Goal: Navigation & Orientation: Find specific page/section

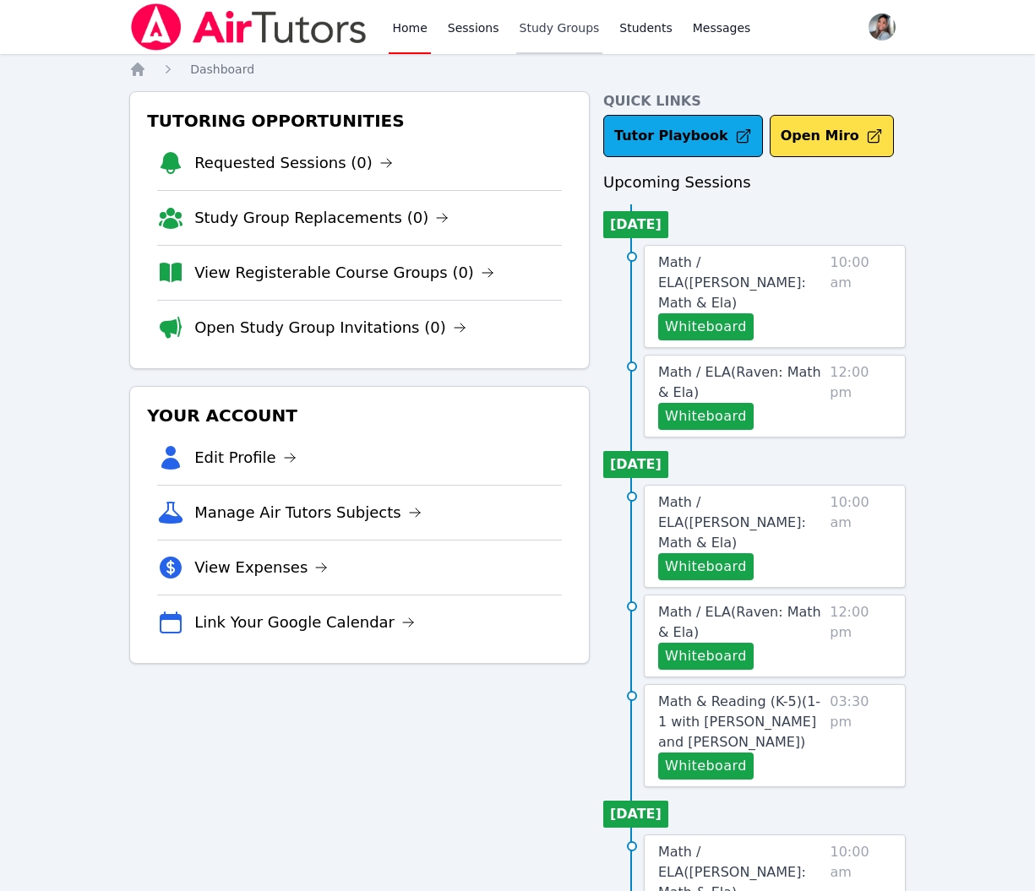
click at [568, 18] on link "Study Groups" at bounding box center [559, 27] width 87 height 54
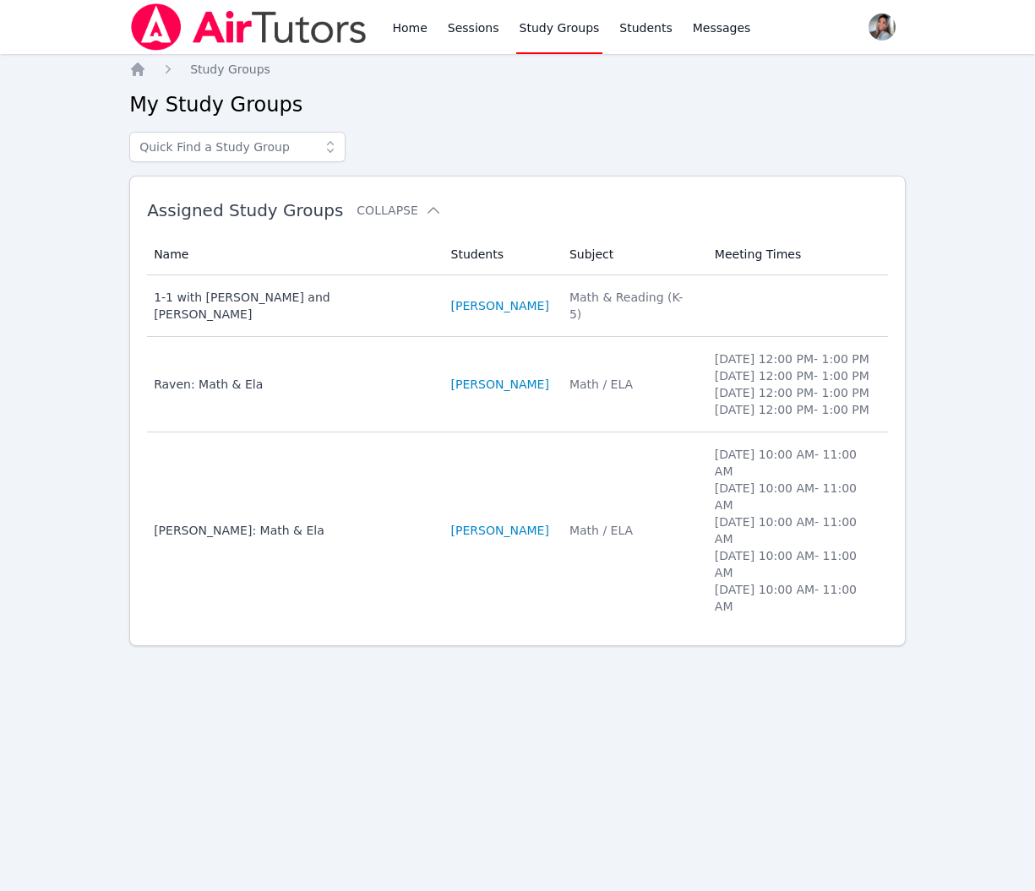
click at [685, 683] on div "Home Study Groups My Study Groups Assigned Study Groups Collapse Name Students …" at bounding box center [517, 380] width 776 height 639
click at [406, 422] on td "Name [PERSON_NAME]: Math & Ela" at bounding box center [293, 384] width 293 height 95
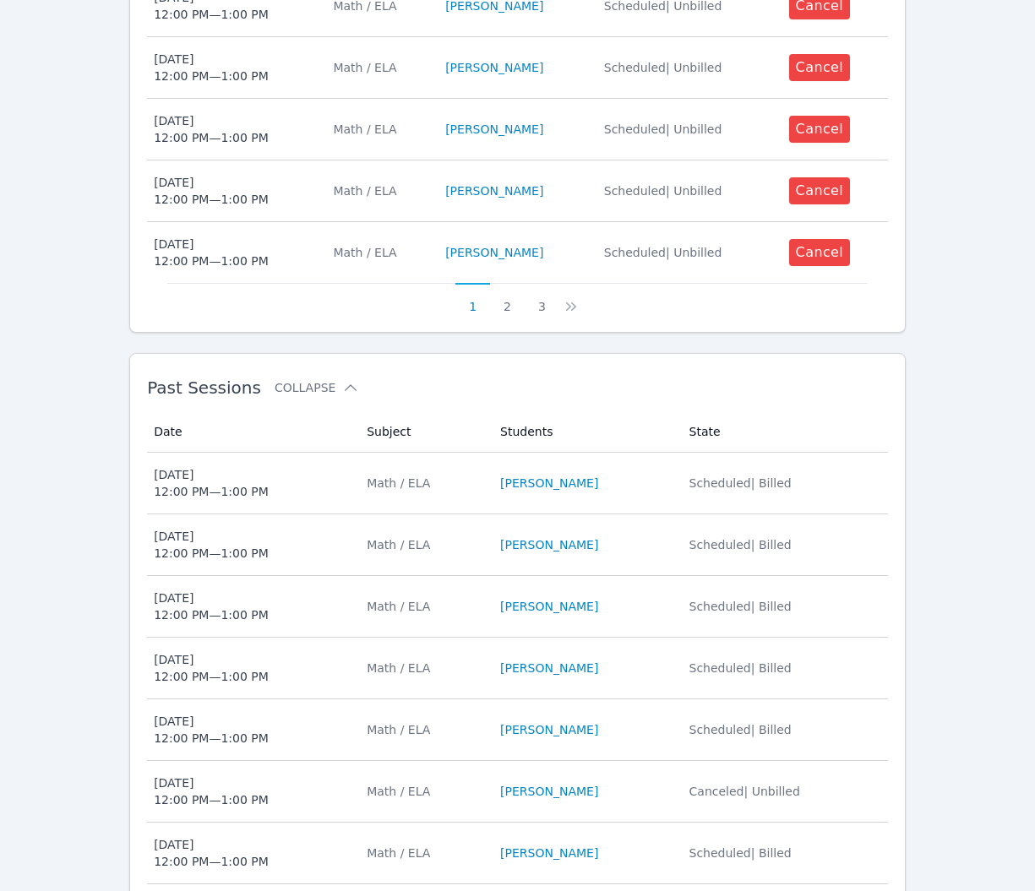
scroll to position [1099, 0]
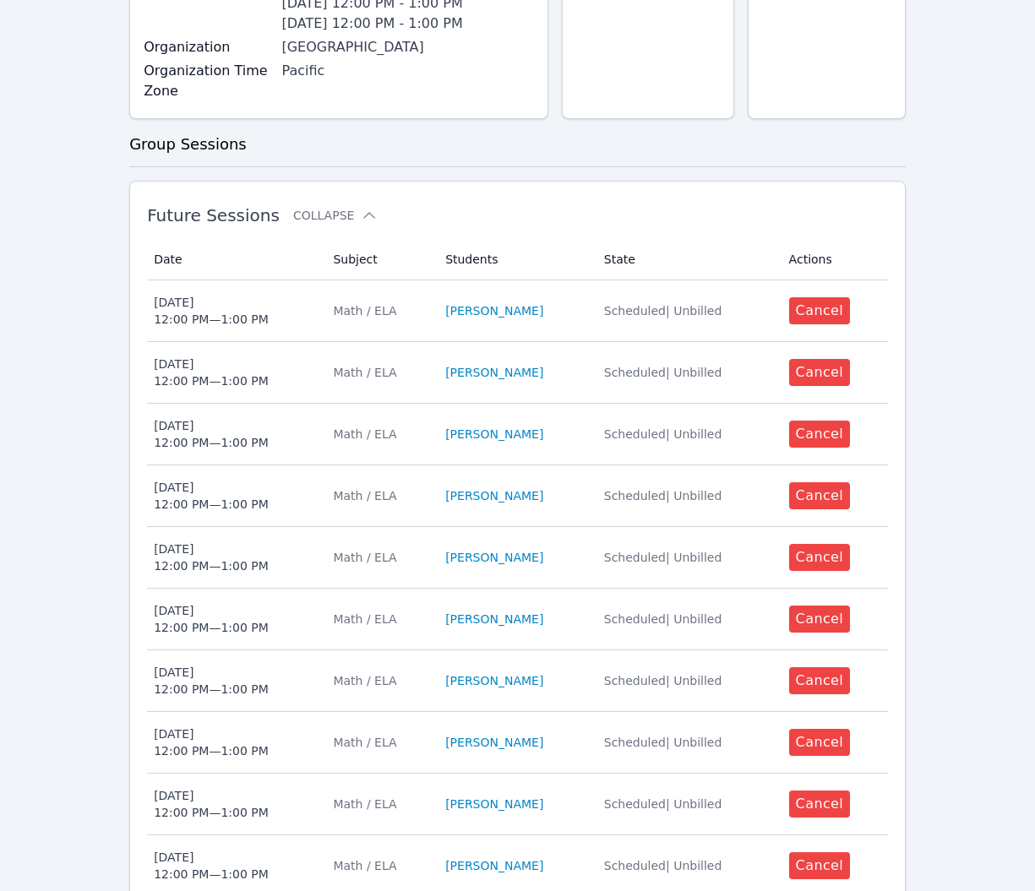
scroll to position [0, 0]
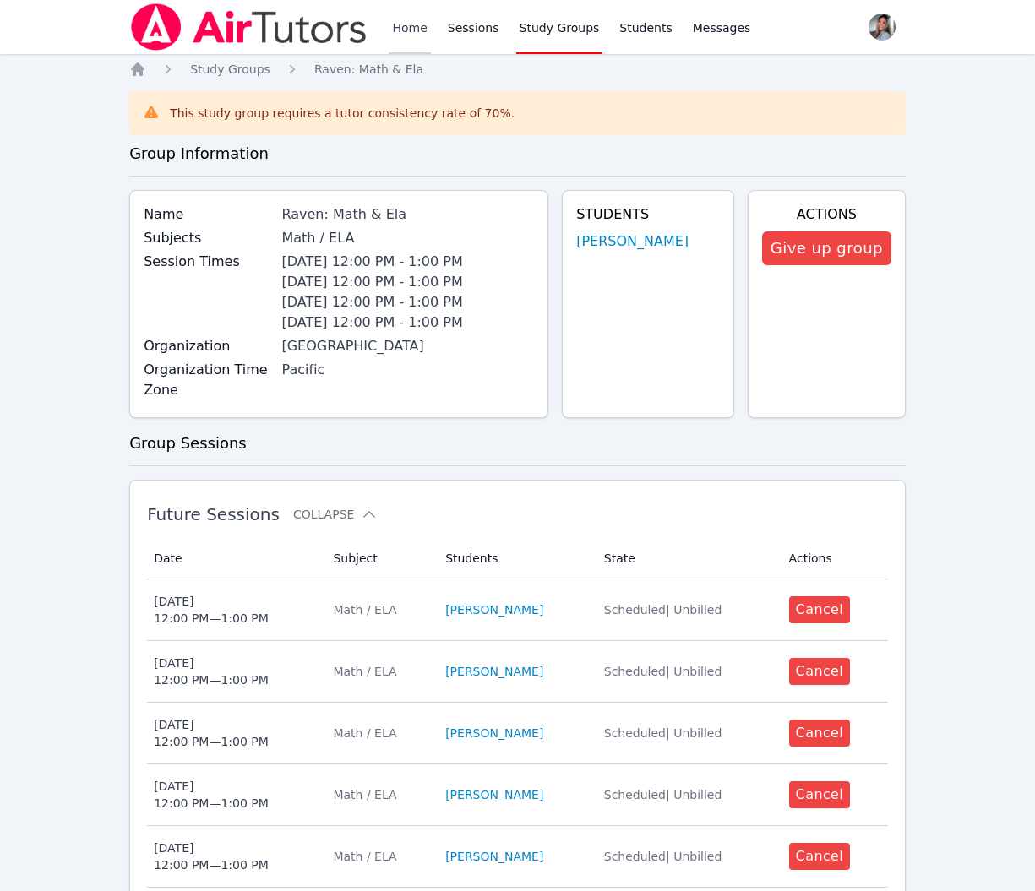
click at [398, 30] on link "Home" at bounding box center [409, 27] width 41 height 54
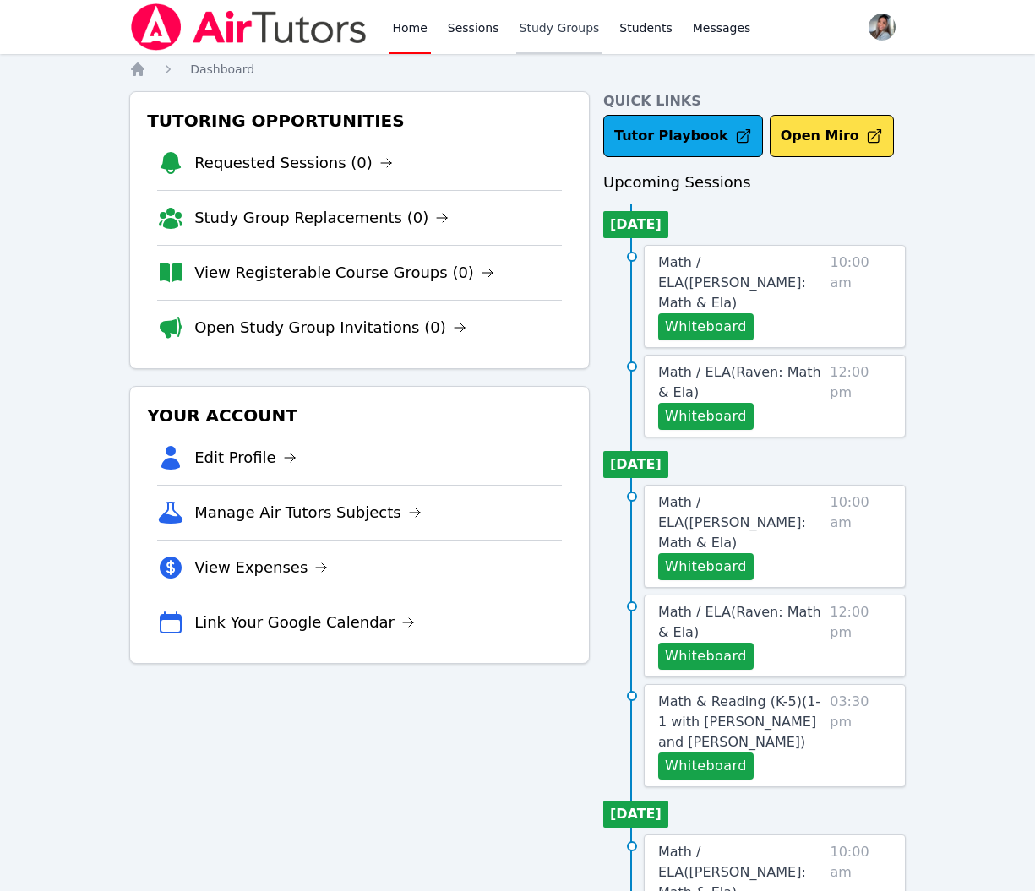
click at [576, 33] on link "Study Groups" at bounding box center [559, 27] width 87 height 54
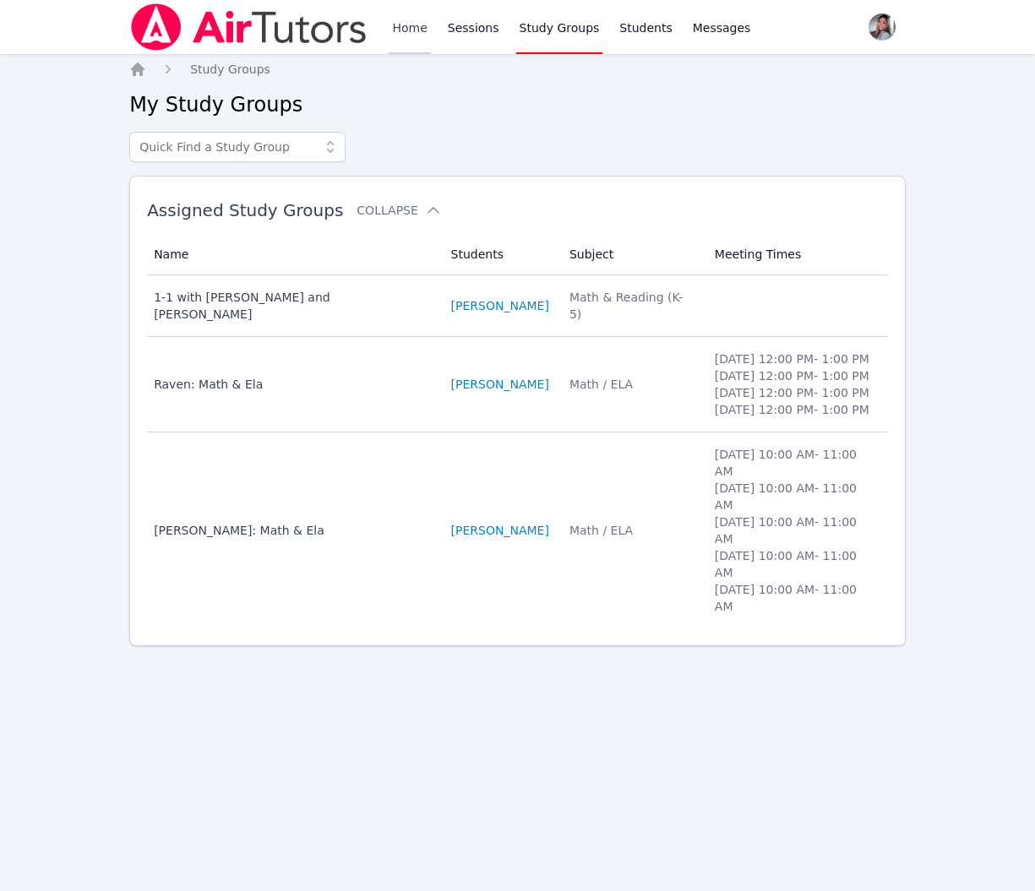
click at [413, 36] on link "Home" at bounding box center [409, 27] width 41 height 54
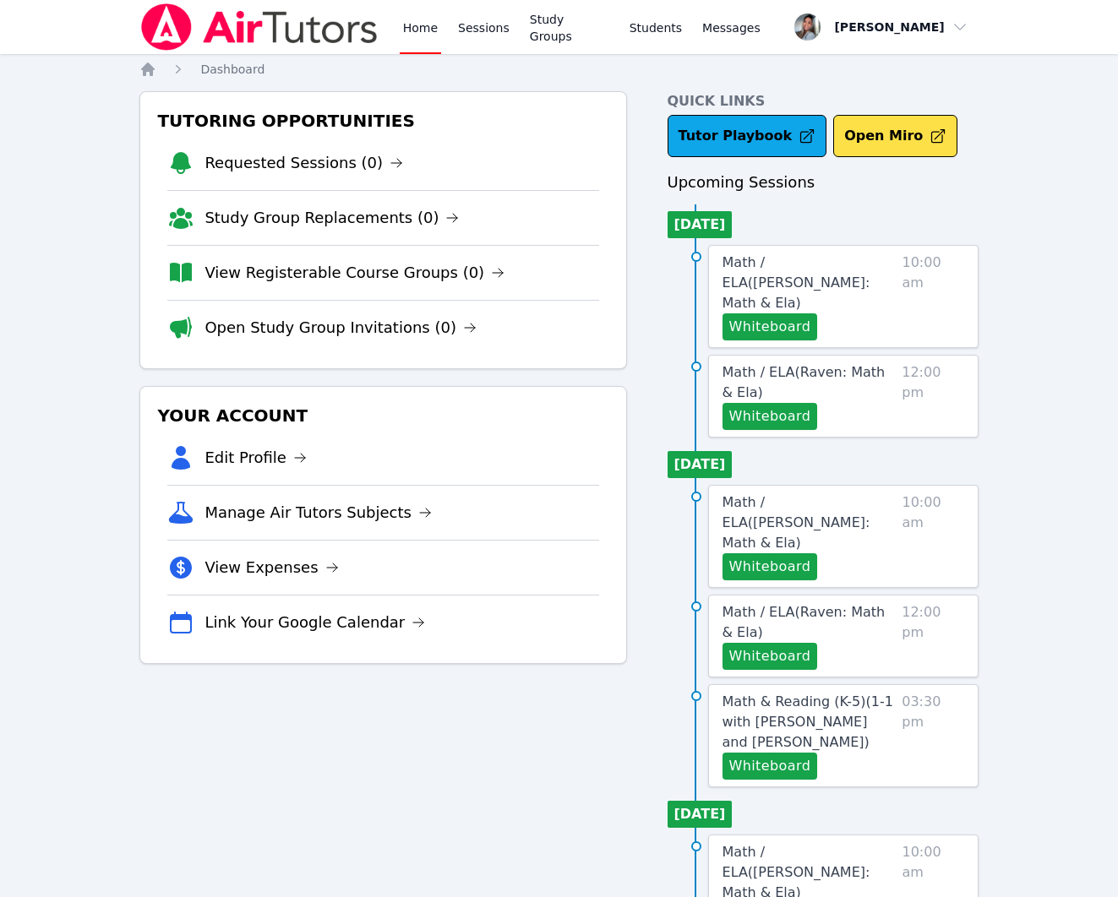
scroll to position [1, 0]
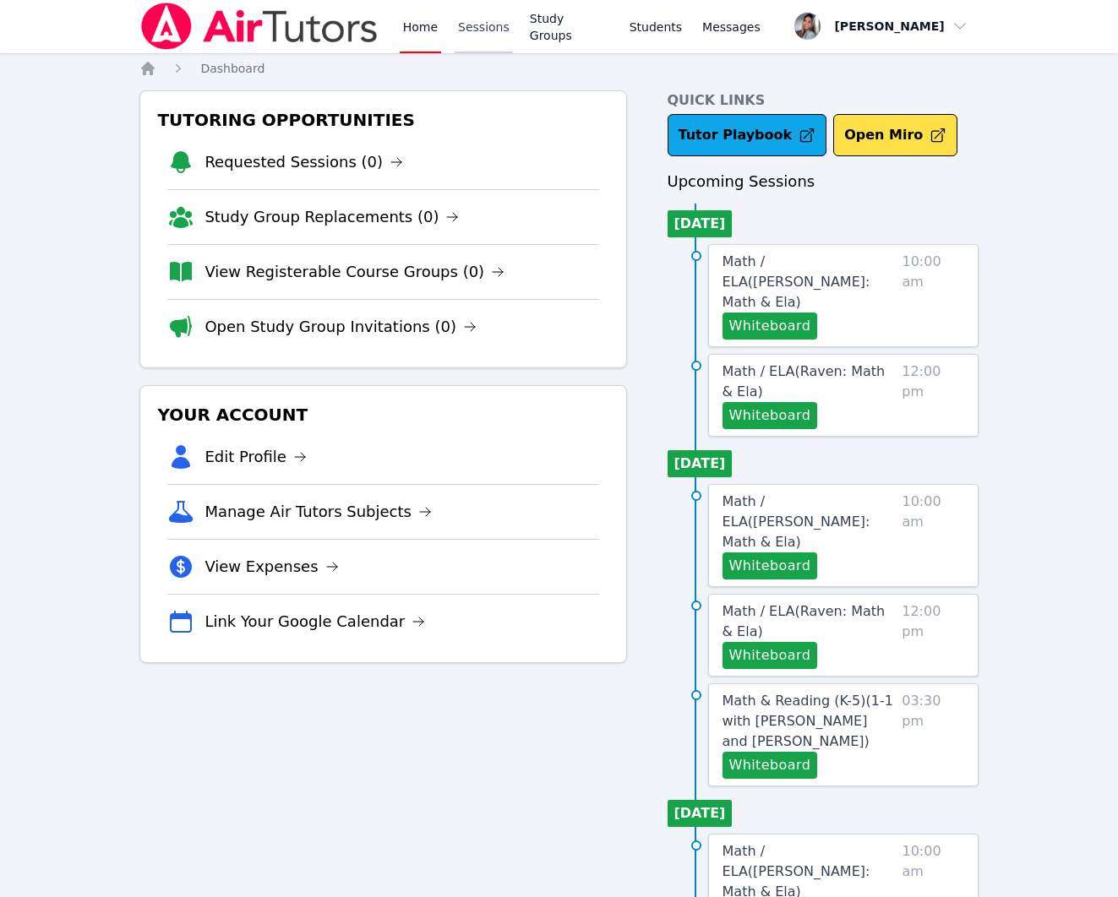
click at [460, 36] on link "Sessions" at bounding box center [483, 26] width 58 height 54
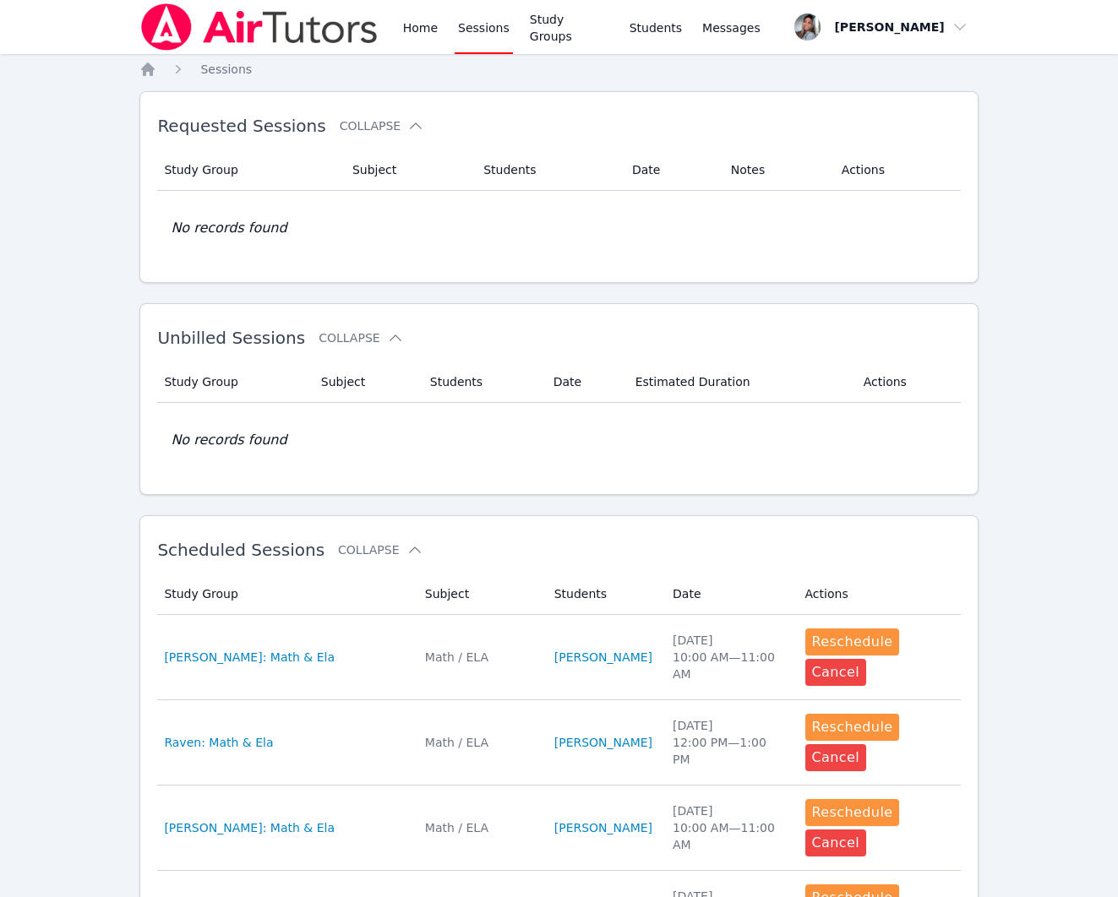
click at [1005, 226] on div "Home Sessions Study Groups Students Messages Open user menu [PERSON_NAME] Open …" at bounding box center [559, 821] width 1118 height 1642
click at [410, 29] on link "Home" at bounding box center [420, 27] width 41 height 54
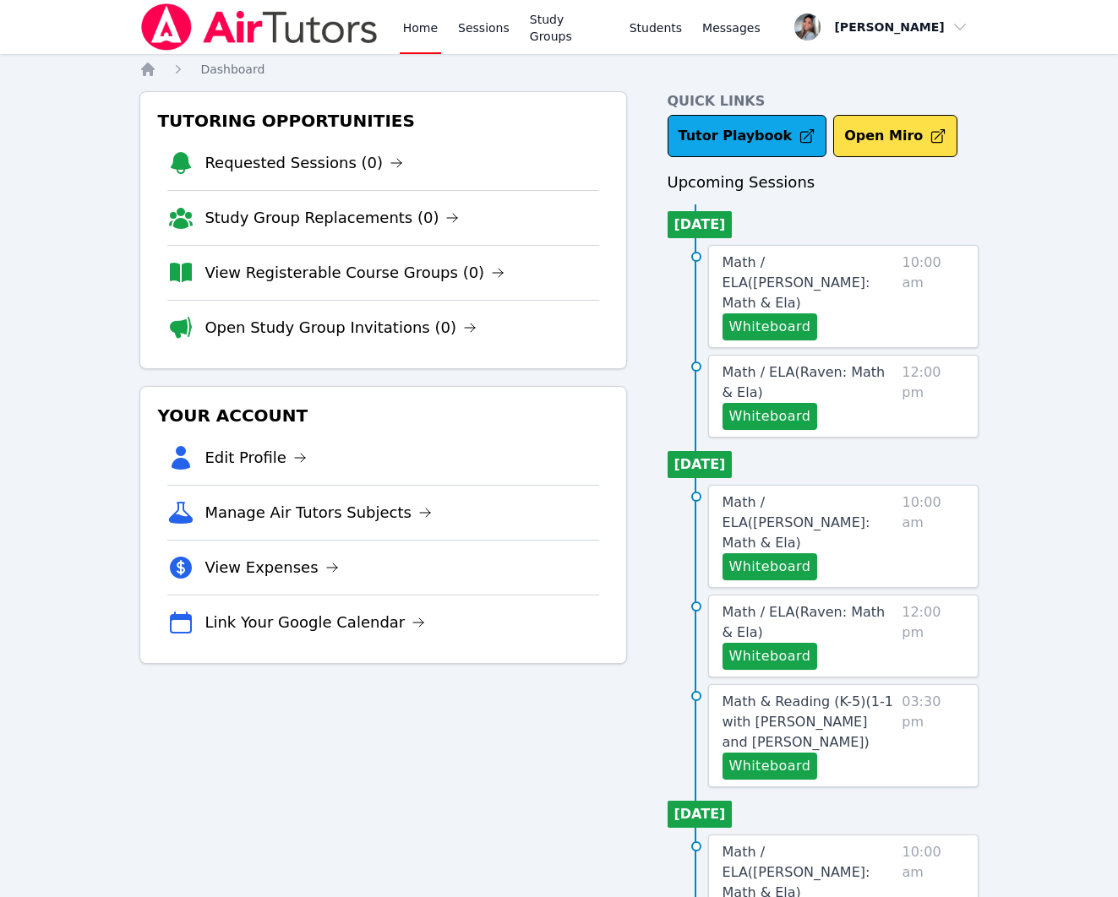
click at [1005, 260] on div "Home Sessions Study Groups Students Messages Open user menu [PERSON_NAME] Open …" at bounding box center [559, 729] width 1118 height 1458
click at [503, 32] on link "Sessions" at bounding box center [483, 27] width 58 height 54
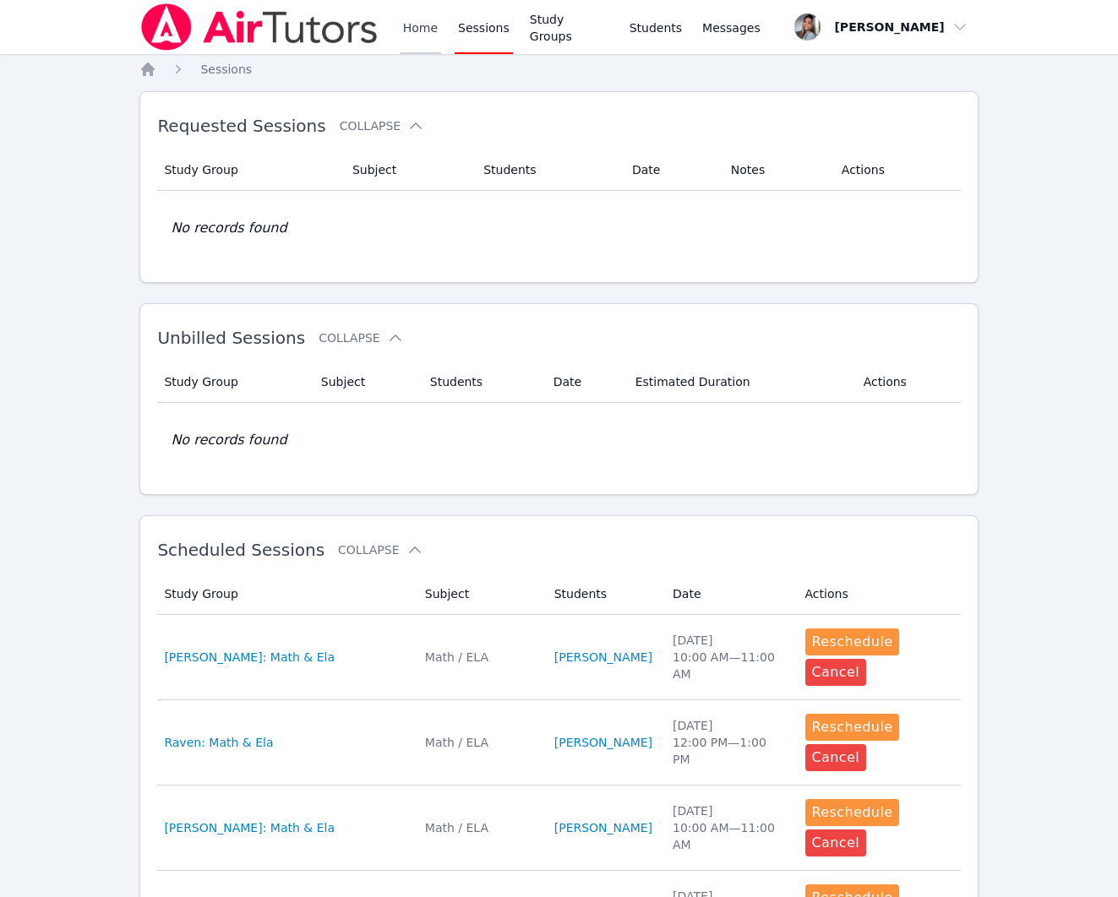
click at [419, 20] on link "Home" at bounding box center [420, 27] width 41 height 54
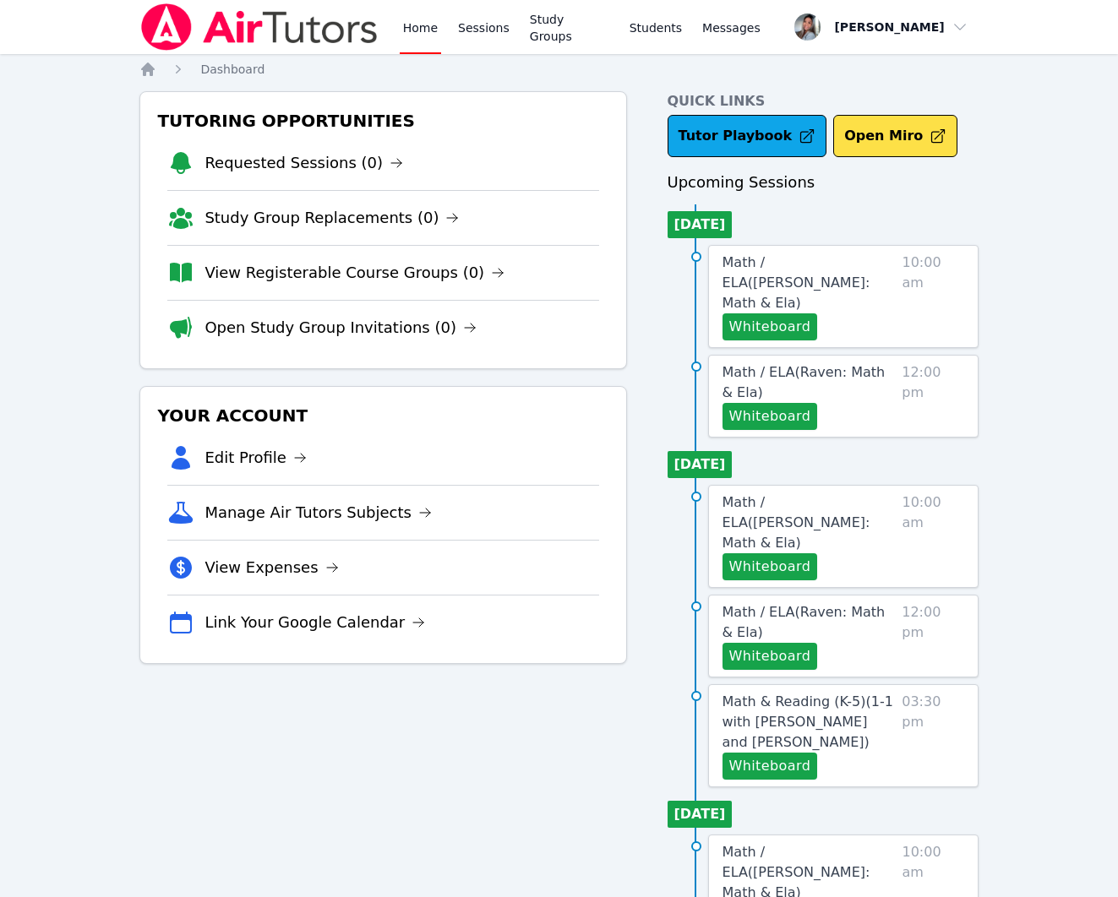
click at [514, 33] on div "Home Sessions Study Groups Students Messages" at bounding box center [582, 27] width 364 height 54
click at [470, 35] on link "Sessions" at bounding box center [483, 27] width 58 height 54
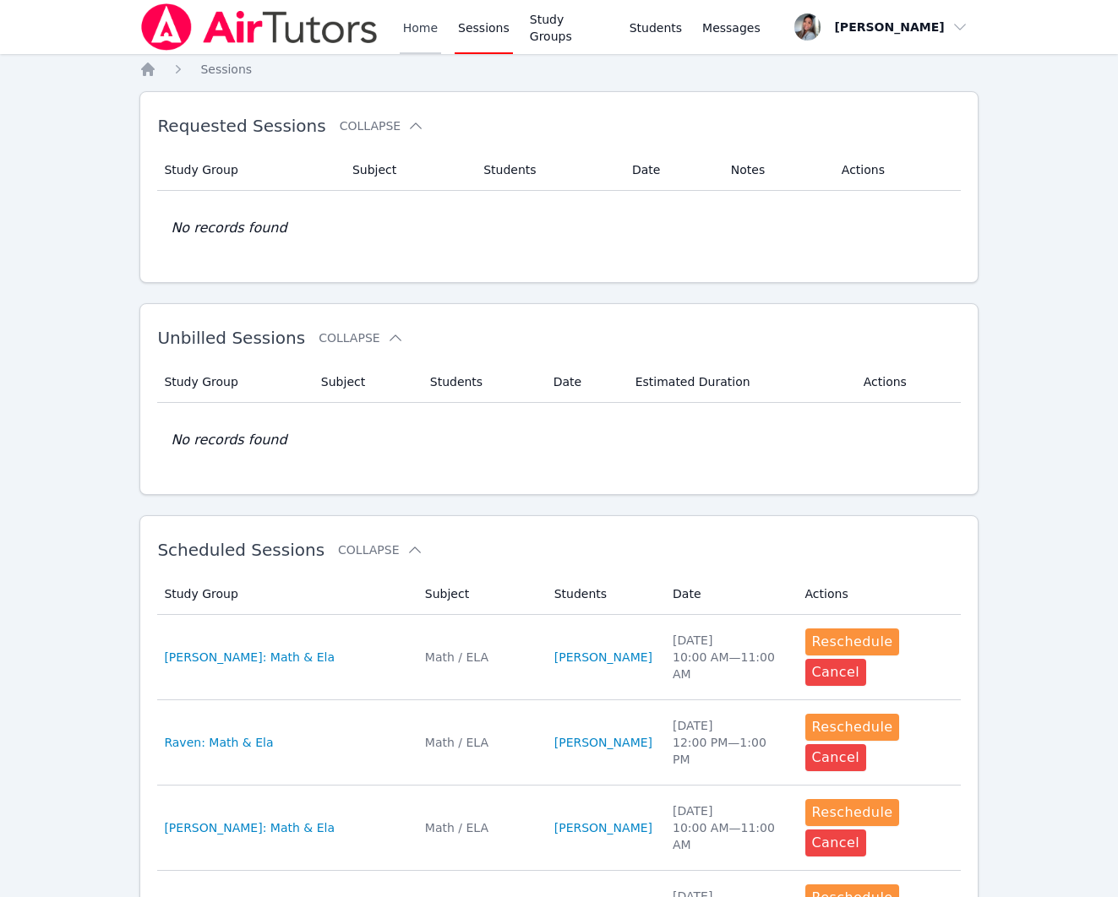
click at [424, 32] on link "Home" at bounding box center [420, 27] width 41 height 54
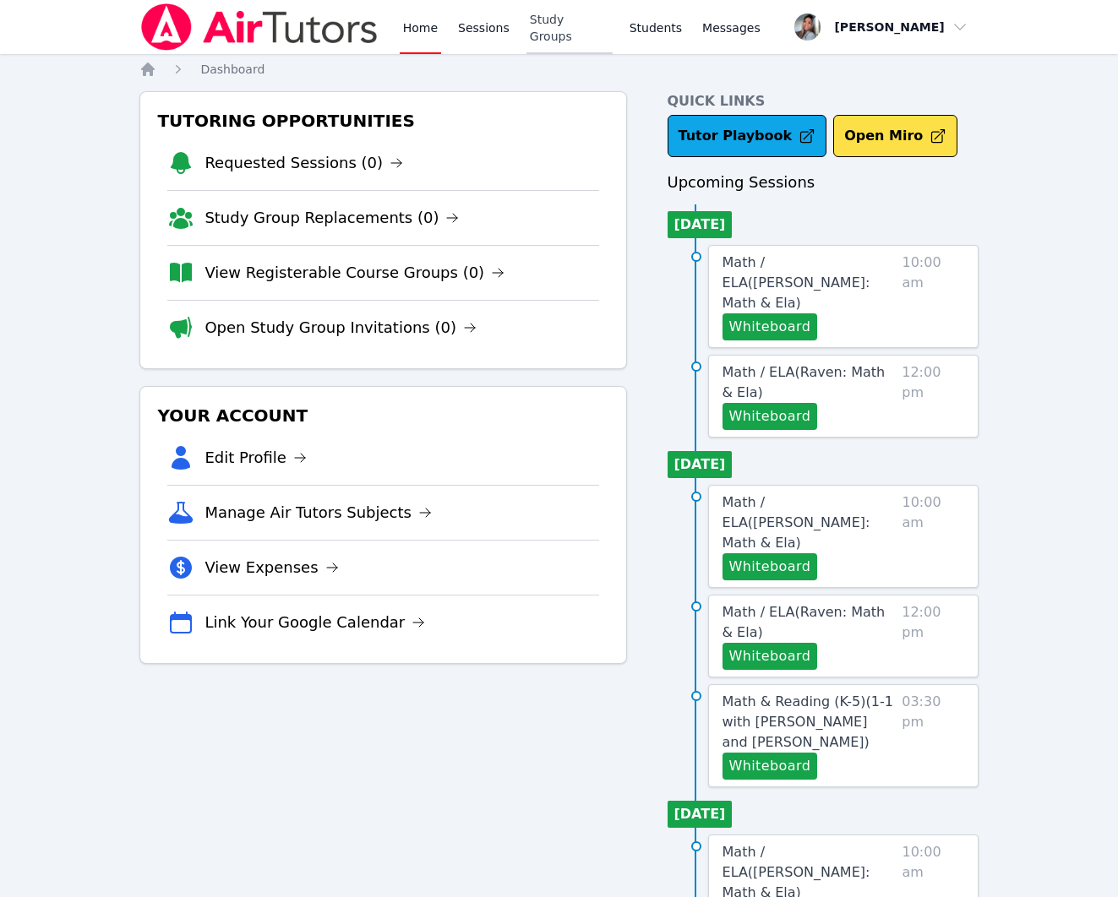
click at [539, 35] on link "Study Groups" at bounding box center [569, 27] width 86 height 54
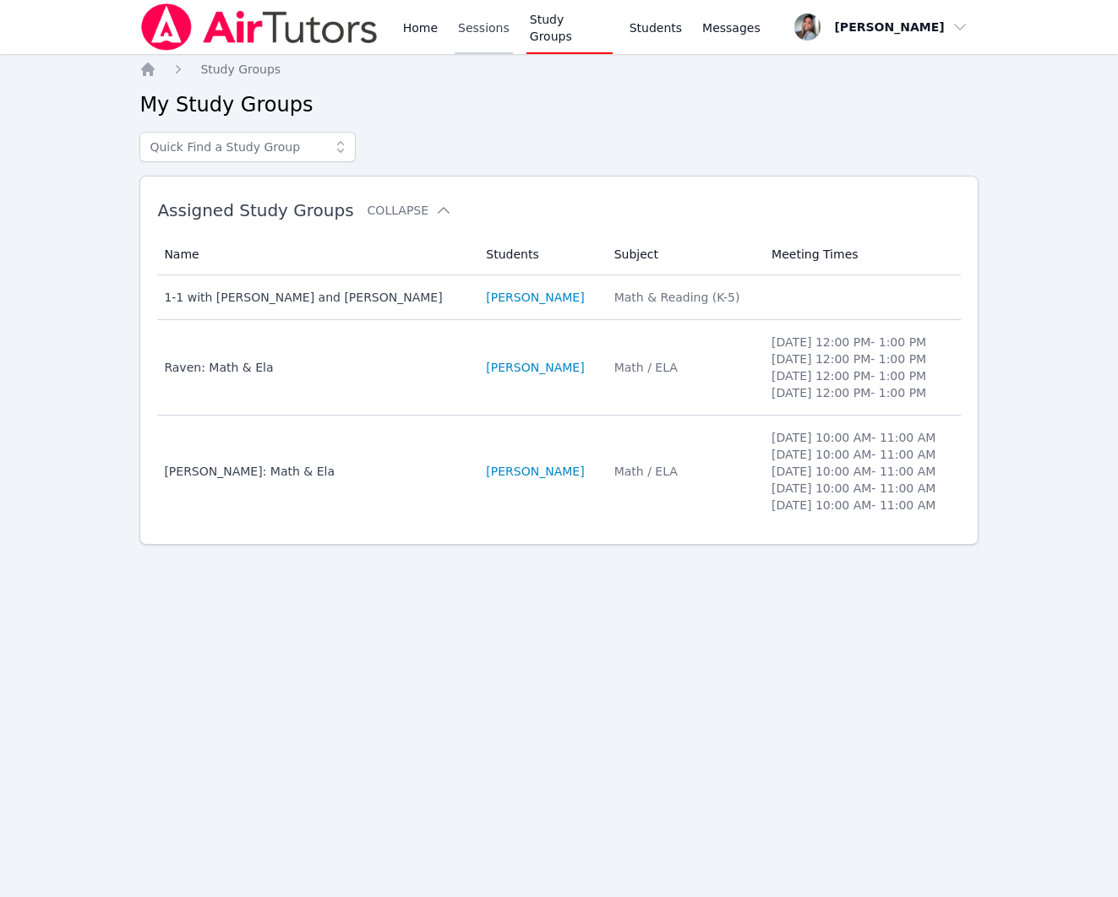
click at [470, 34] on link "Sessions" at bounding box center [483, 27] width 58 height 54
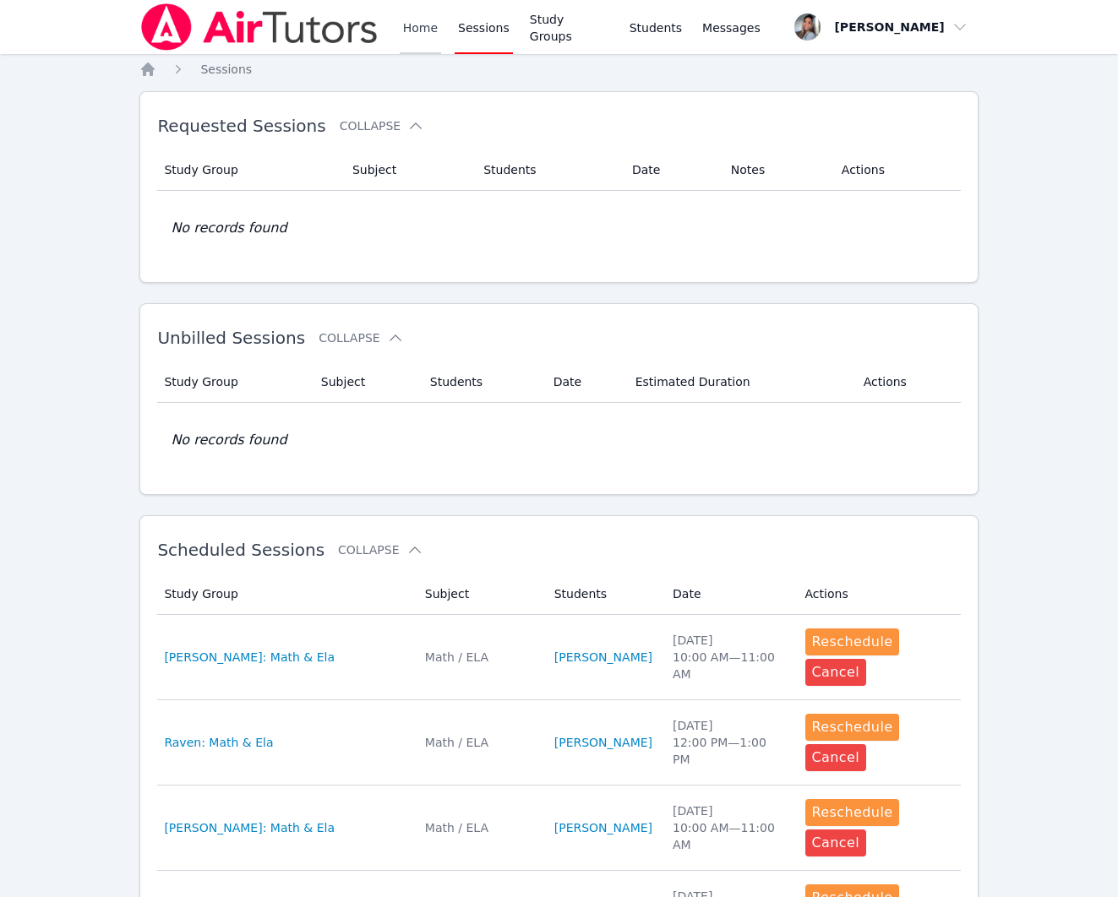
click at [415, 34] on link "Home" at bounding box center [420, 27] width 41 height 54
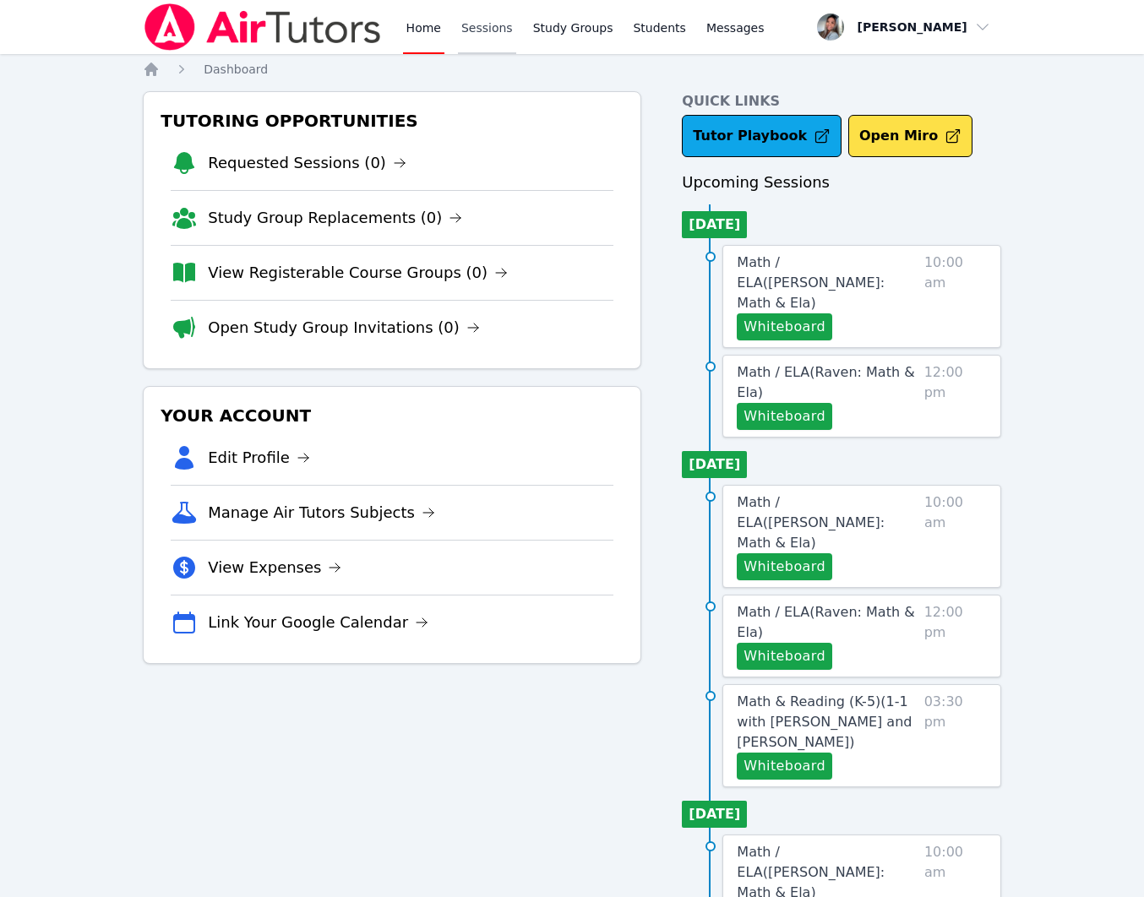
click at [503, 26] on link "Sessions" at bounding box center [487, 27] width 58 height 54
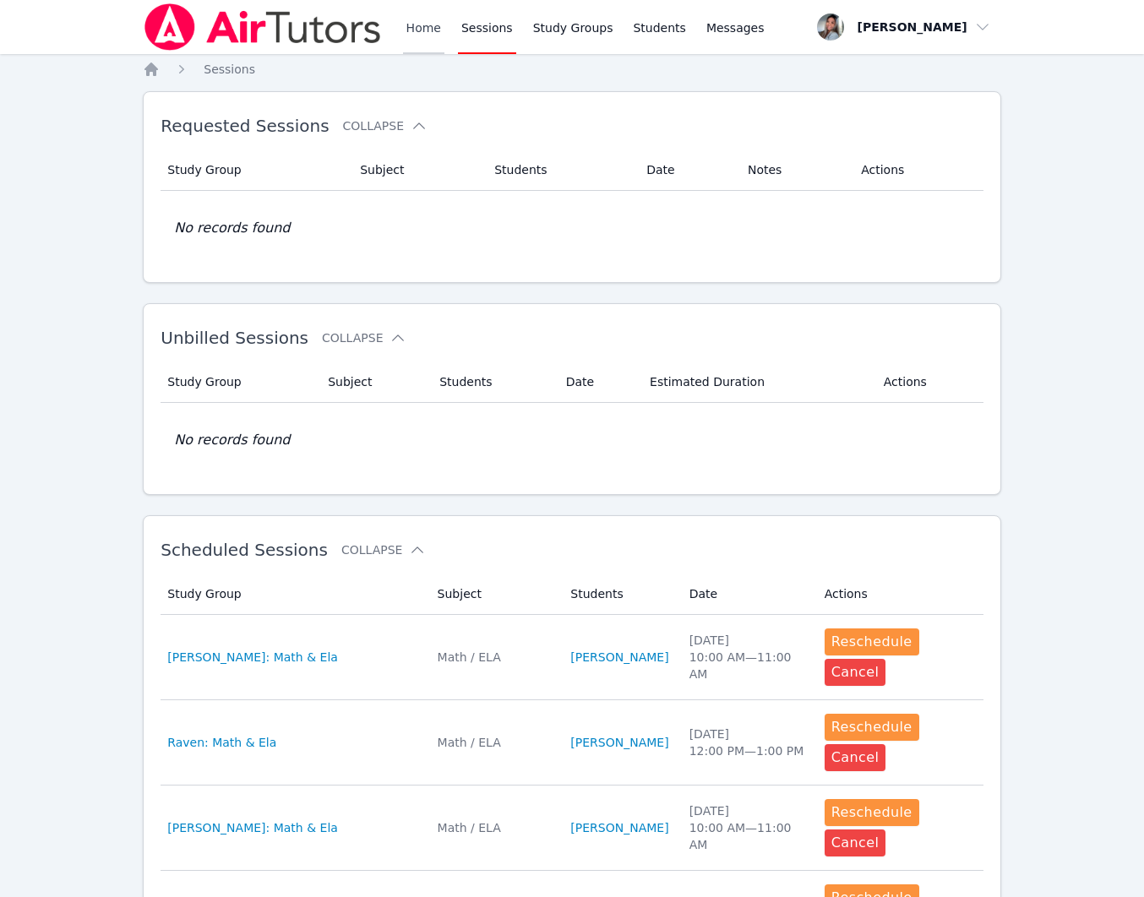
click at [410, 35] on link "Home" at bounding box center [423, 27] width 41 height 54
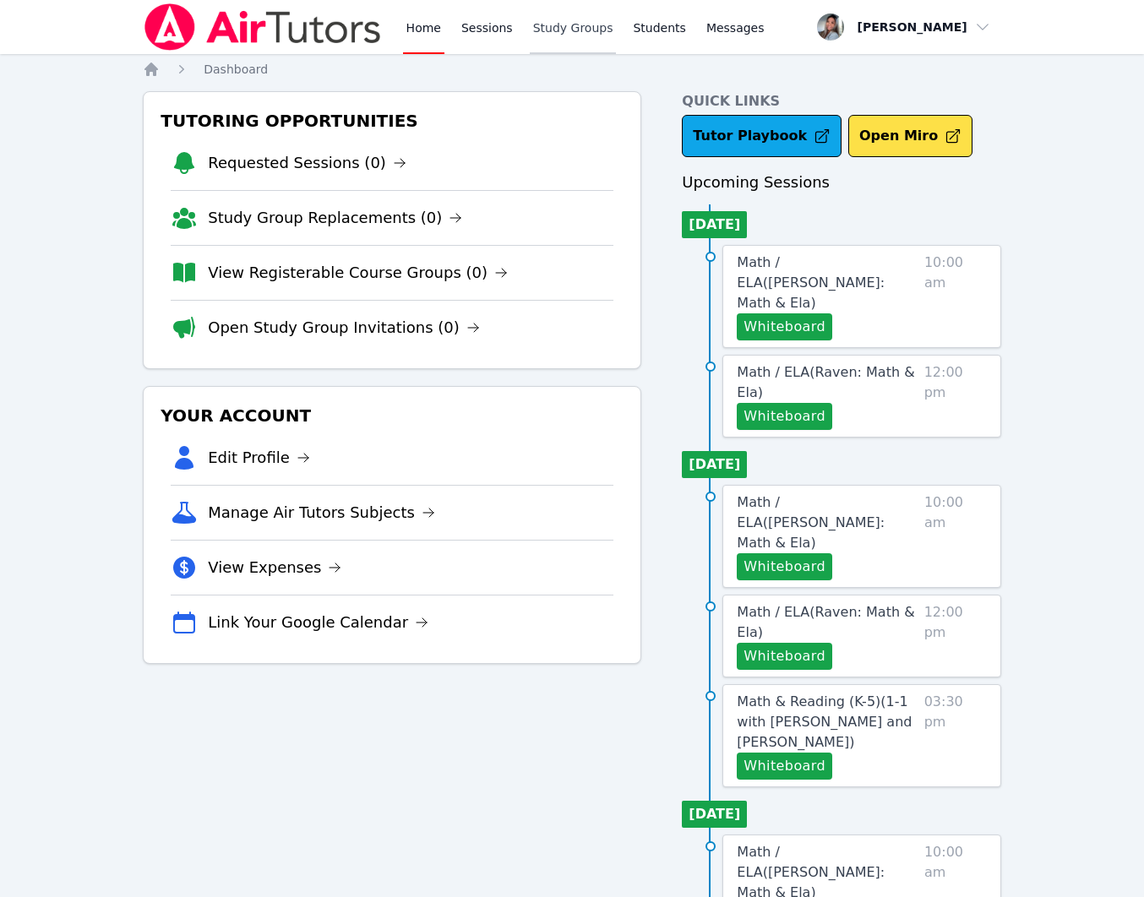
click at [547, 31] on link "Study Groups" at bounding box center [573, 27] width 87 height 54
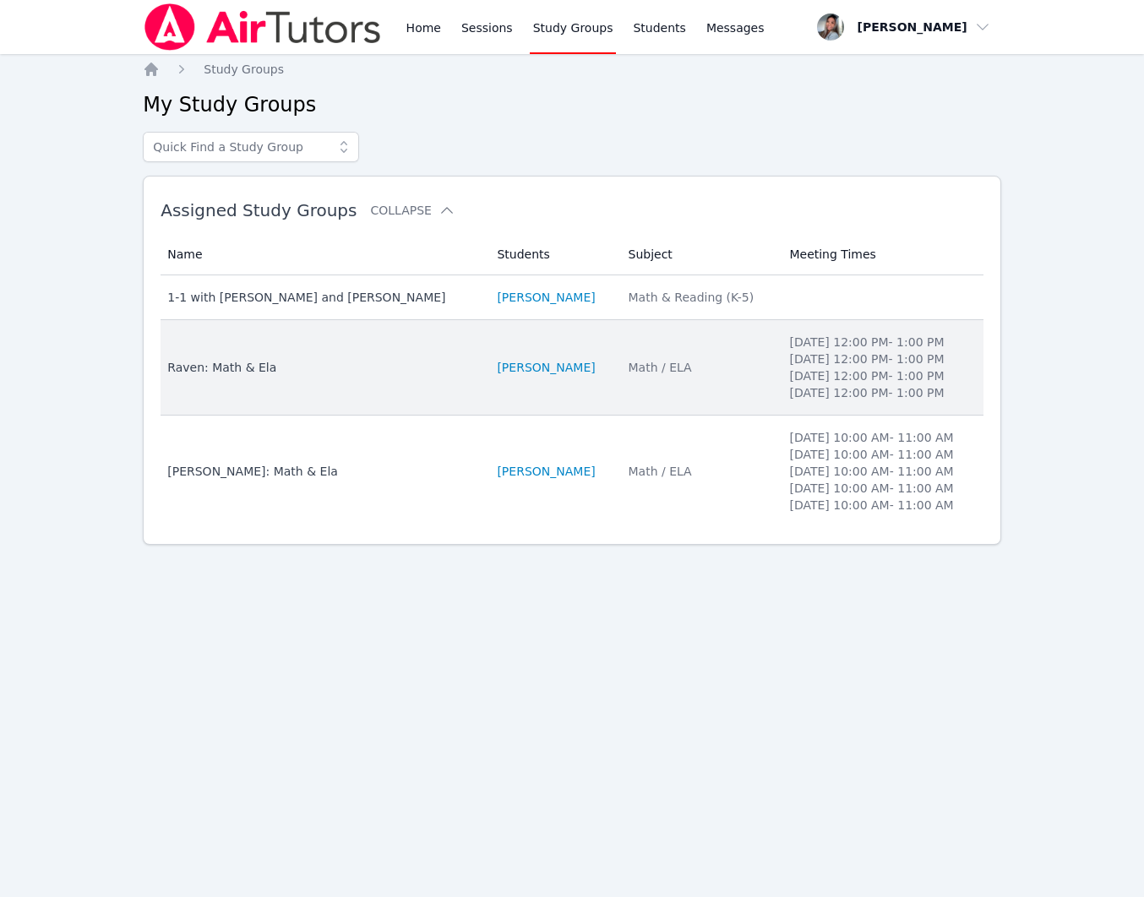
click at [470, 371] on td "Name [PERSON_NAME]: Math & Ela" at bounding box center [323, 367] width 326 height 95
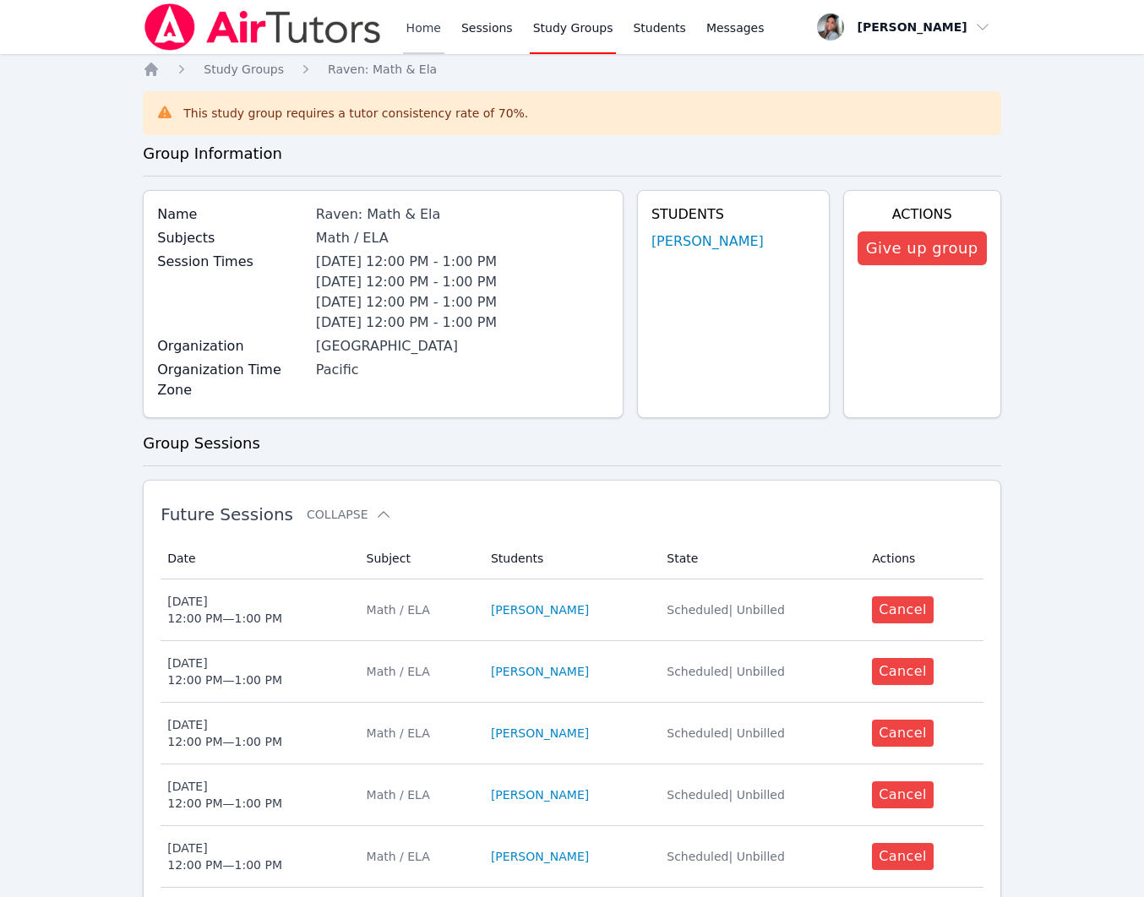
click at [422, 28] on link "Home" at bounding box center [423, 27] width 41 height 54
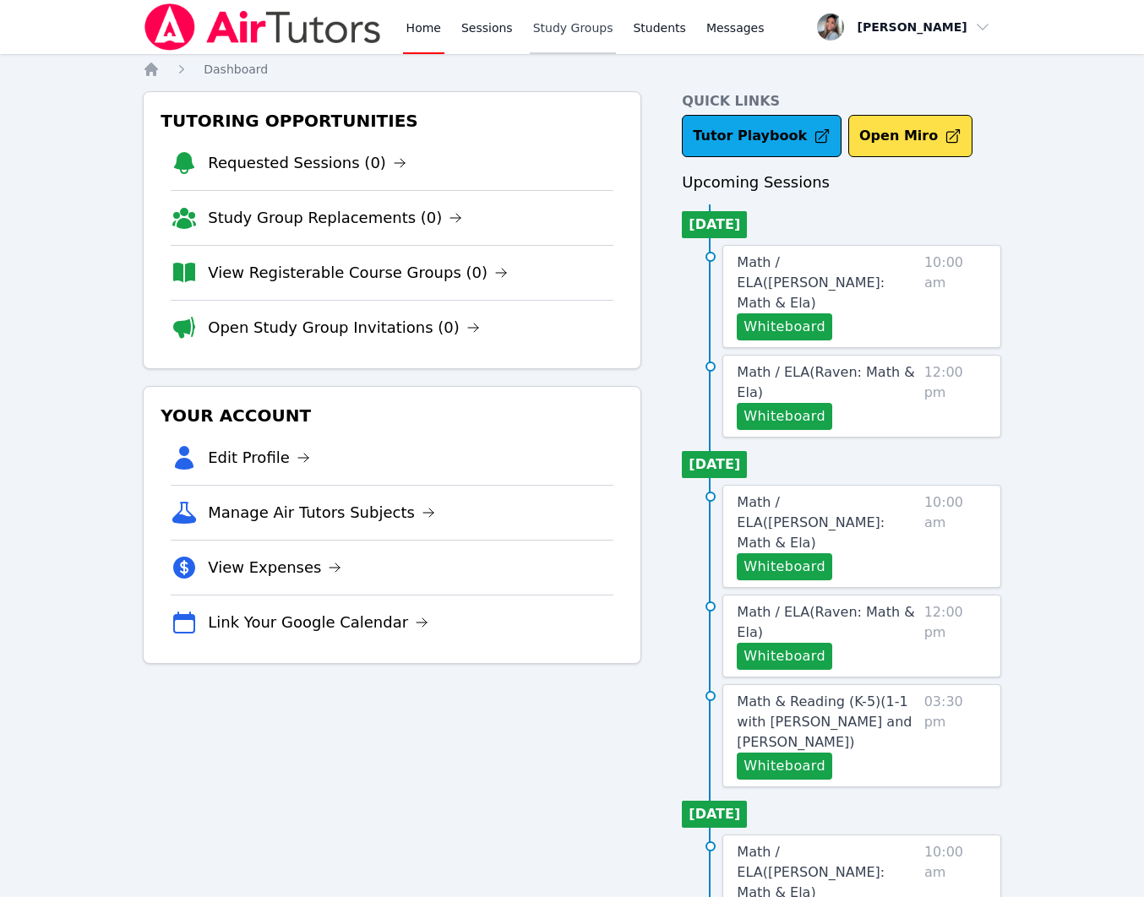
click at [558, 26] on link "Study Groups" at bounding box center [573, 27] width 87 height 54
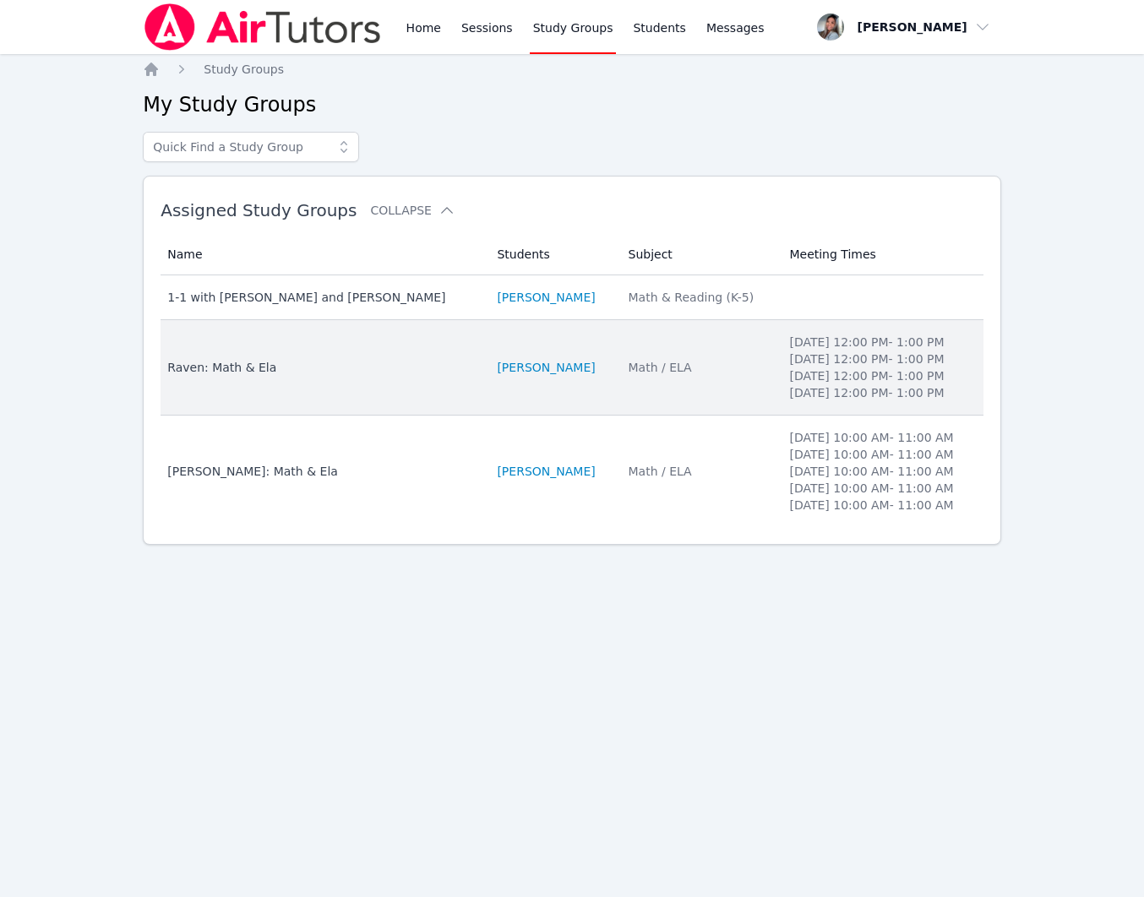
click at [617, 403] on td "Students [PERSON_NAME]" at bounding box center [552, 367] width 131 height 95
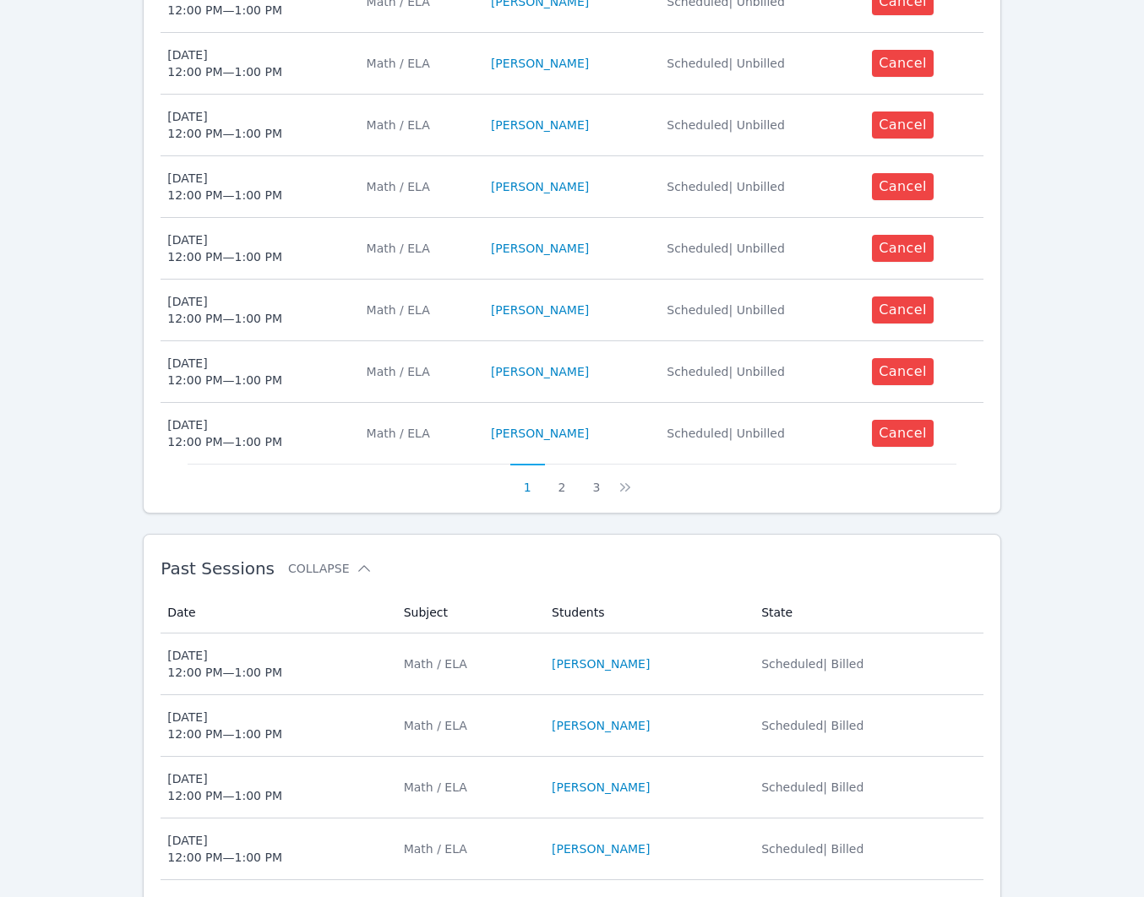
scroll to position [951, 0]
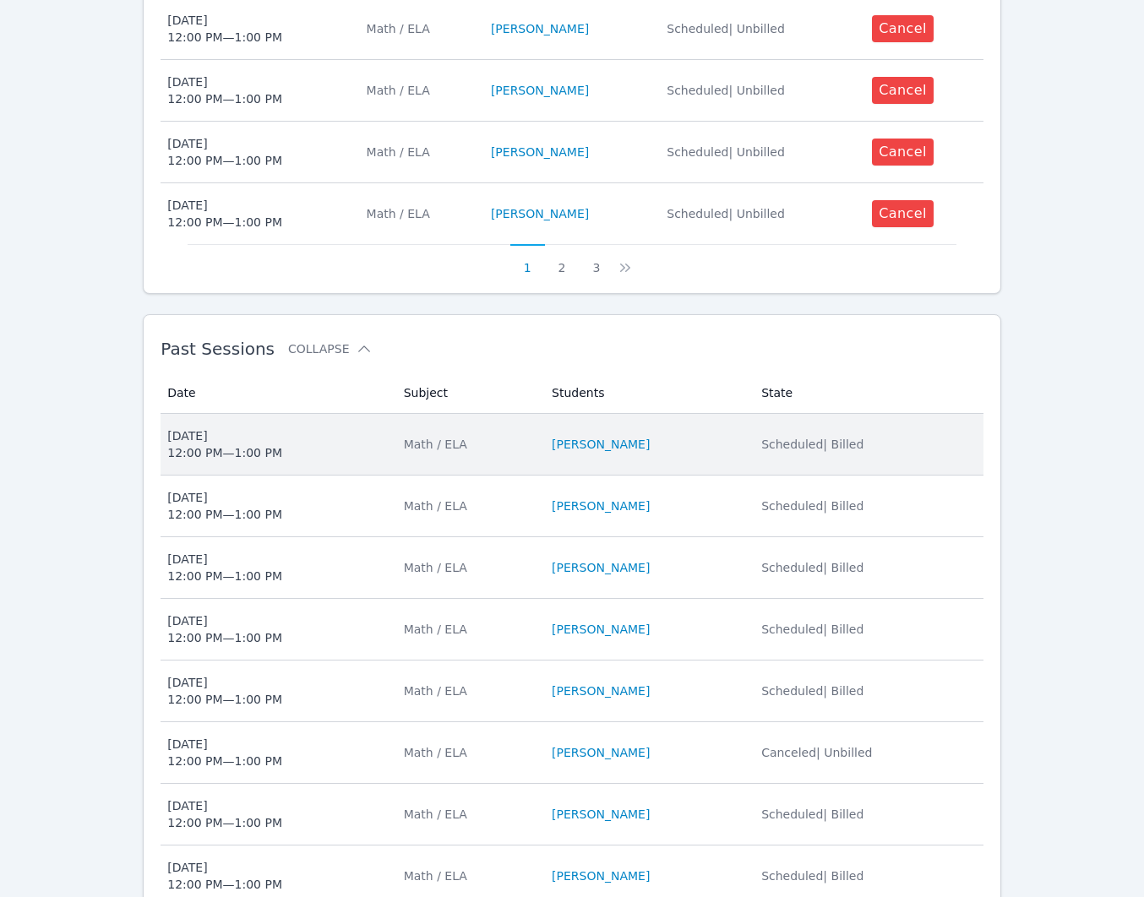
click at [721, 434] on td "Students [PERSON_NAME]" at bounding box center [645, 445] width 209 height 62
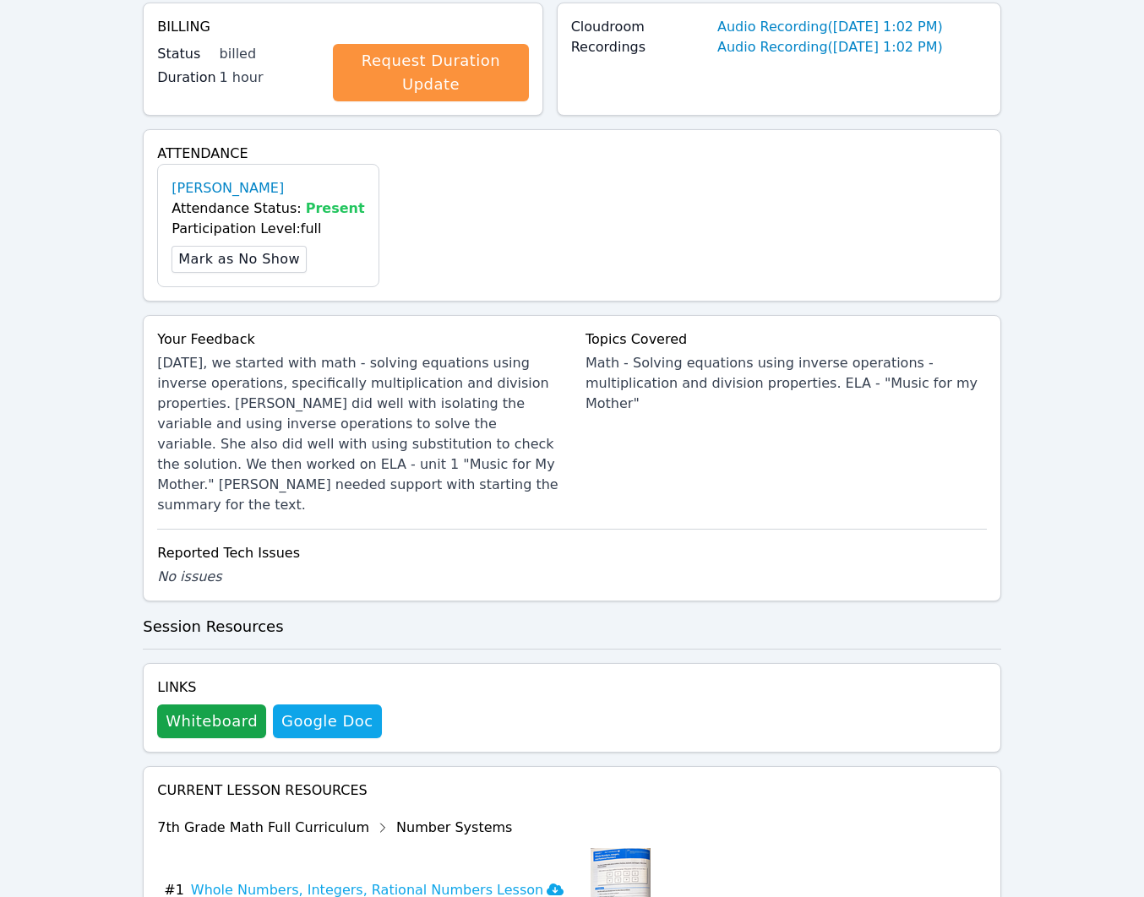
scroll to position [426, 0]
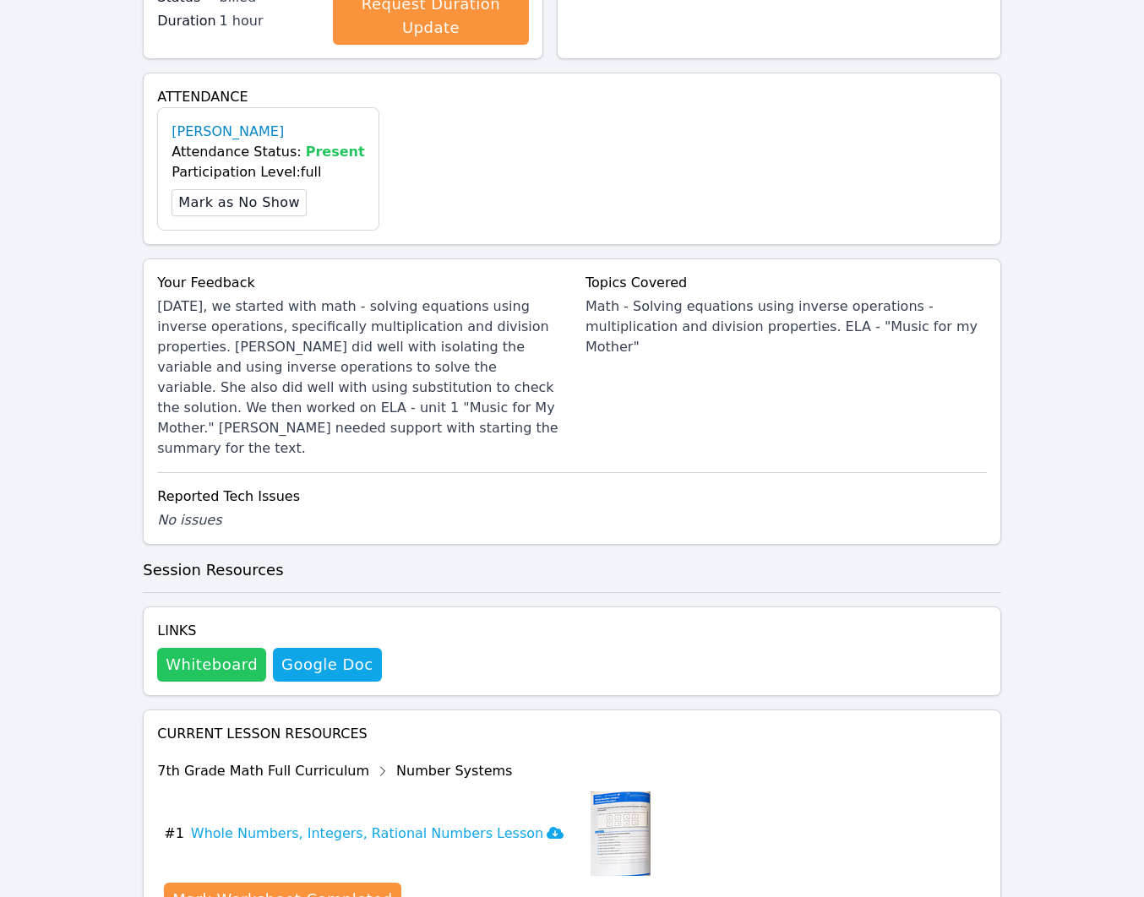
click at [189, 648] on button "Whiteboard" at bounding box center [211, 665] width 109 height 34
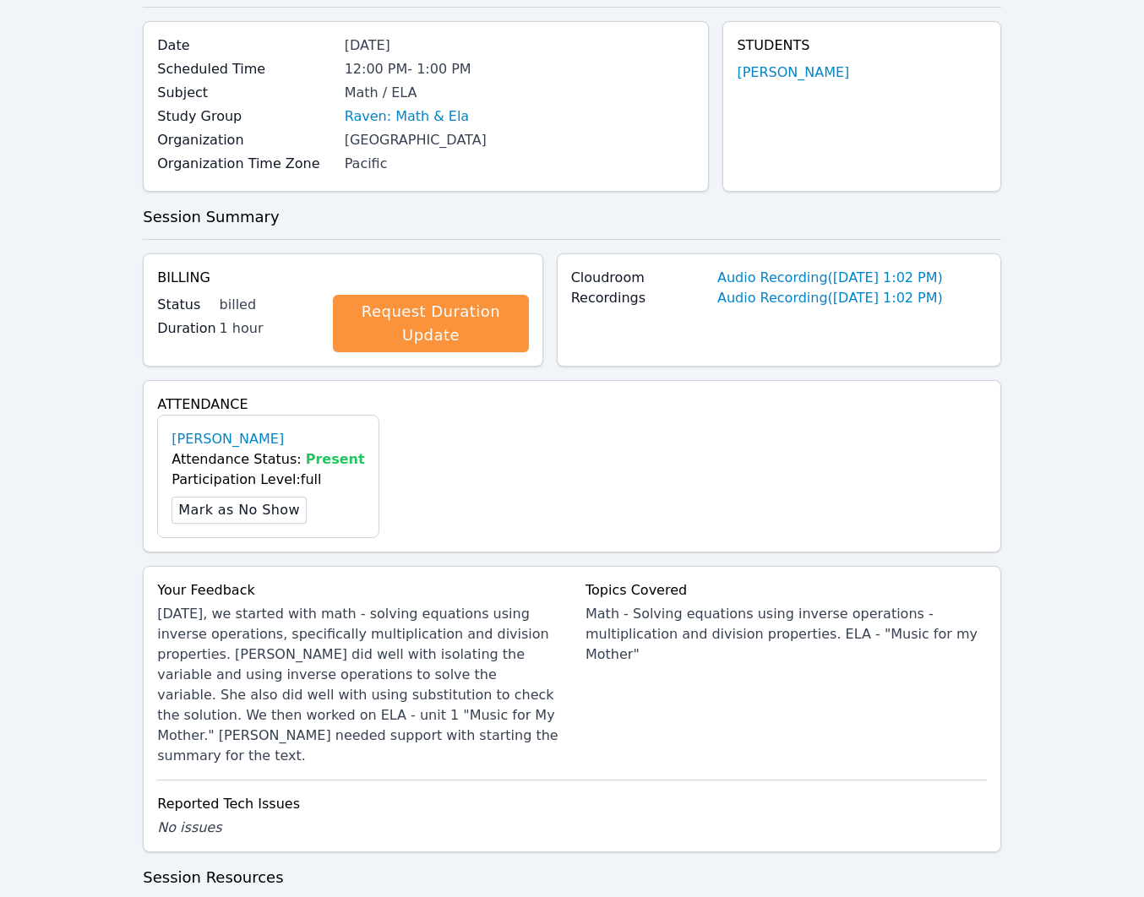
scroll to position [0, 0]
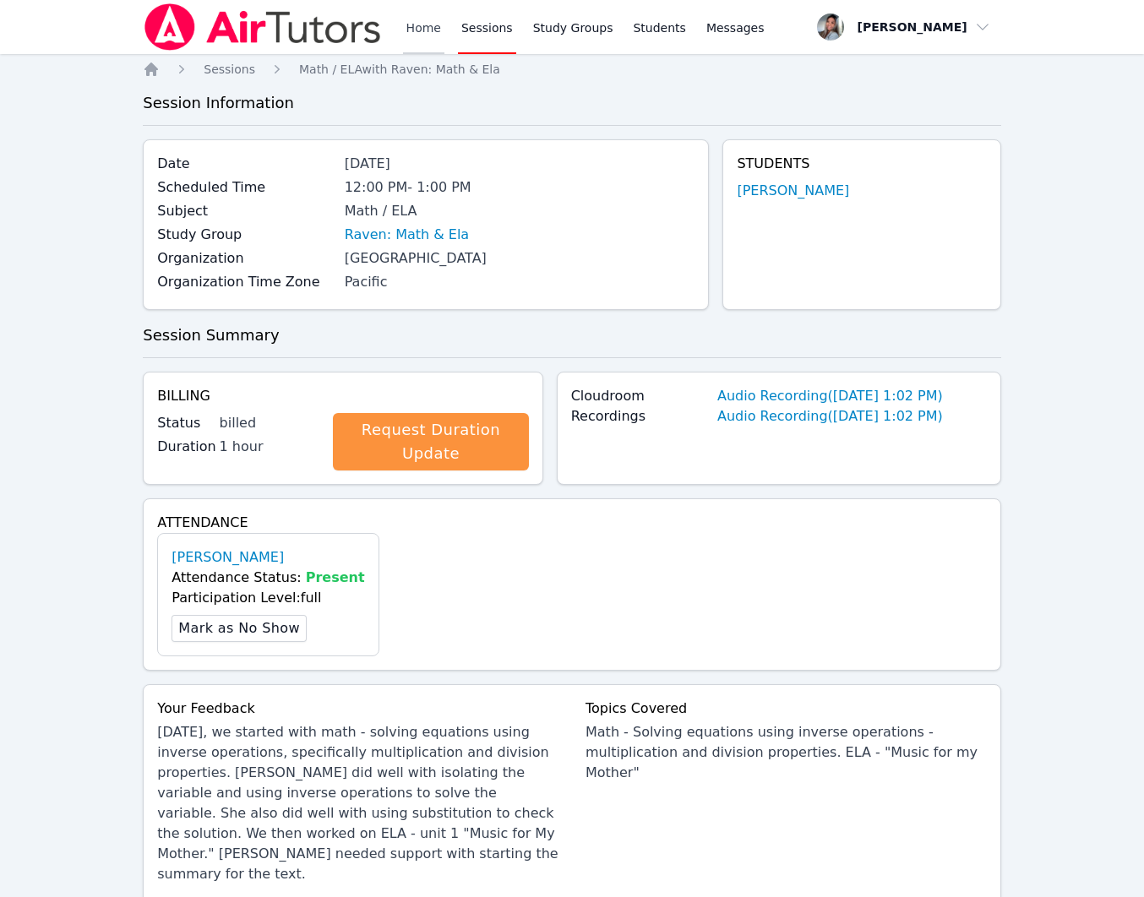
click at [429, 26] on link "Home" at bounding box center [423, 27] width 41 height 54
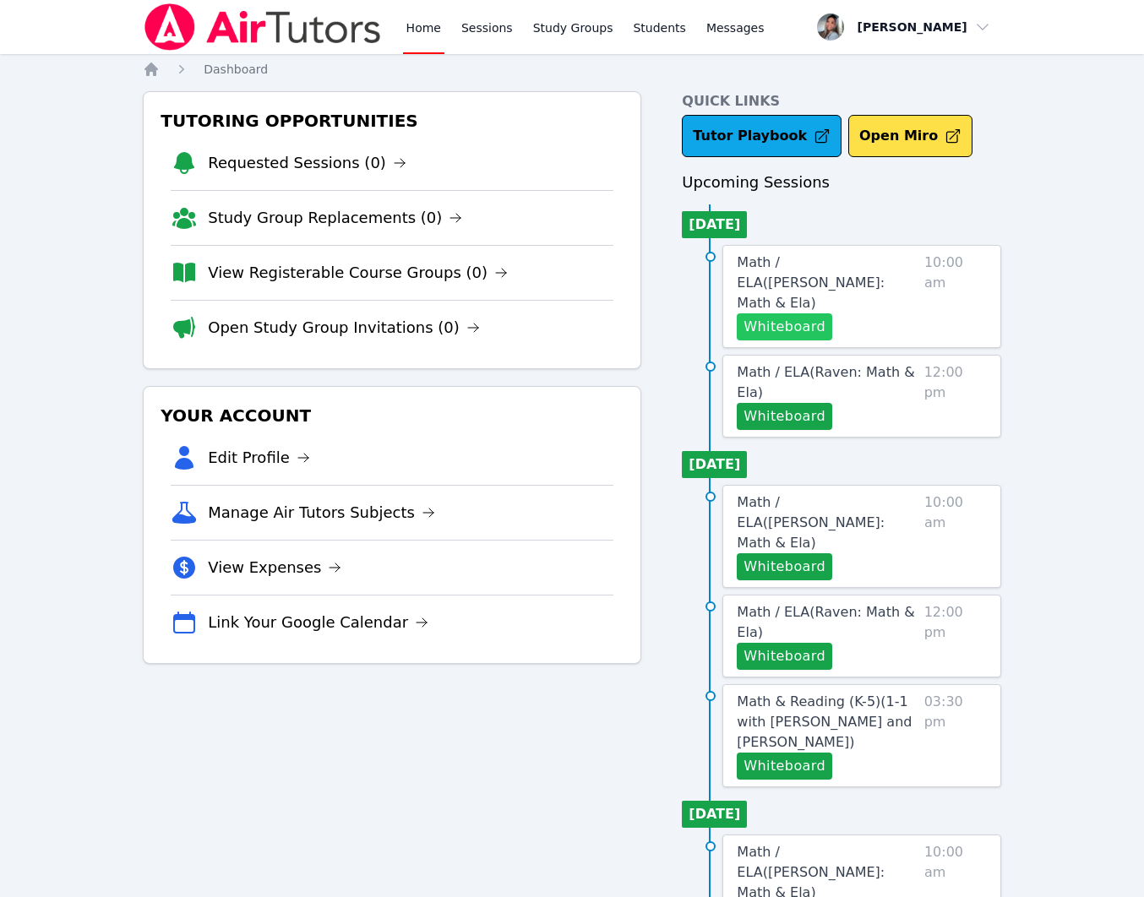
click at [770, 313] on button "Whiteboard" at bounding box center [784, 326] width 95 height 27
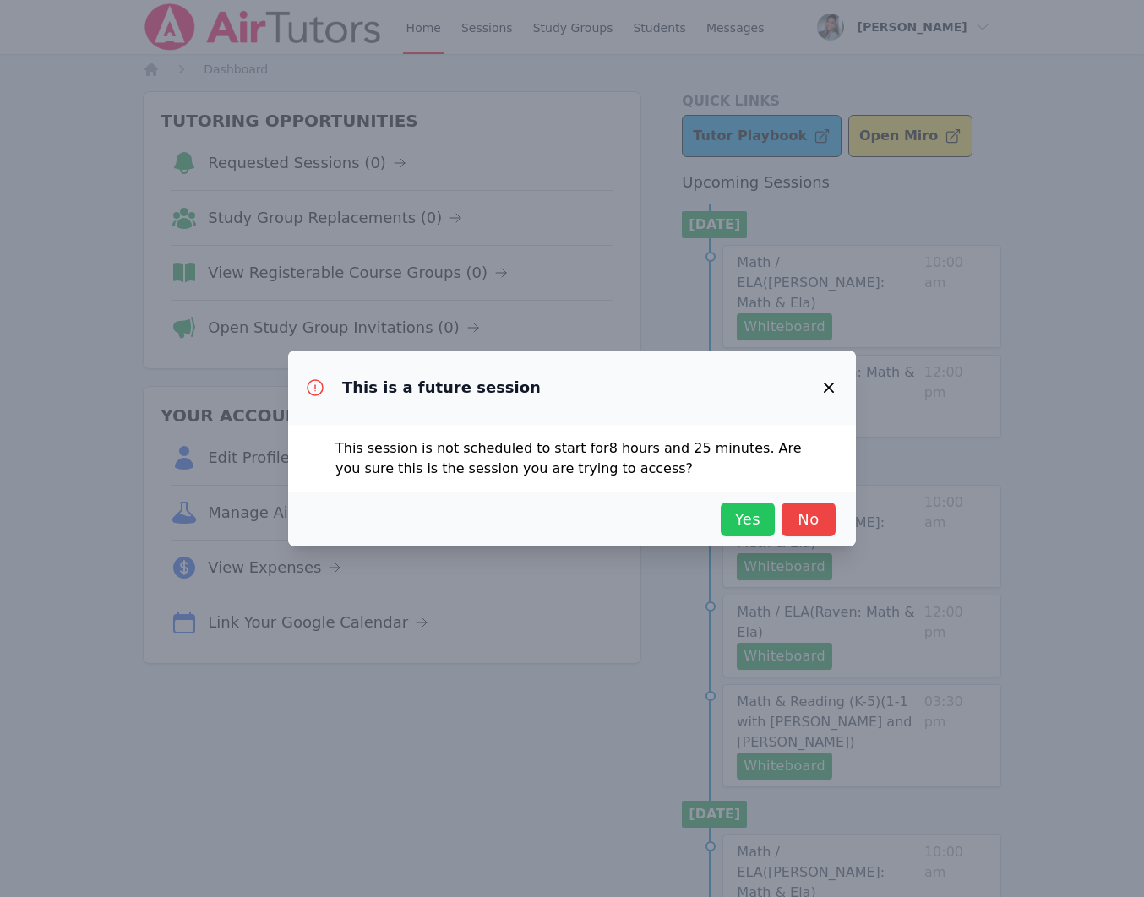
click at [739, 527] on span "Yes" at bounding box center [747, 520] width 37 height 24
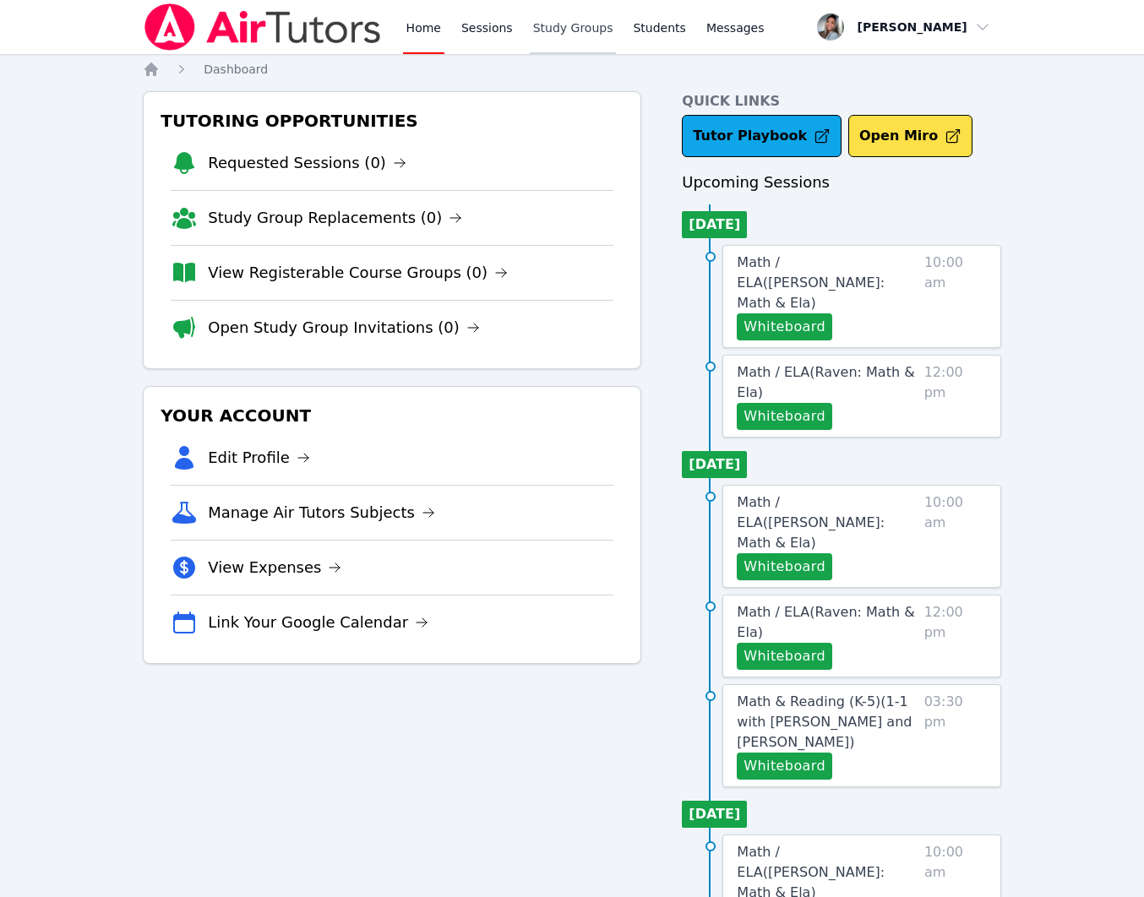
click at [552, 20] on link "Study Groups" at bounding box center [573, 27] width 87 height 54
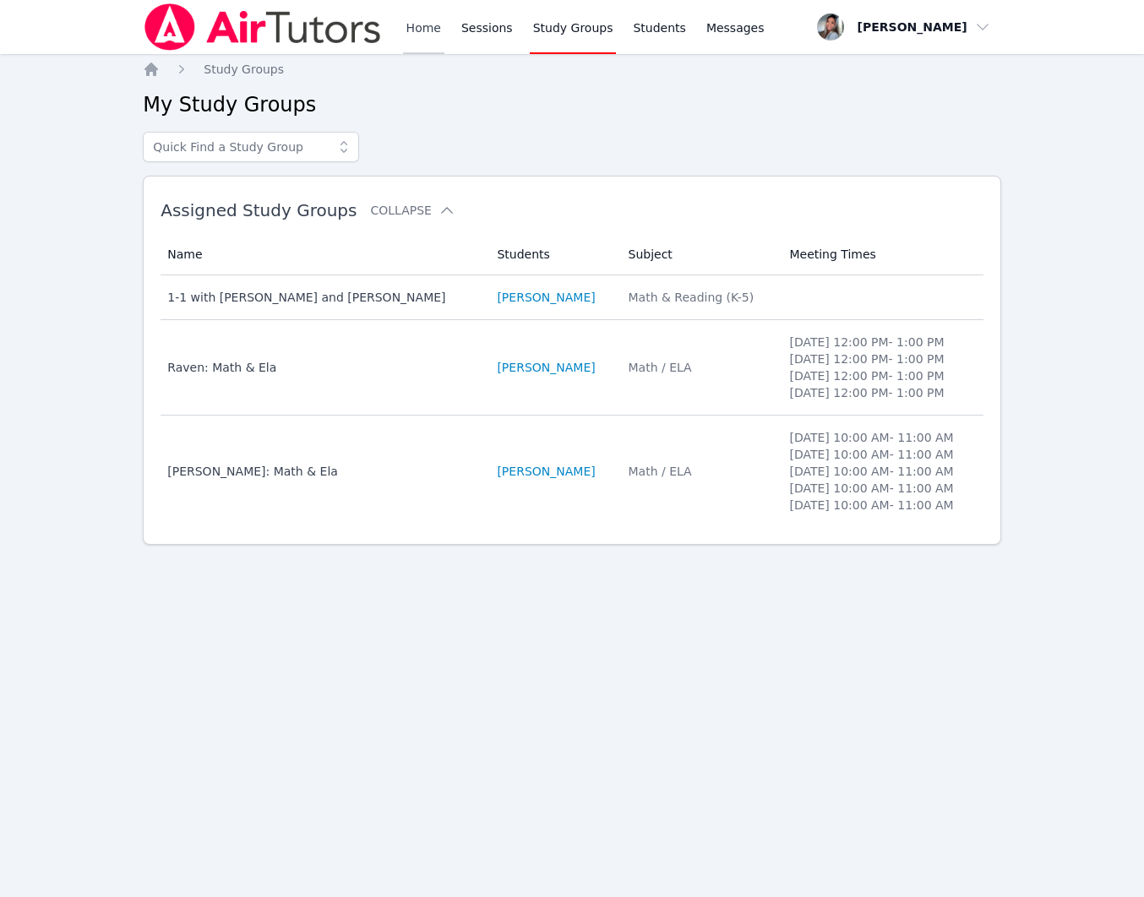
click at [421, 24] on link "Home" at bounding box center [423, 27] width 41 height 54
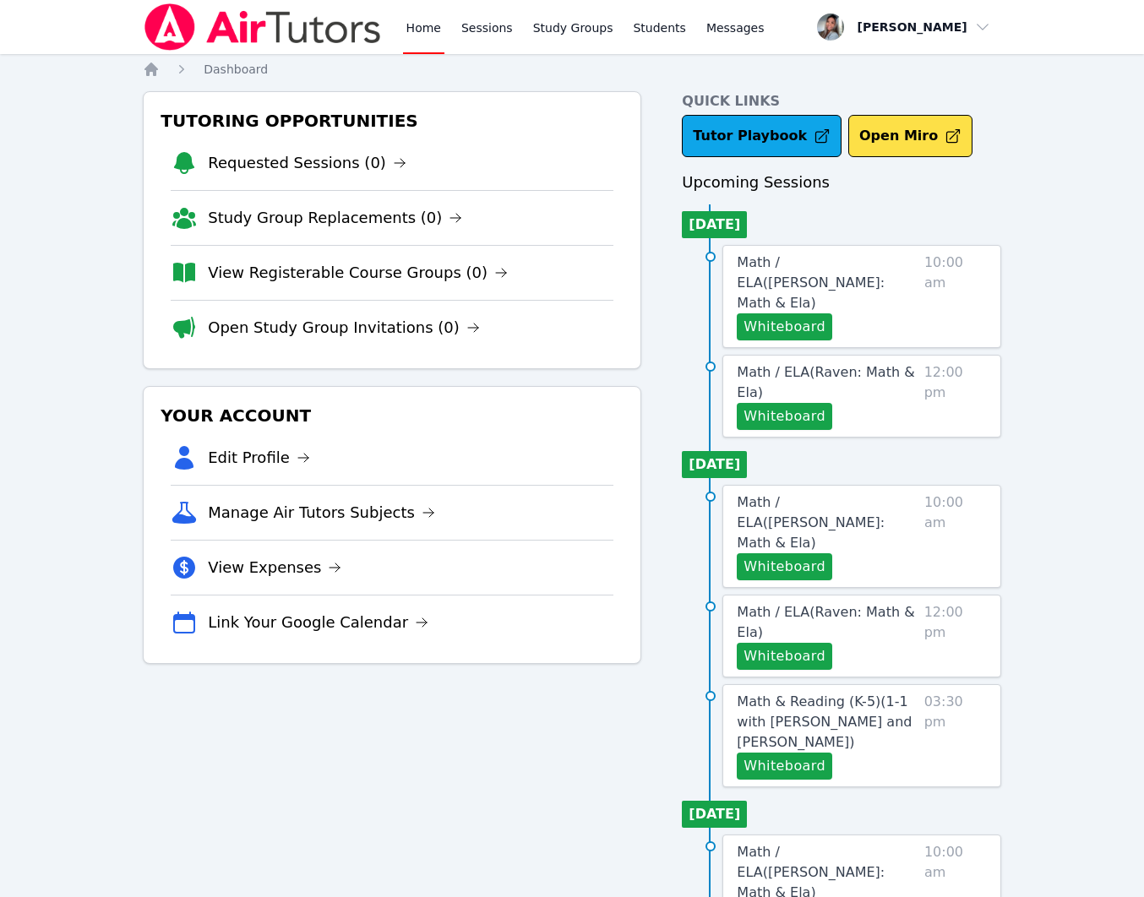
click at [837, 267] on span "Math / ELA ( [PERSON_NAME]: Math & Ela )" at bounding box center [811, 282] width 148 height 57
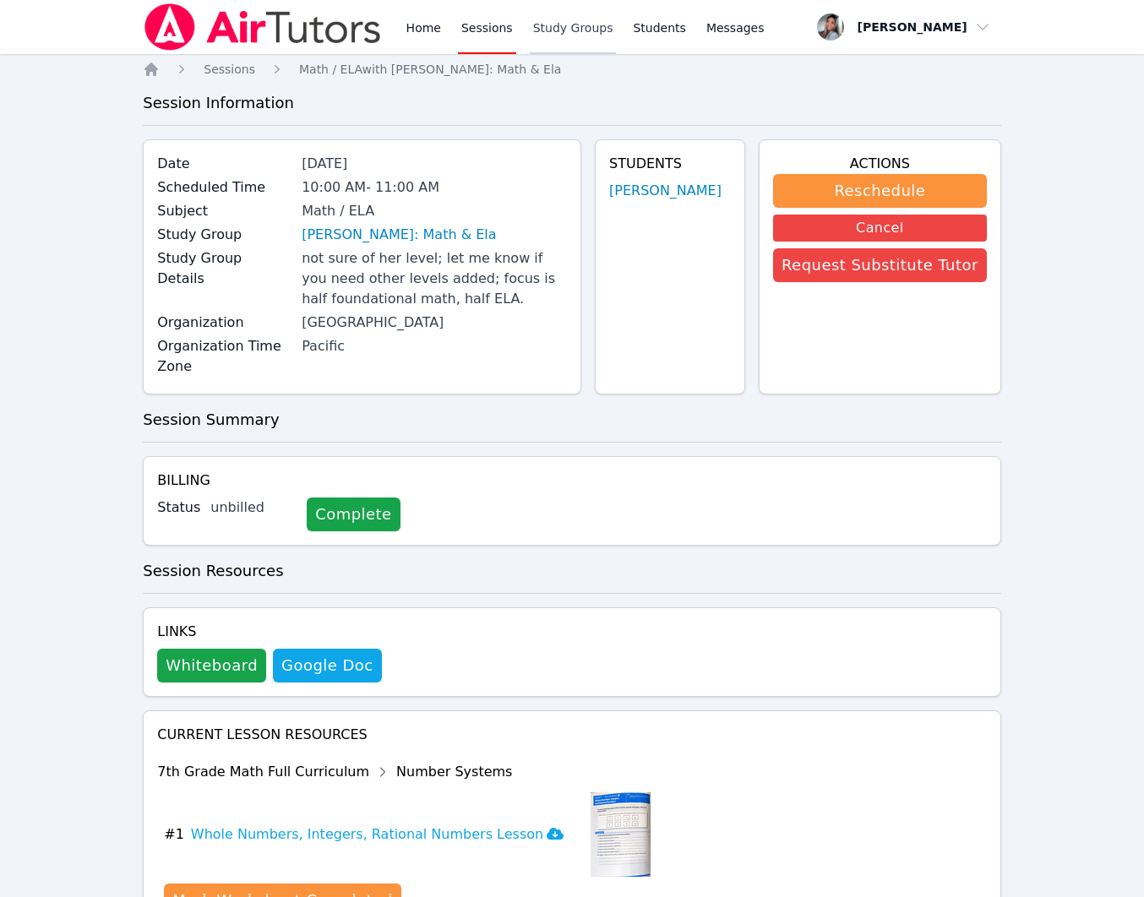
click at [560, 33] on link "Study Groups" at bounding box center [573, 27] width 87 height 54
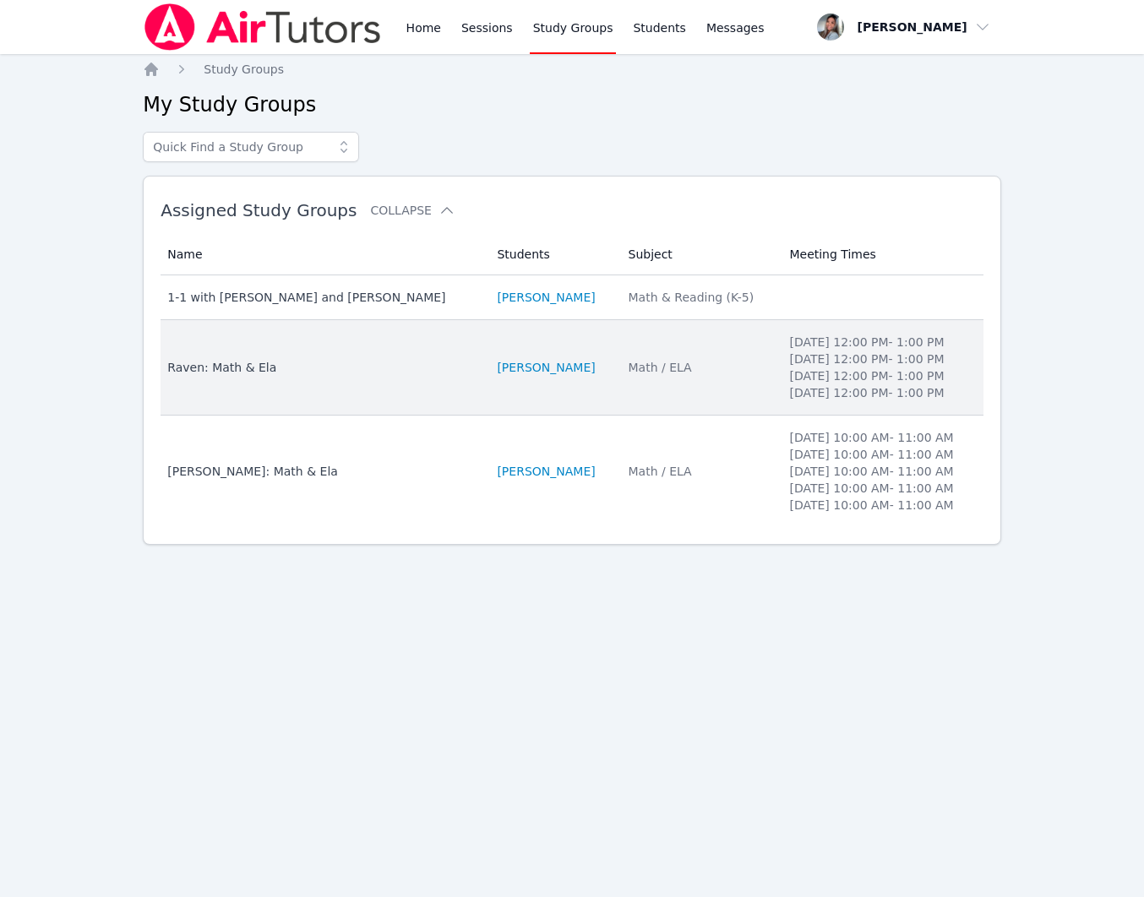
click at [617, 407] on td "Students [PERSON_NAME]" at bounding box center [552, 367] width 131 height 95
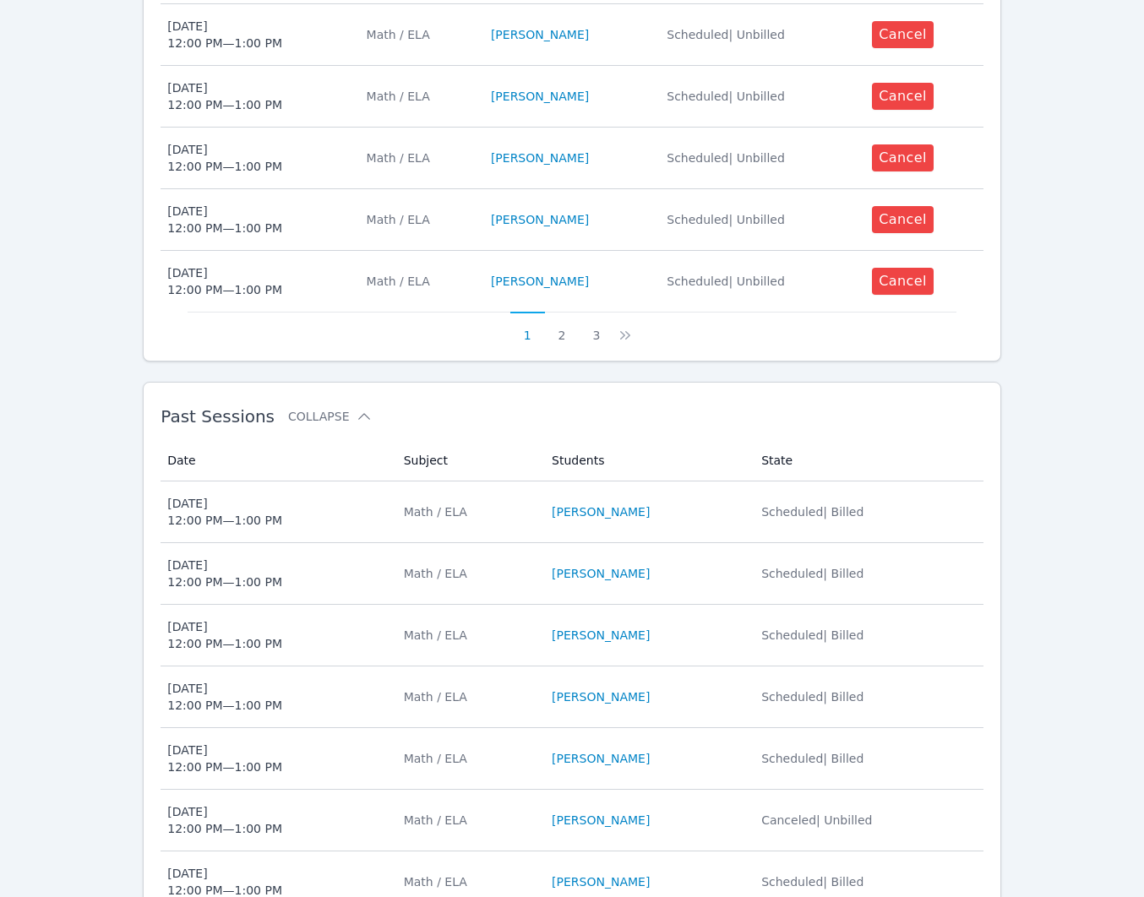
scroll to position [1167, 0]
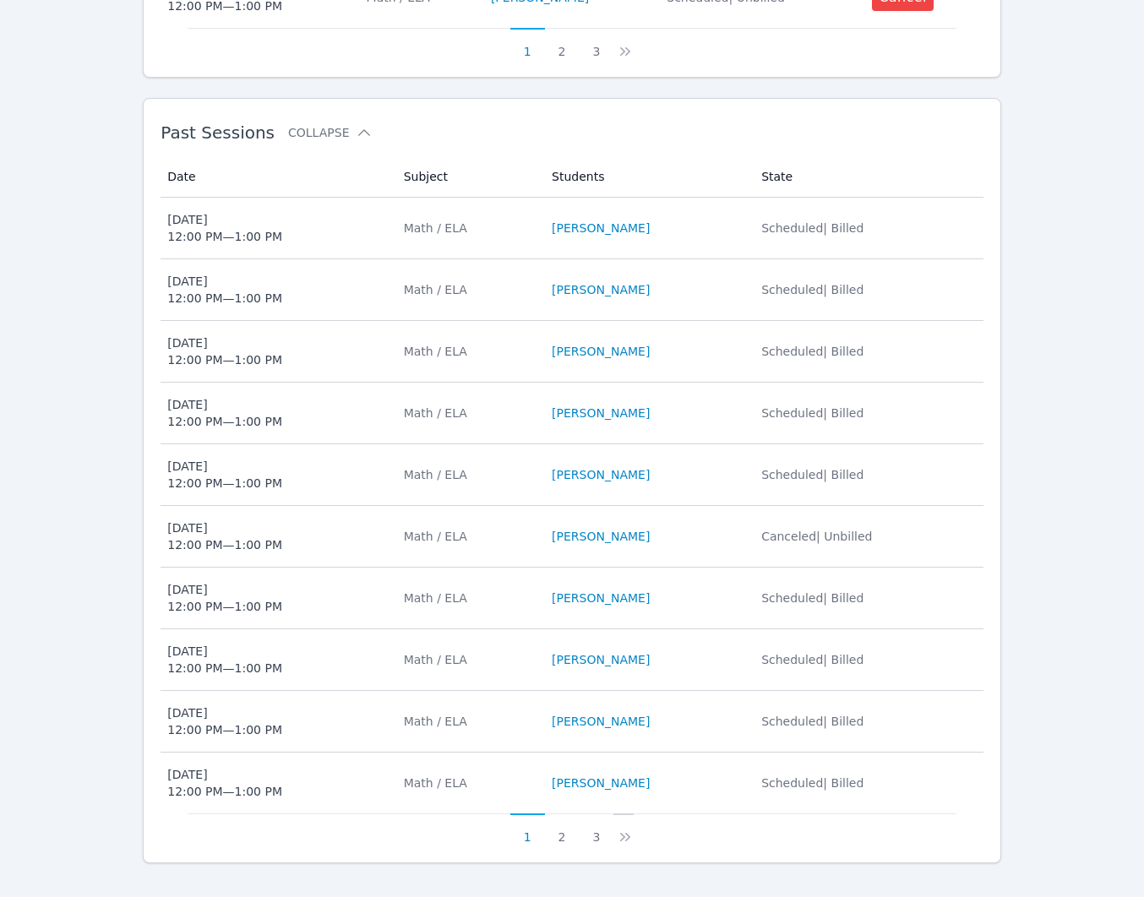
click at [619, 829] on icon at bounding box center [625, 837] width 17 height 17
click at [634, 829] on icon at bounding box center [635, 837] width 17 height 17
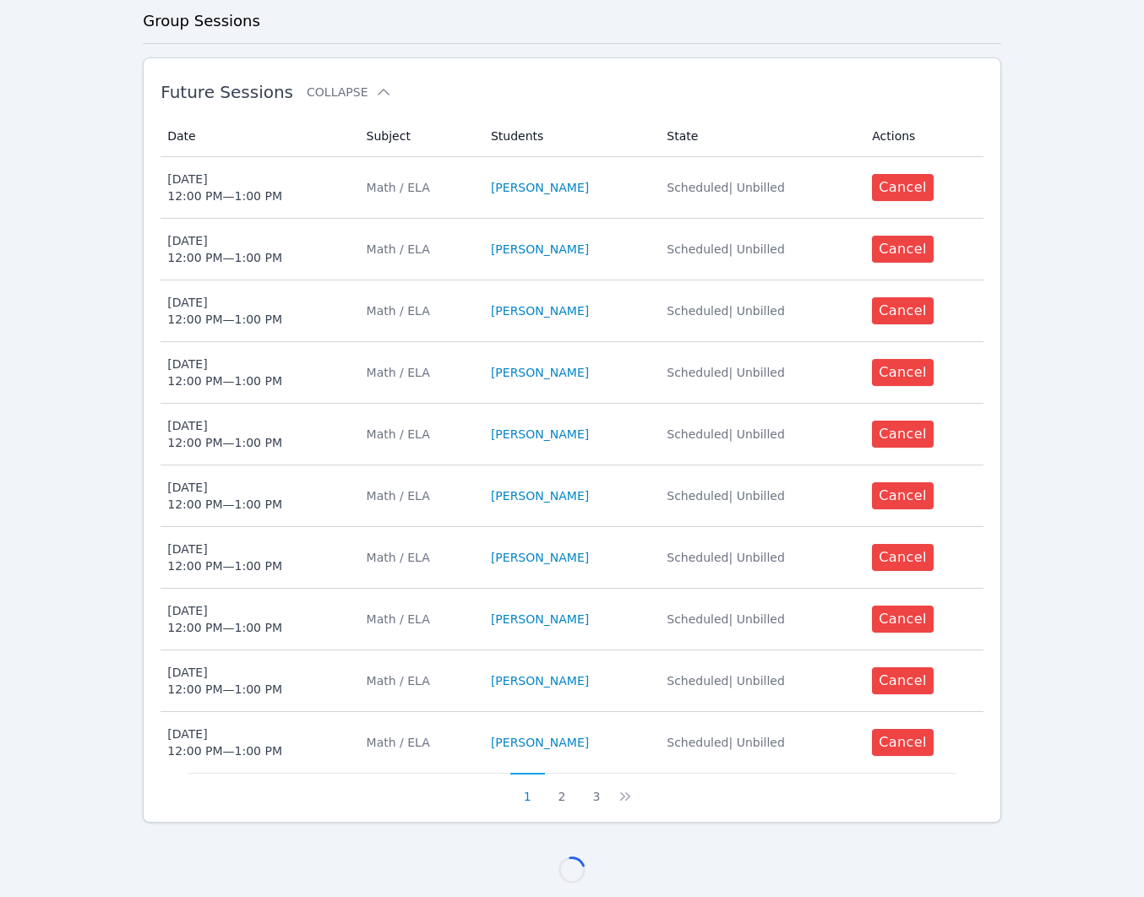
scroll to position [736, 0]
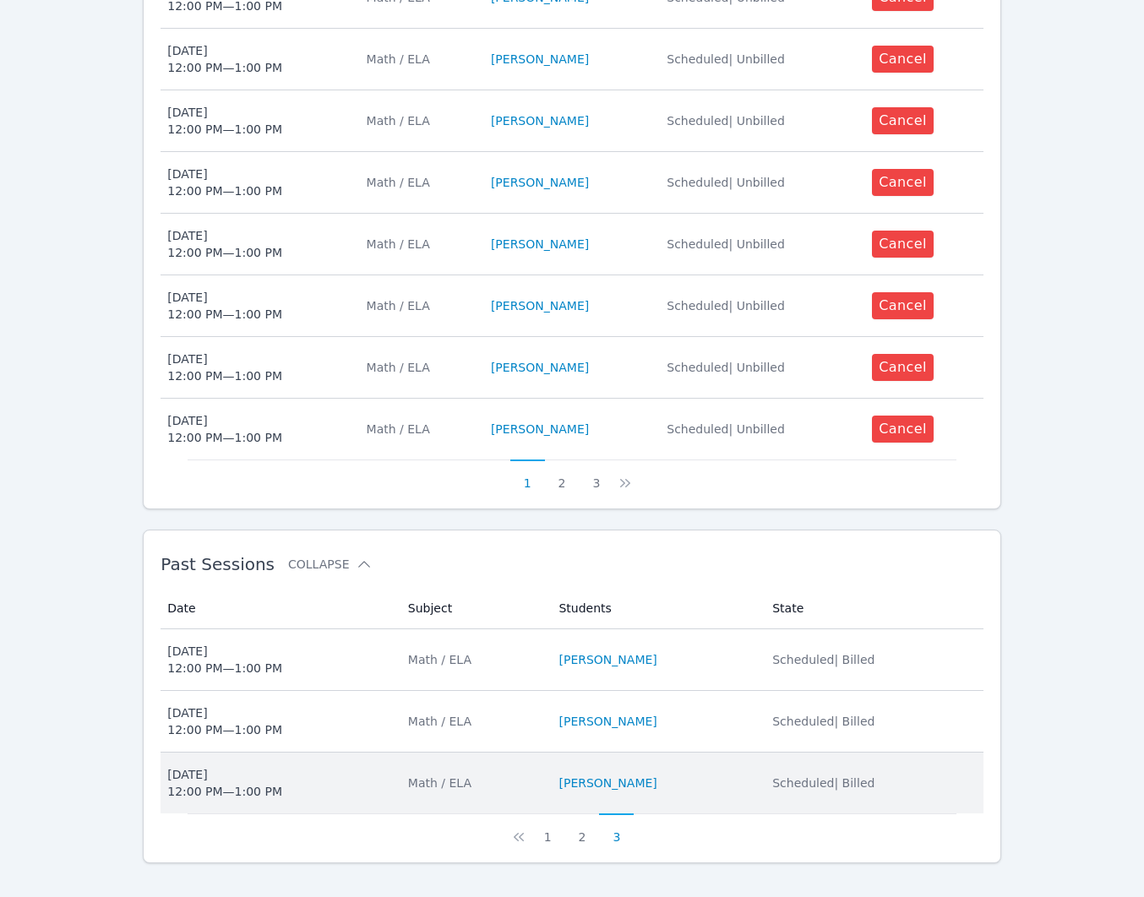
click at [690, 775] on li "[PERSON_NAME]" at bounding box center [654, 783] width 193 height 17
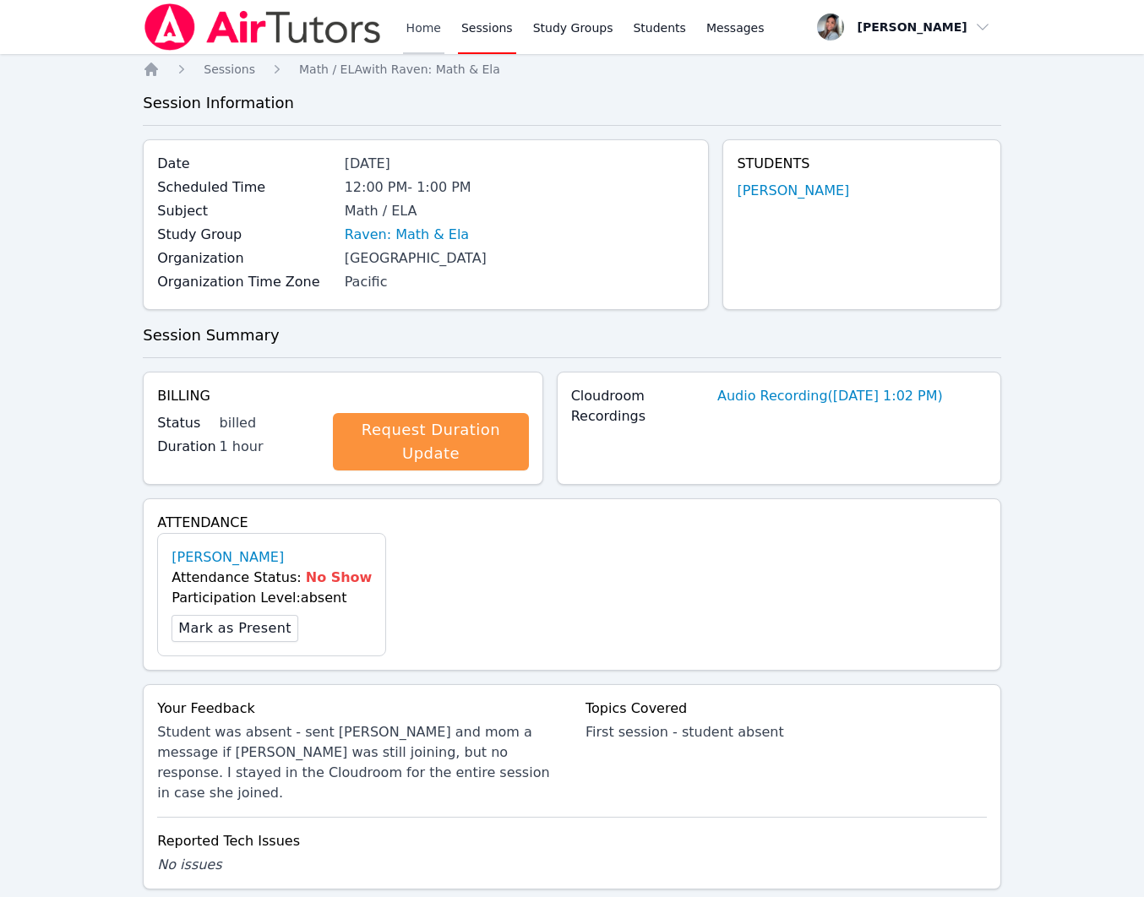
click at [426, 35] on link "Home" at bounding box center [423, 27] width 41 height 54
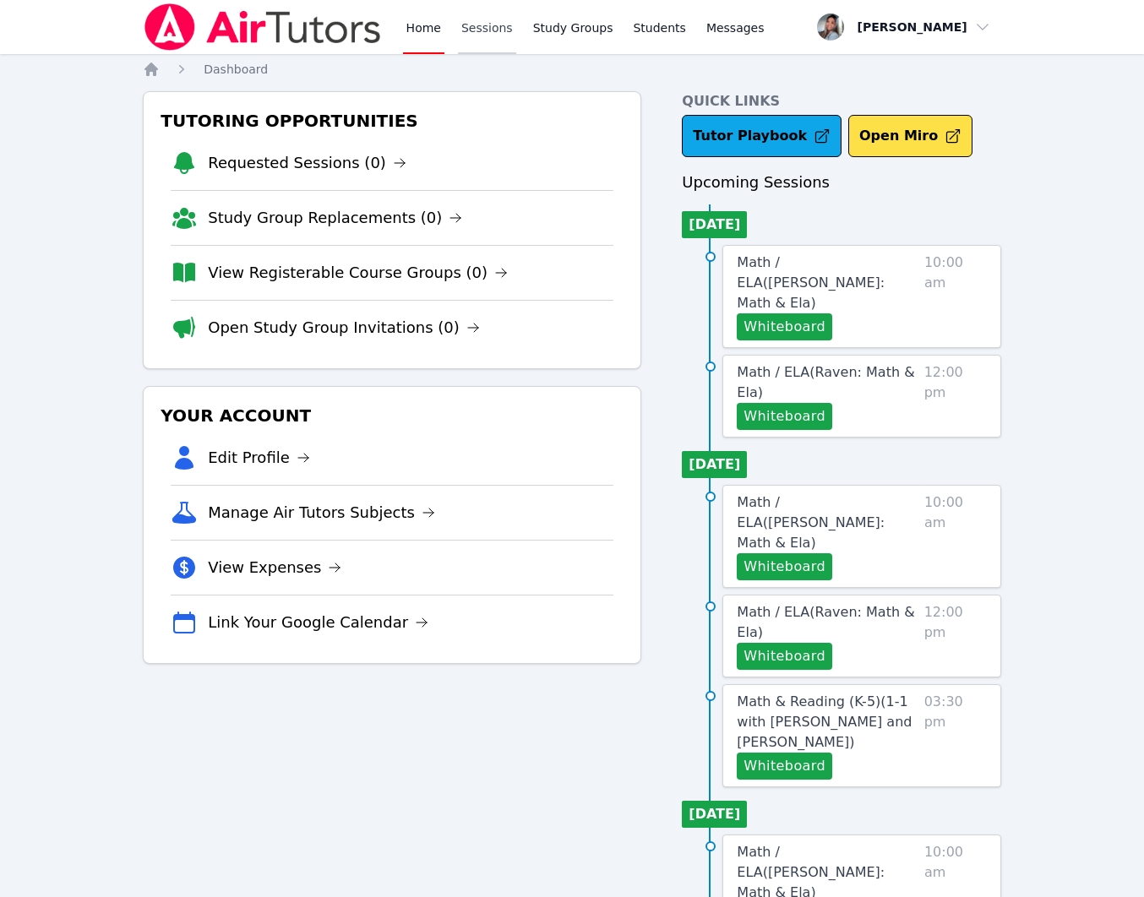
click at [493, 30] on link "Sessions" at bounding box center [487, 27] width 58 height 54
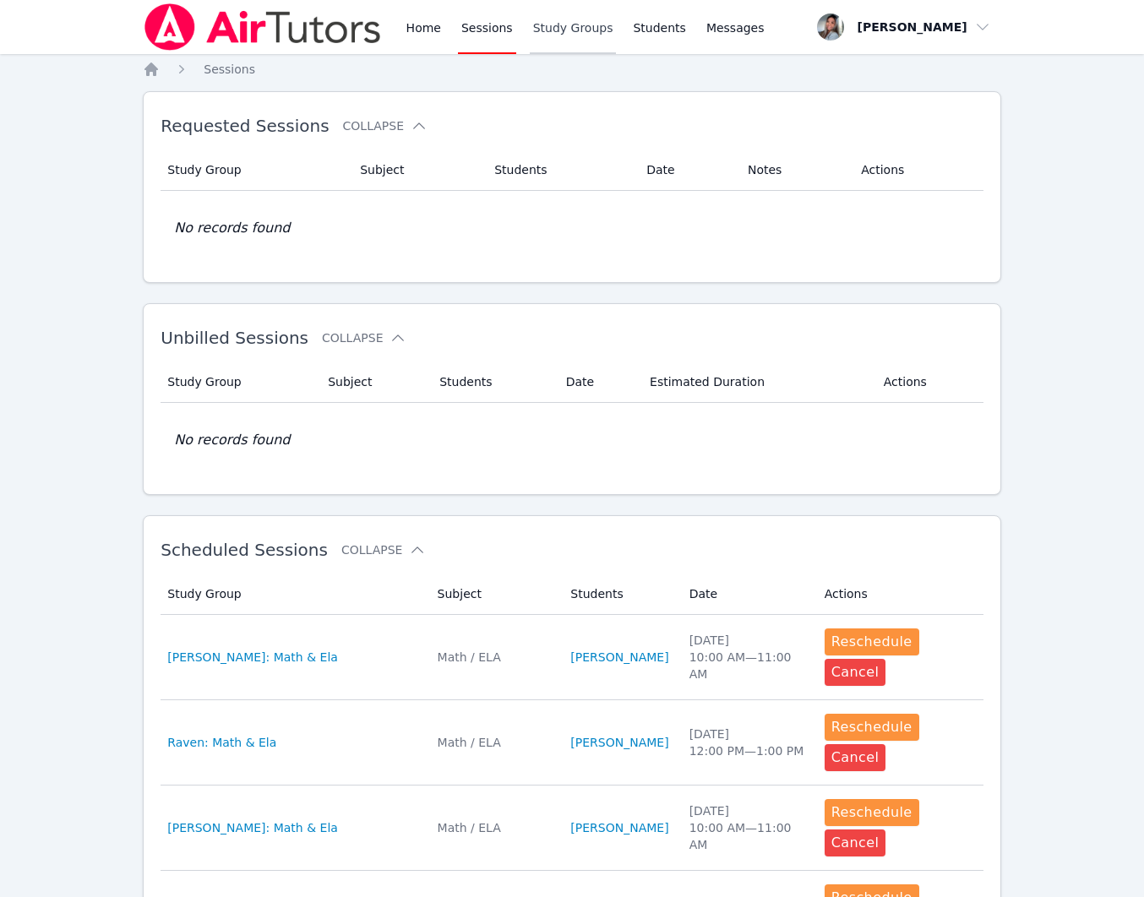
click at [576, 35] on link "Study Groups" at bounding box center [573, 27] width 87 height 54
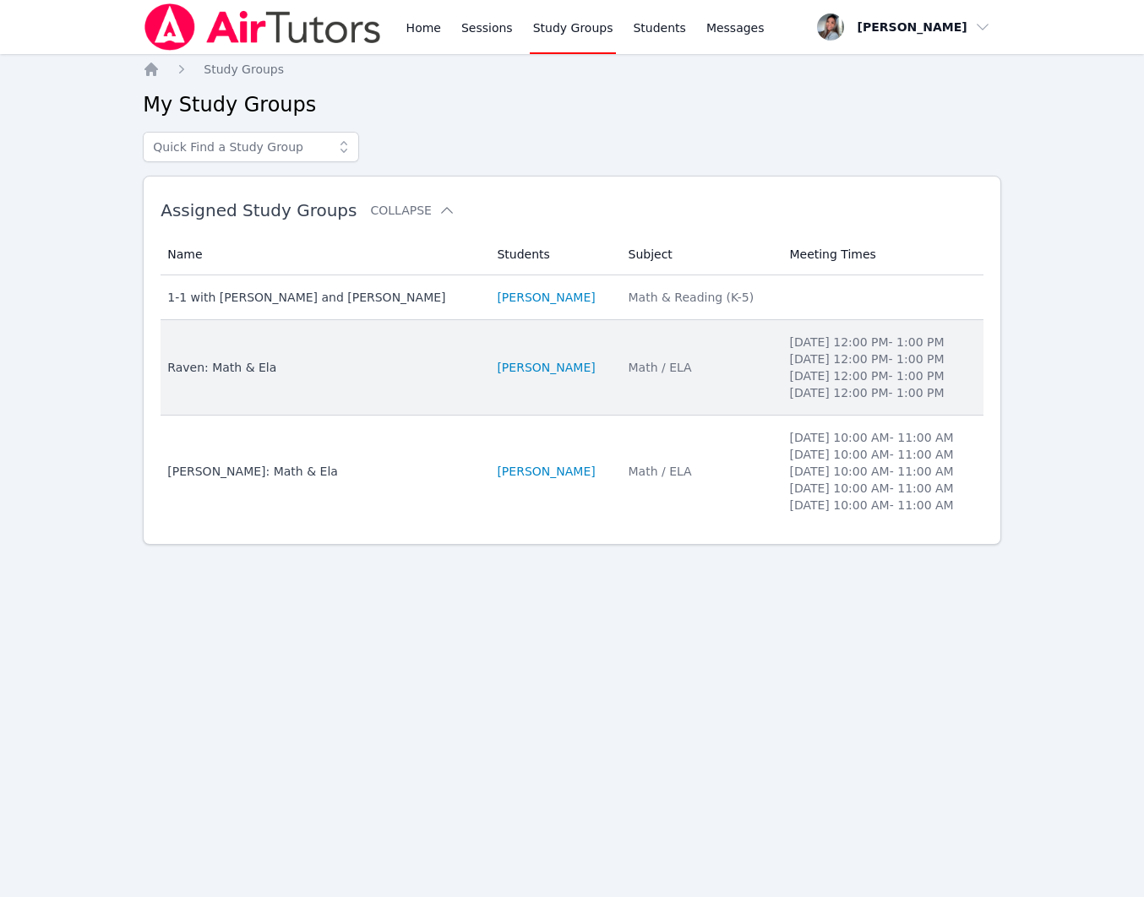
click at [377, 376] on div "Raven: Math & Ela" at bounding box center [321, 367] width 309 height 17
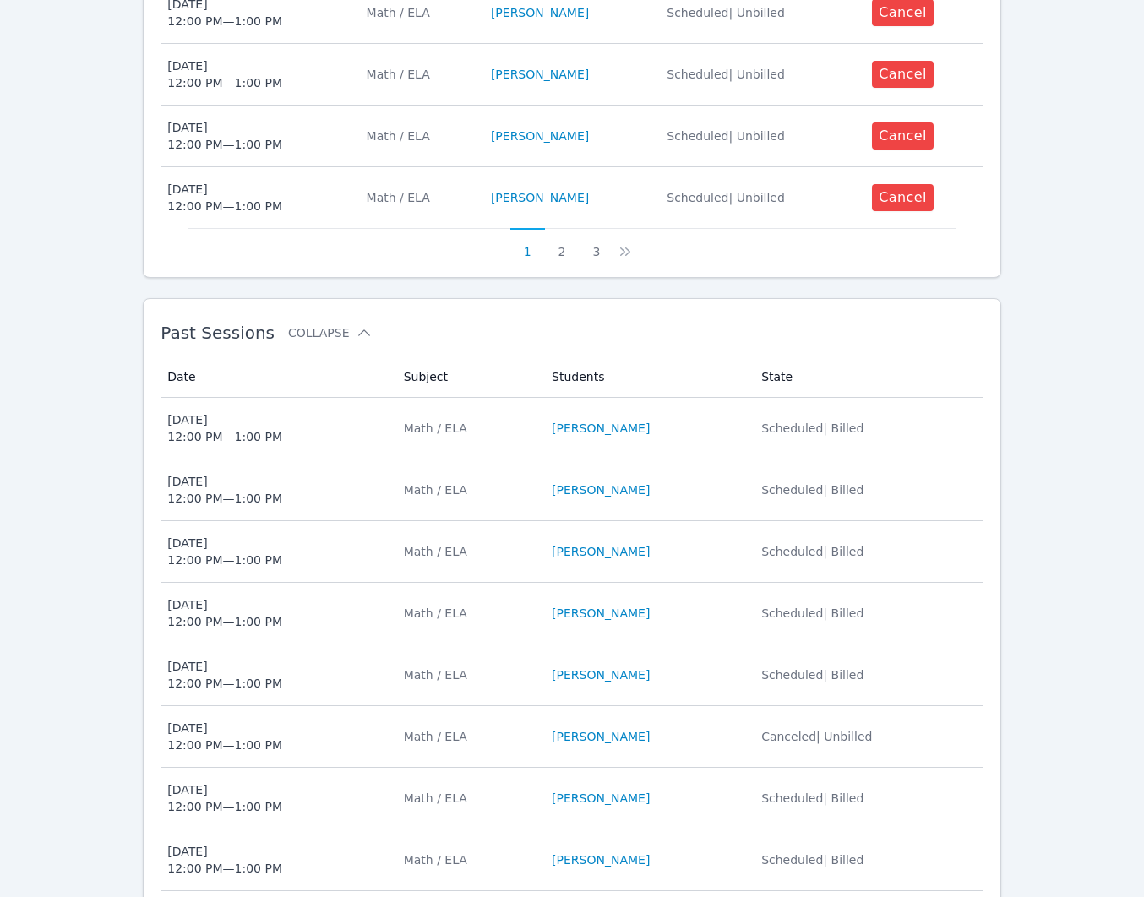
scroll to position [1167, 0]
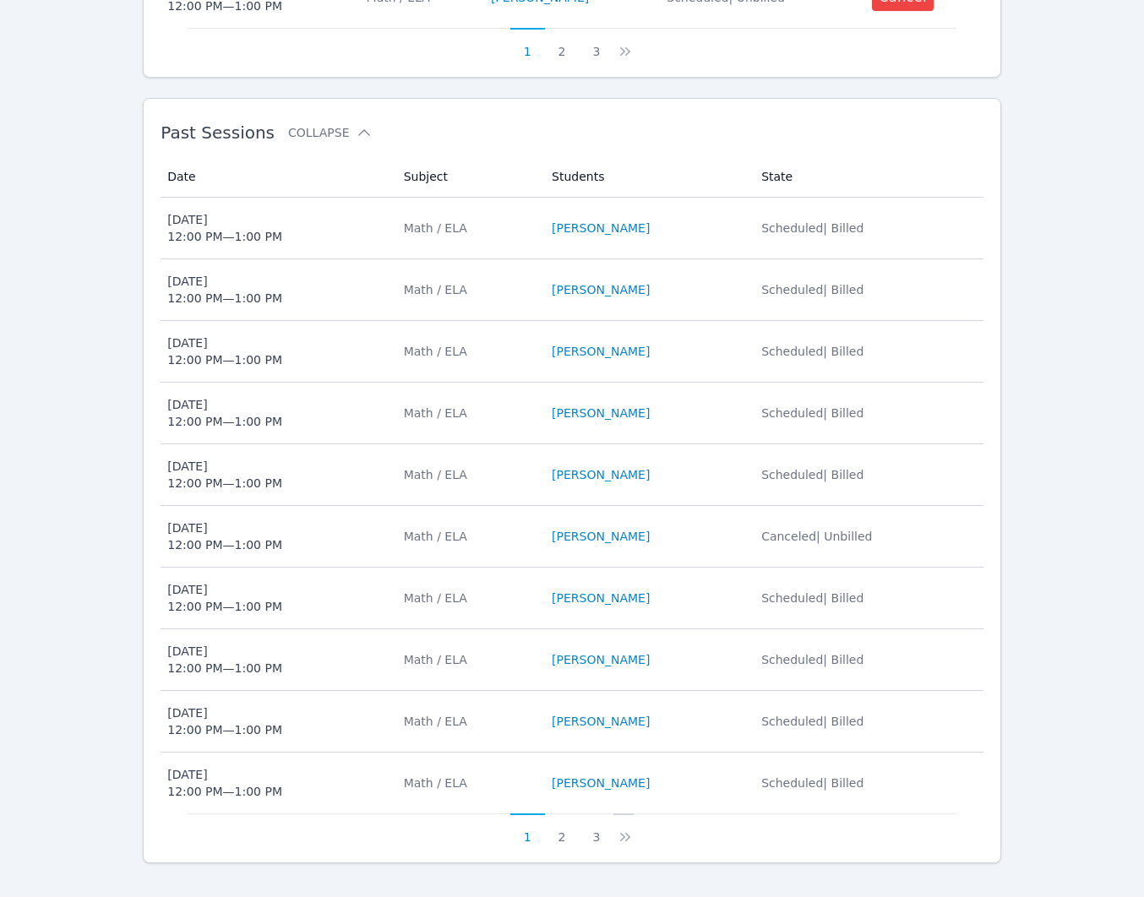
click at [627, 829] on icon at bounding box center [625, 837] width 17 height 17
click at [638, 829] on icon at bounding box center [635, 837] width 17 height 17
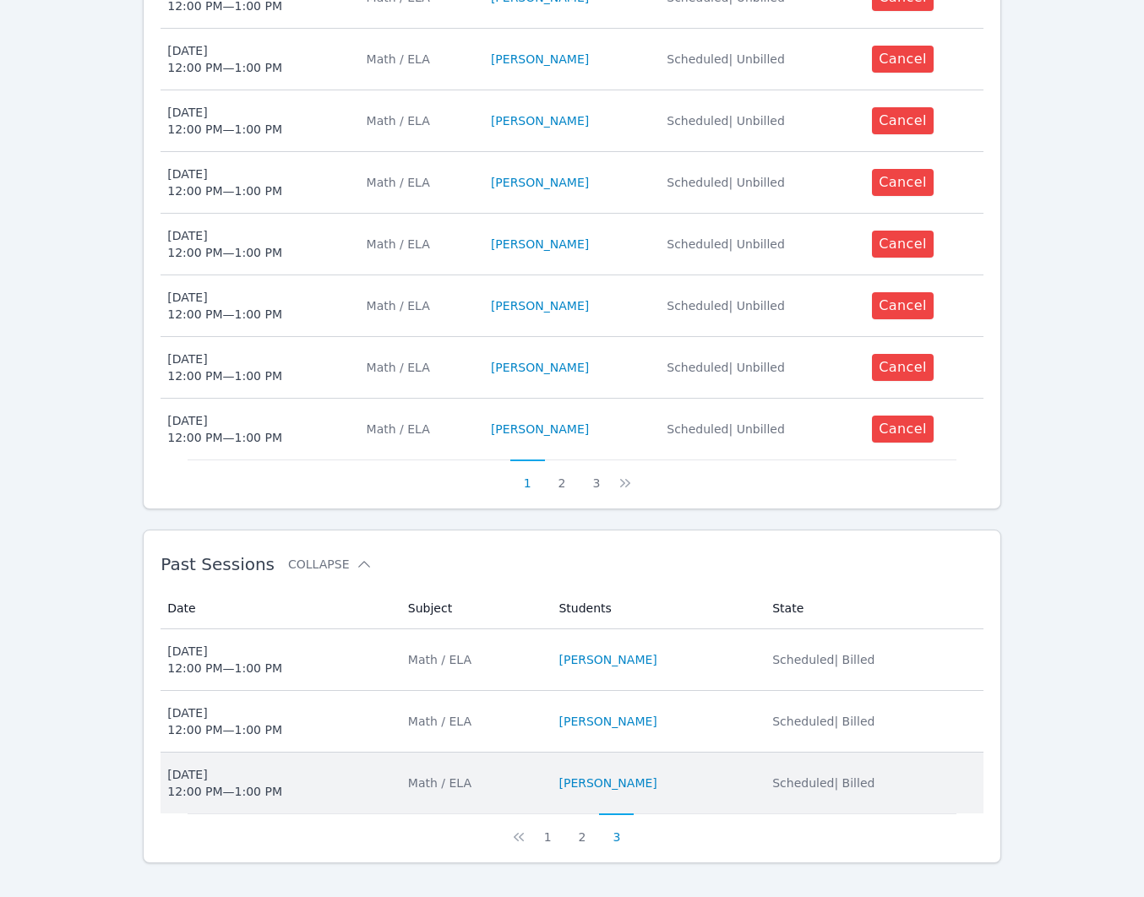
click at [329, 771] on span "[DATE] 12:00 PM — 1:00 PM" at bounding box center [277, 783] width 220 height 34
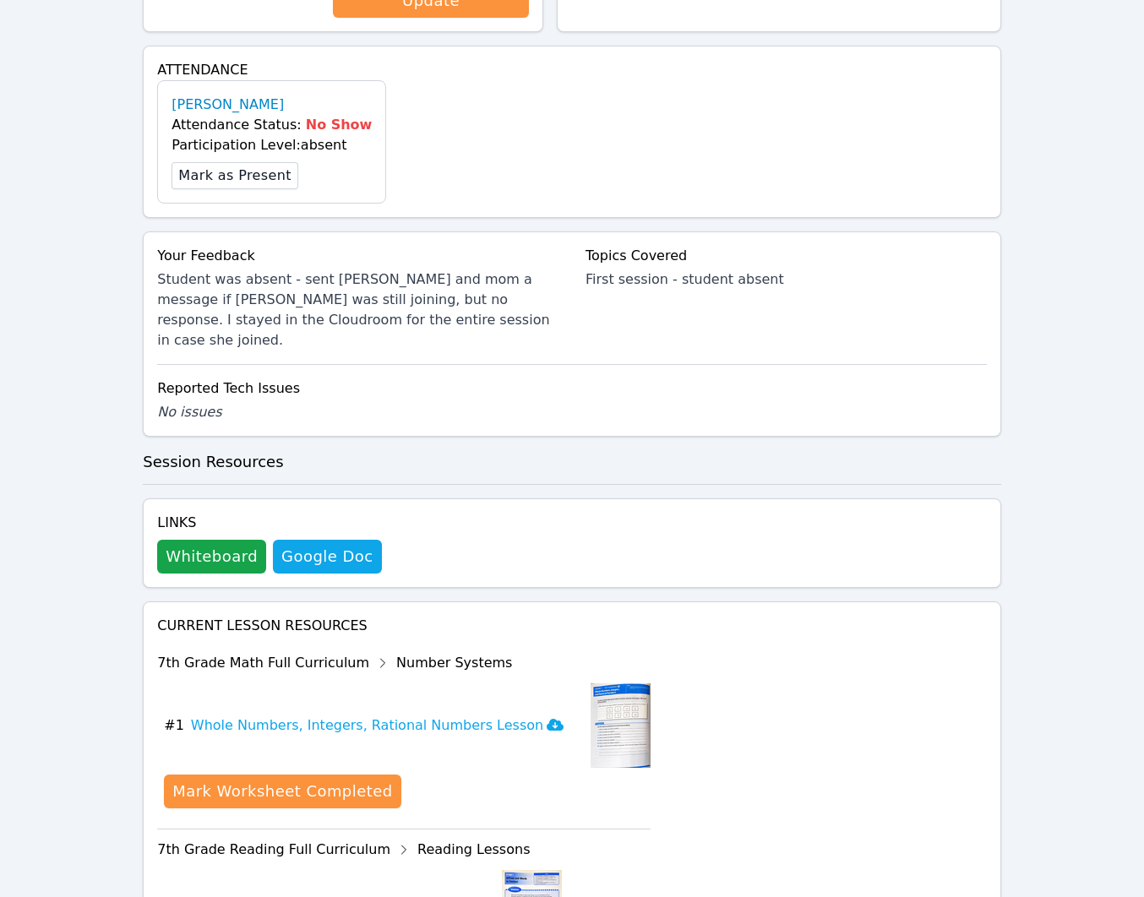
scroll to position [446, 0]
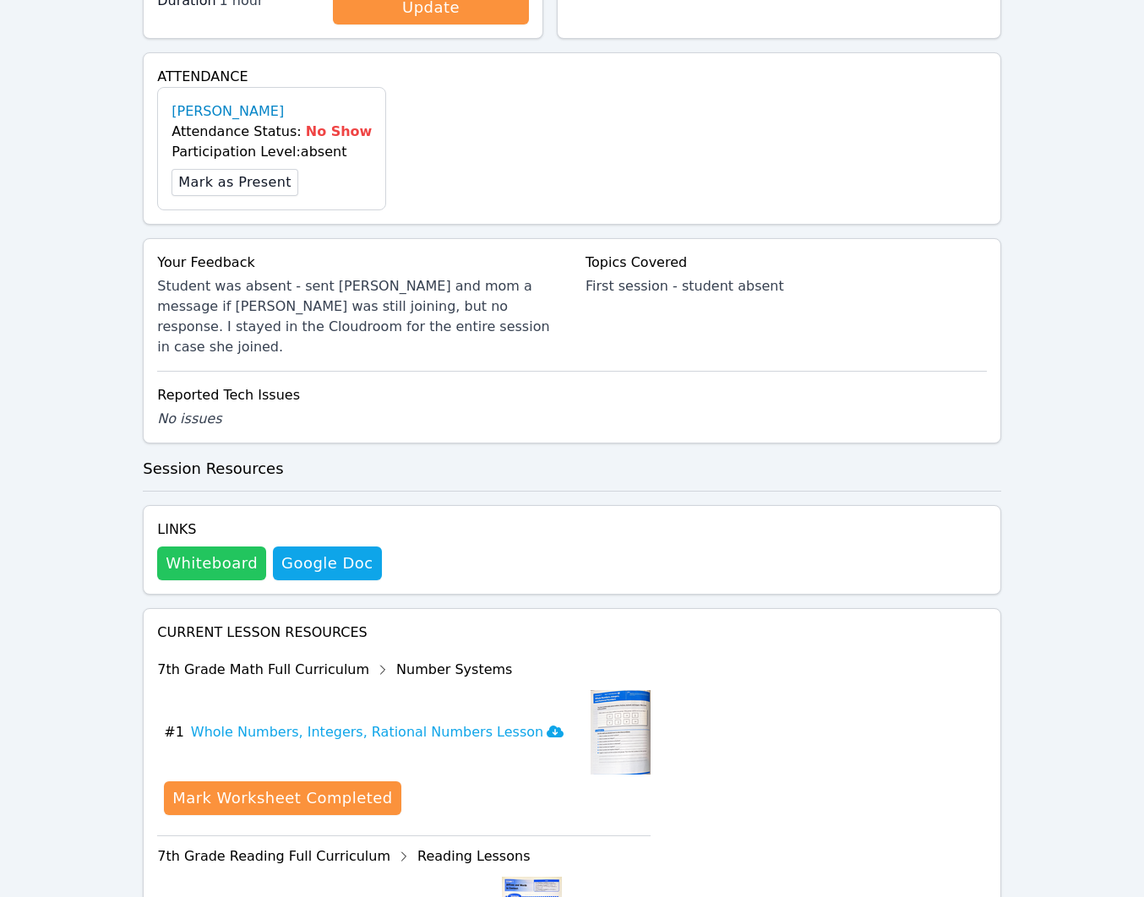
click at [224, 552] on button "Whiteboard" at bounding box center [211, 564] width 109 height 34
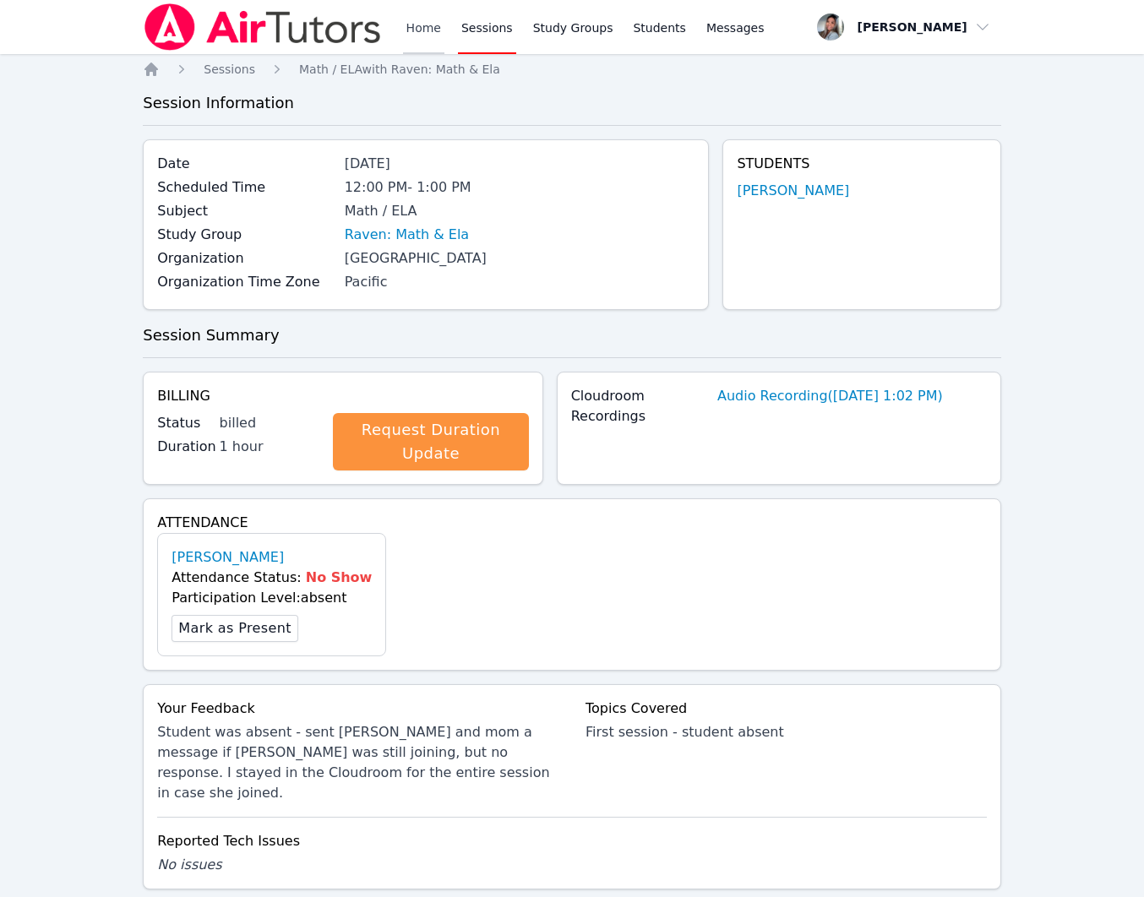
click at [420, 35] on link "Home" at bounding box center [423, 27] width 41 height 54
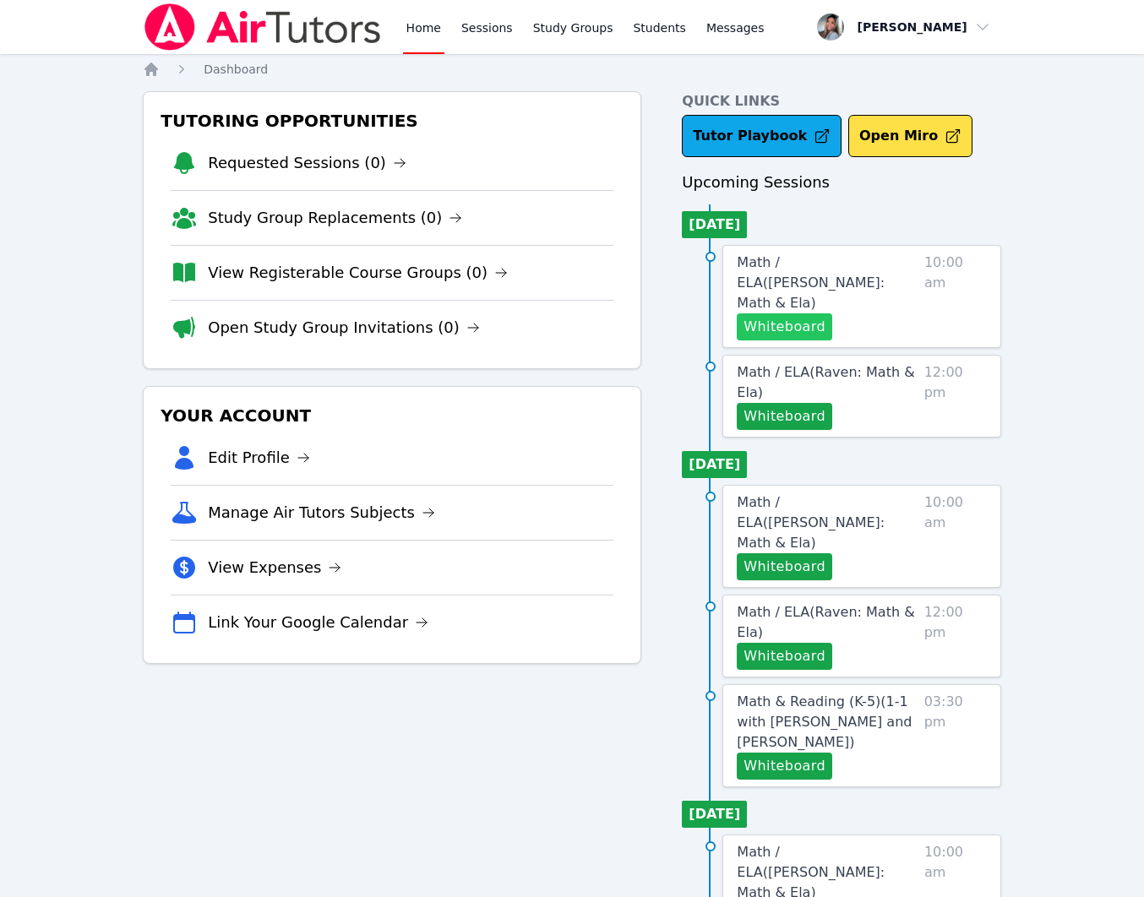
click at [773, 313] on button "Whiteboard" at bounding box center [784, 326] width 95 height 27
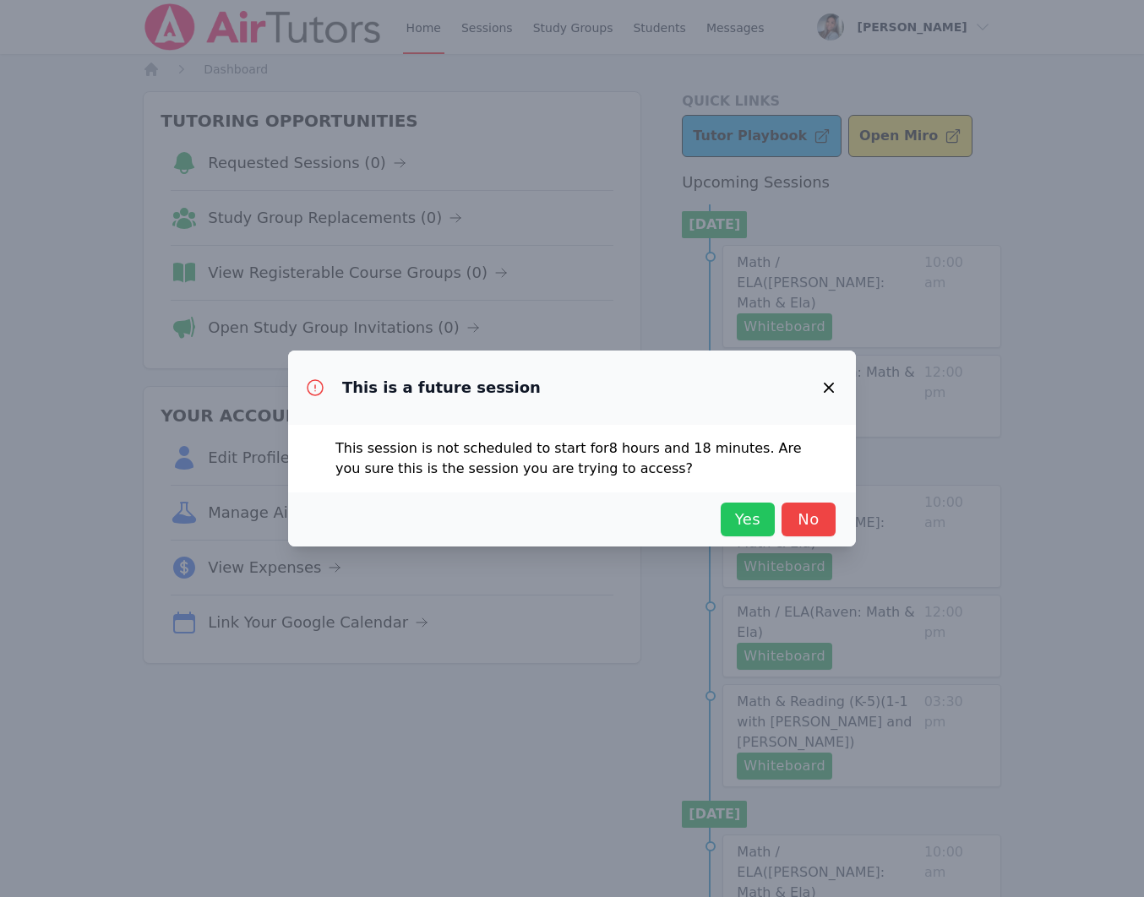
click at [737, 523] on span "Yes" at bounding box center [747, 520] width 37 height 24
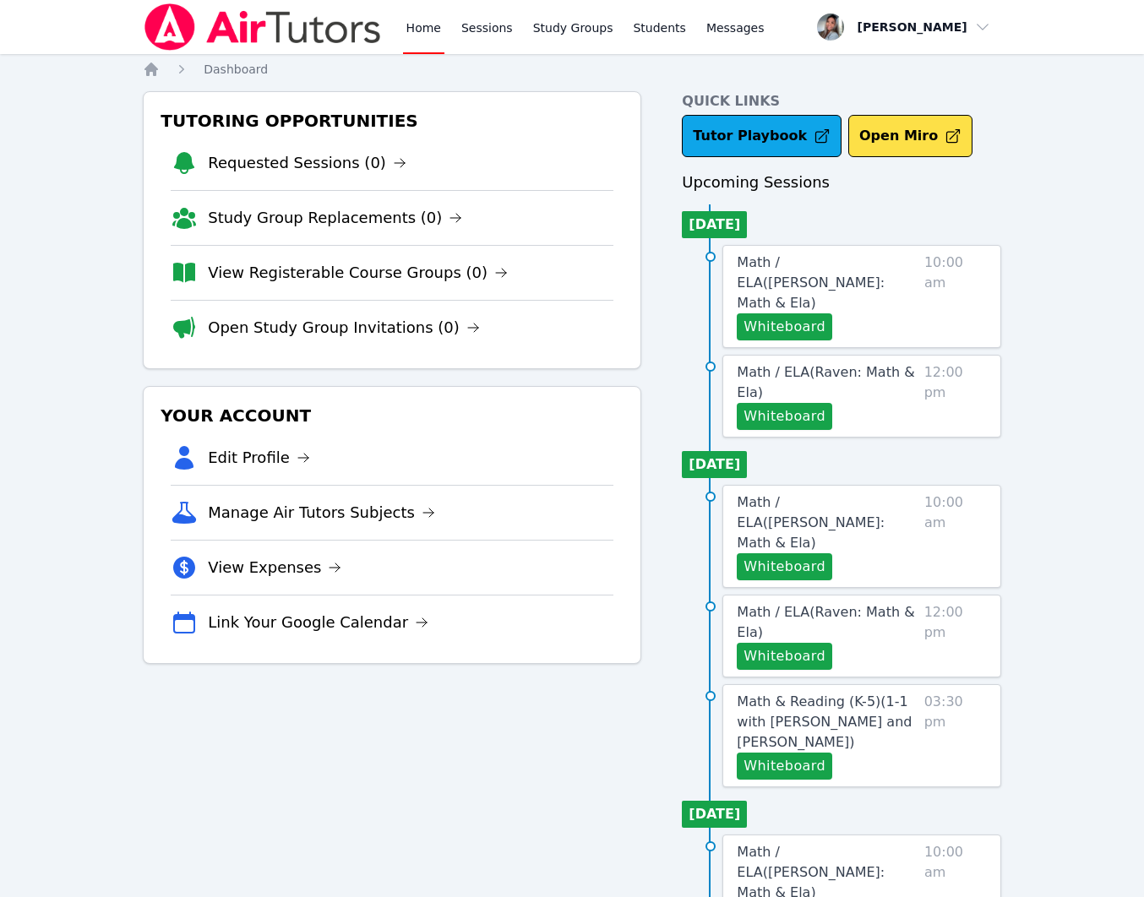
click at [405, 28] on link "Home" at bounding box center [423, 27] width 41 height 54
click at [493, 24] on link "Sessions" at bounding box center [487, 27] width 58 height 54
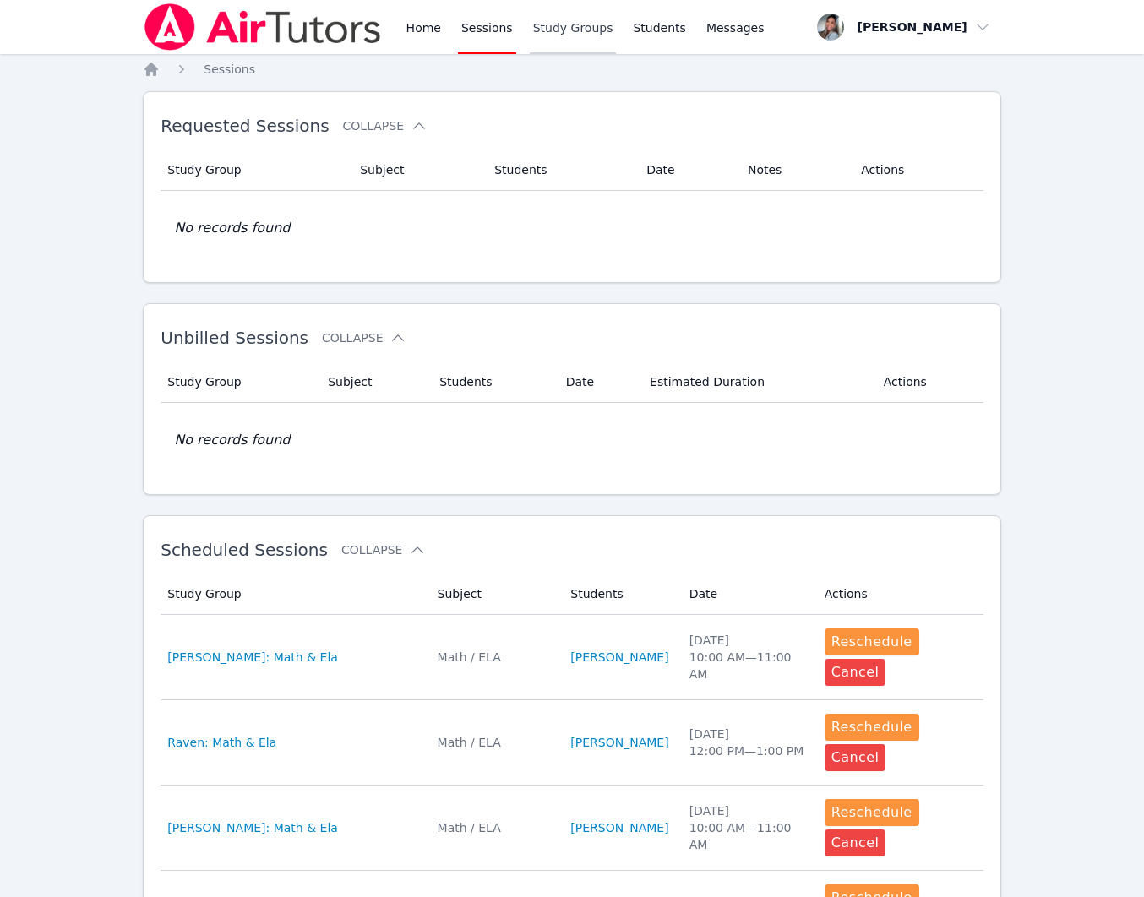
click at [570, 25] on link "Study Groups" at bounding box center [573, 27] width 87 height 54
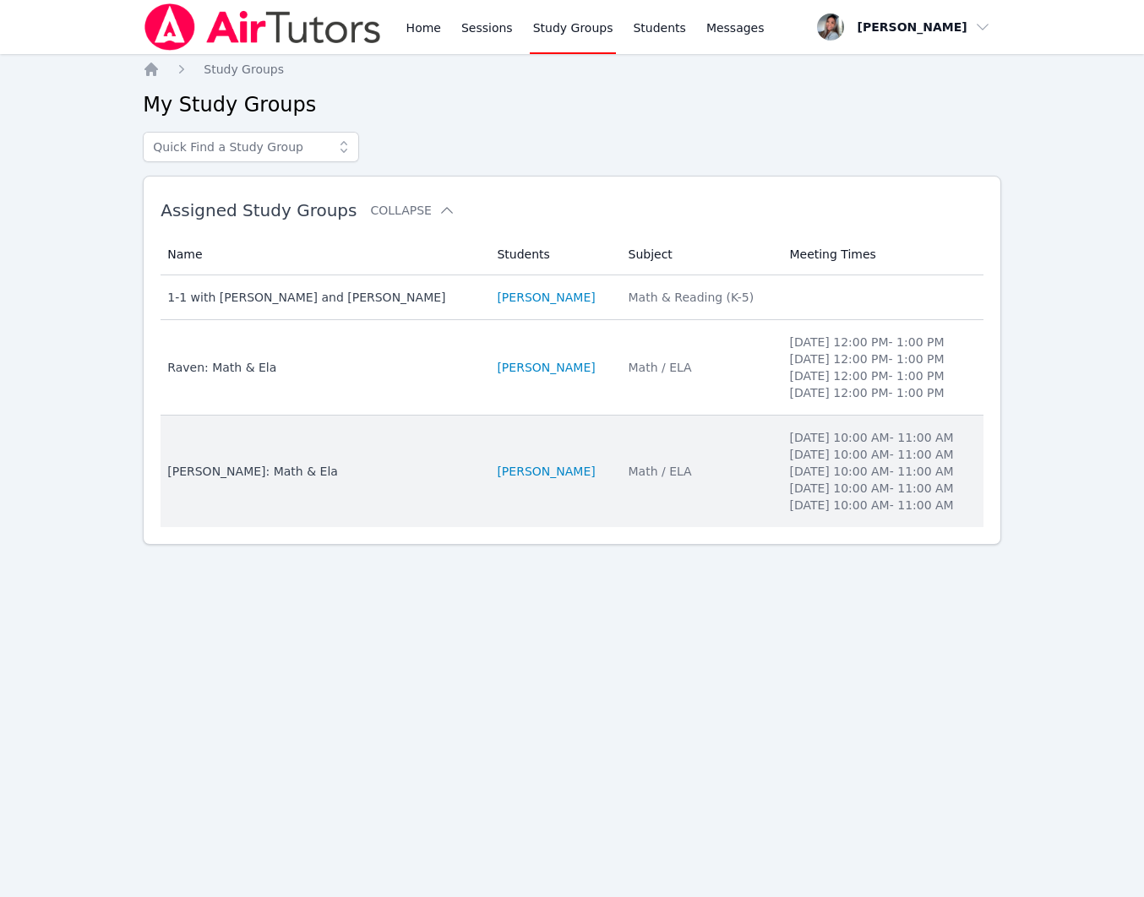
click at [422, 470] on td "Name [PERSON_NAME]: Math & Ela" at bounding box center [323, 471] width 326 height 111
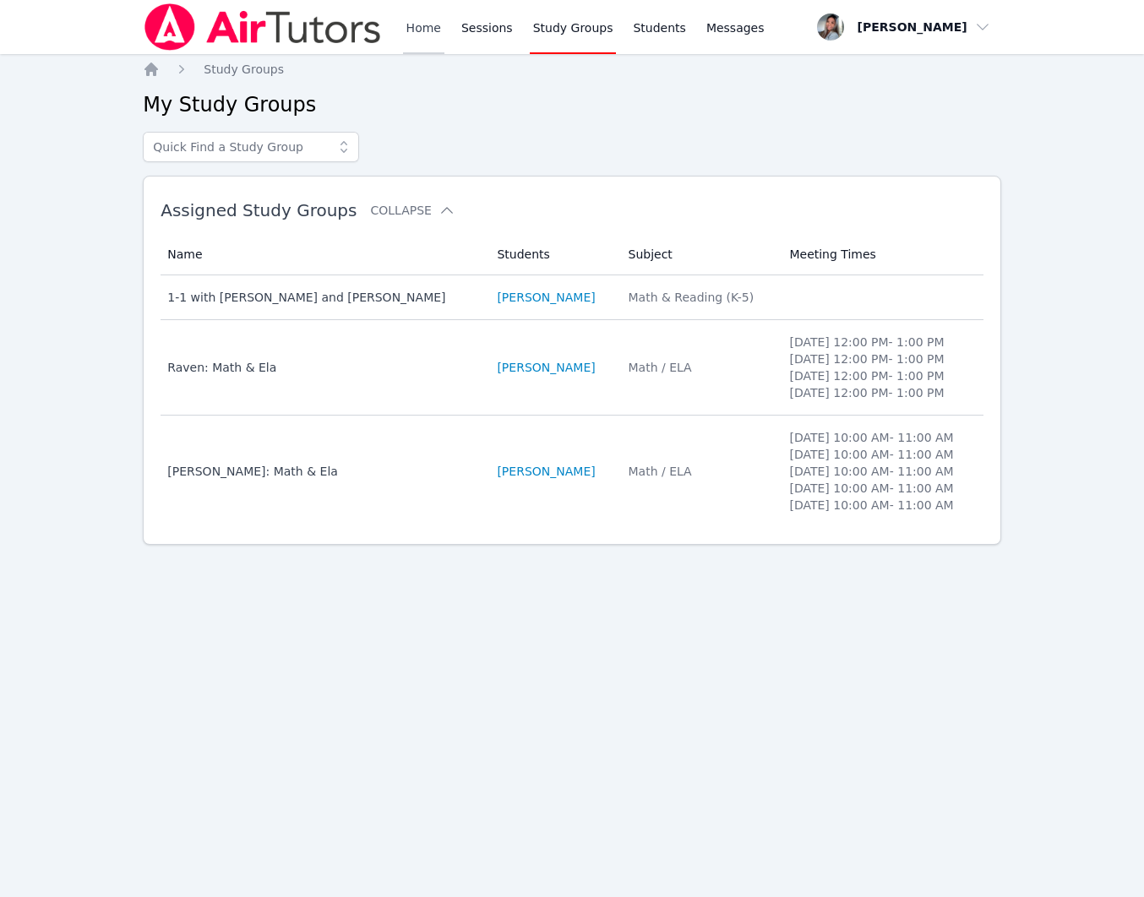
click at [411, 41] on link "Home" at bounding box center [423, 27] width 41 height 54
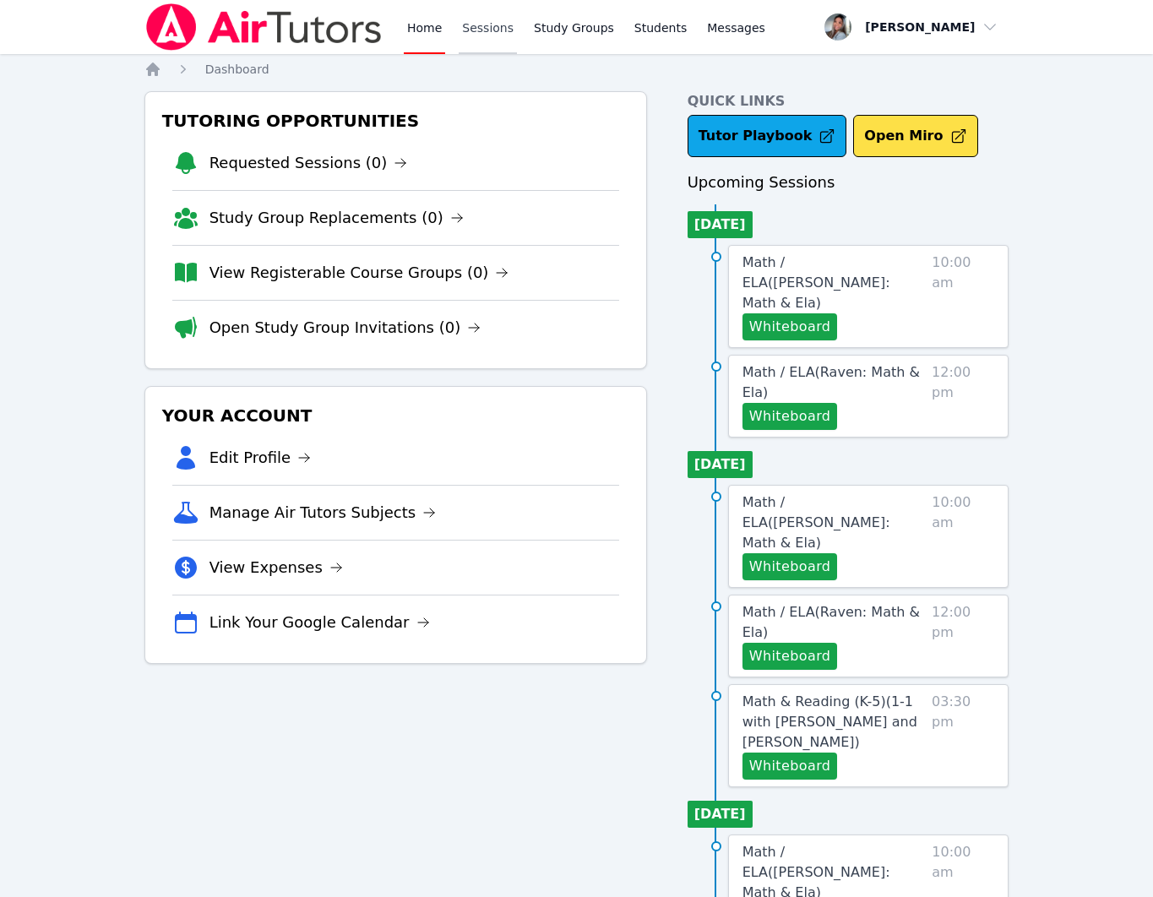
click at [474, 22] on link "Sessions" at bounding box center [488, 27] width 58 height 54
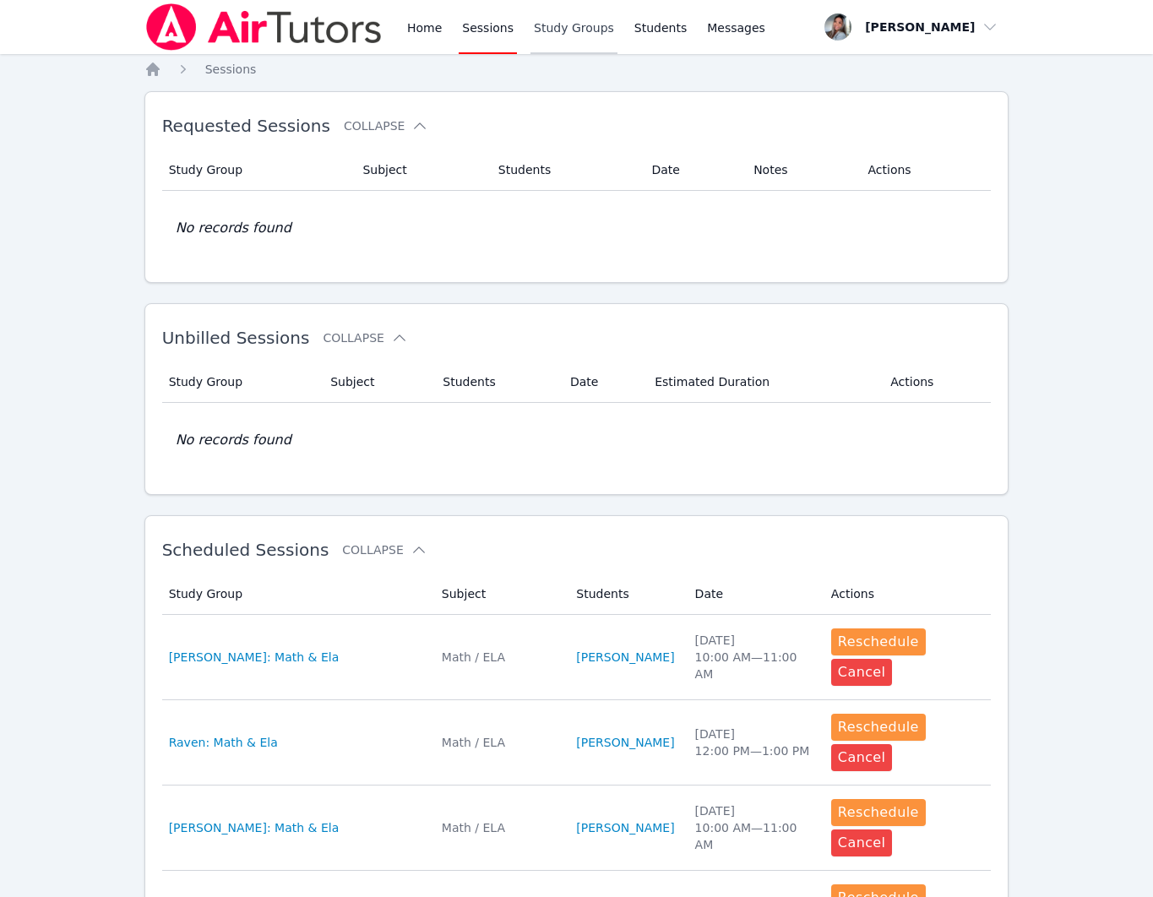
click at [578, 35] on link "Study Groups" at bounding box center [573, 27] width 87 height 54
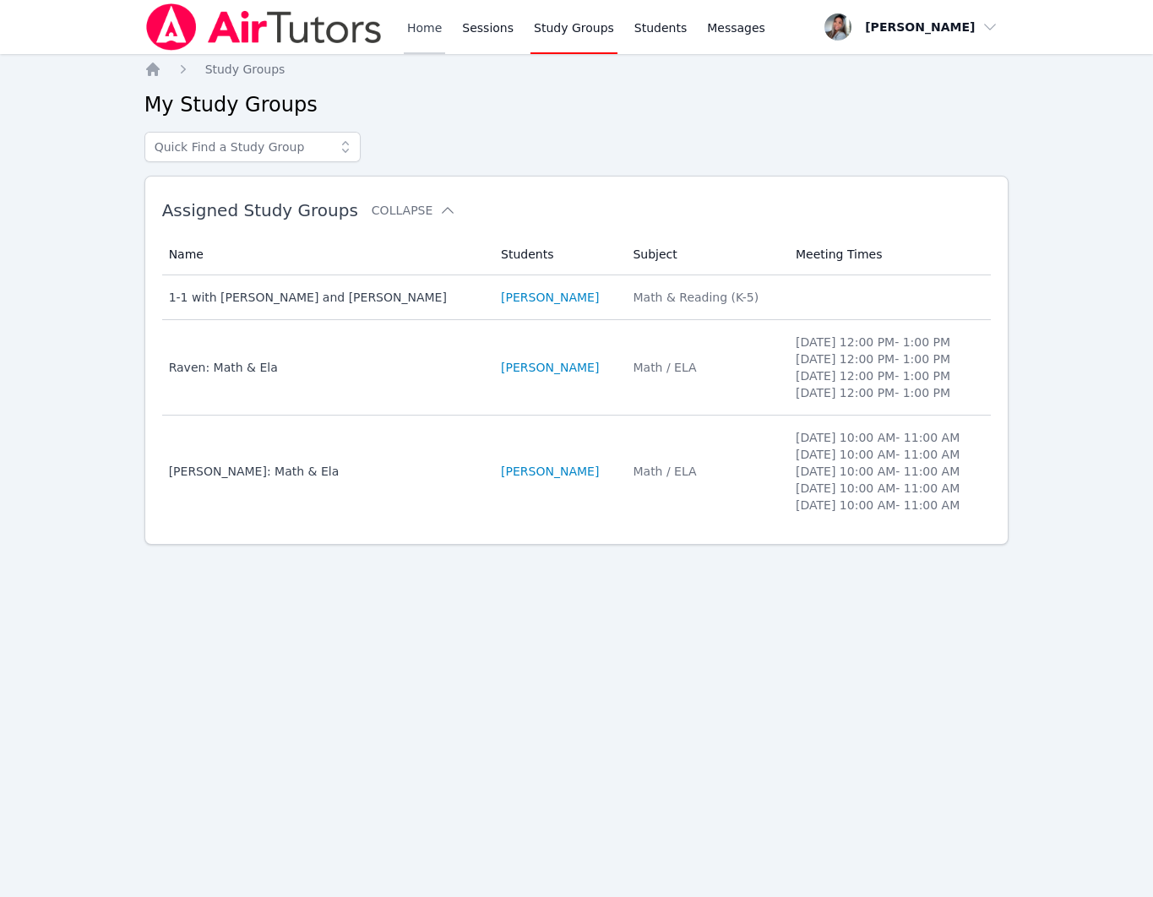
click at [413, 30] on link "Home" at bounding box center [424, 27] width 41 height 54
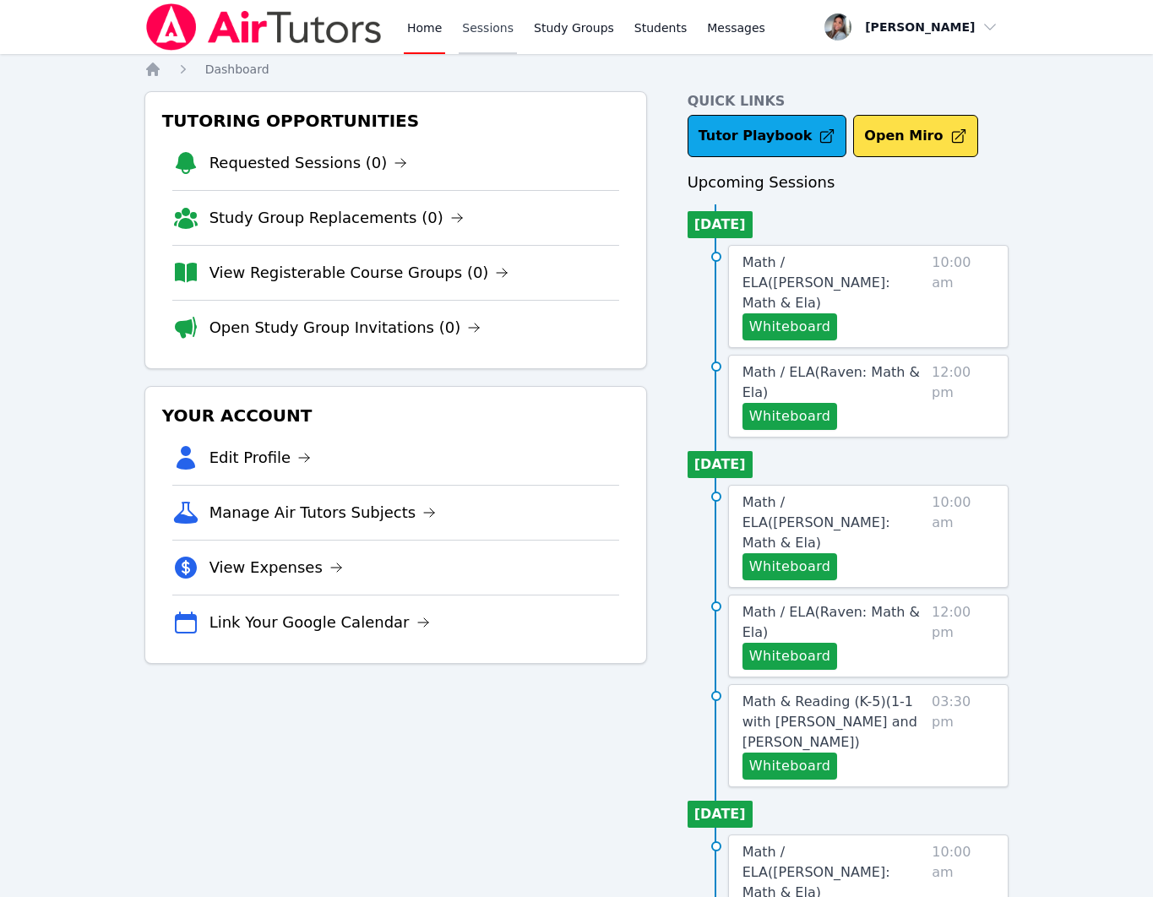
click at [470, 36] on link "Sessions" at bounding box center [488, 27] width 58 height 54
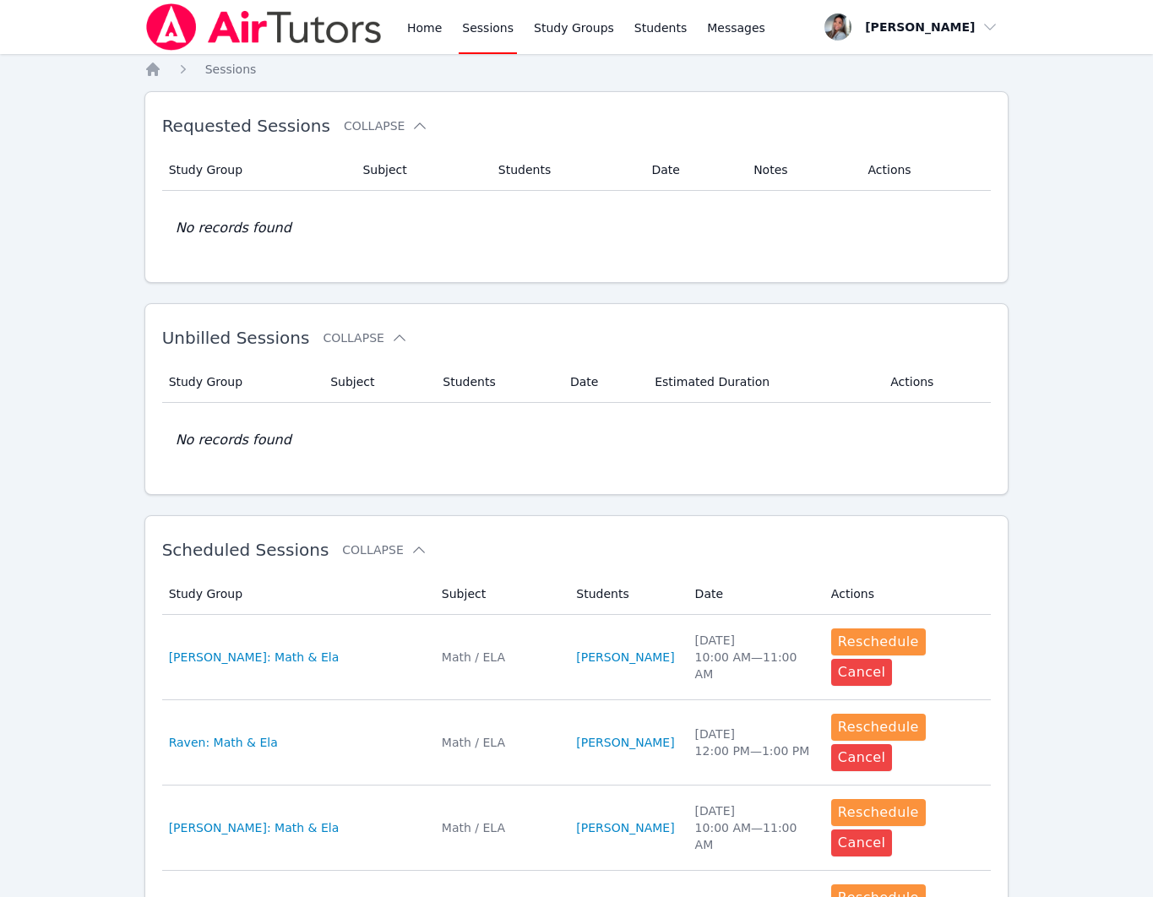
drag, startPoint x: 574, startPoint y: 24, endPoint x: 524, endPoint y: 49, distance: 55.9
click at [574, 24] on link "Study Groups" at bounding box center [573, 27] width 87 height 54
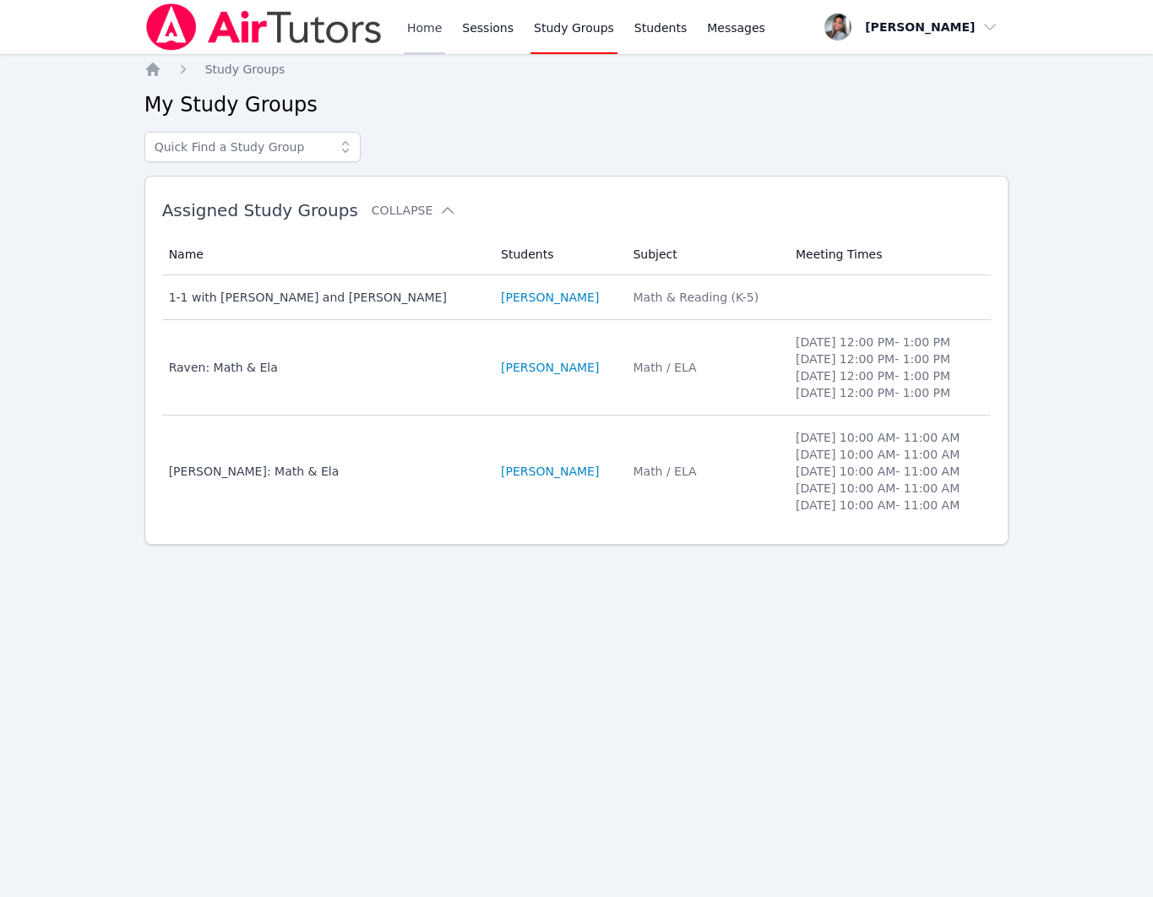
click at [437, 30] on link "Home" at bounding box center [424, 27] width 41 height 54
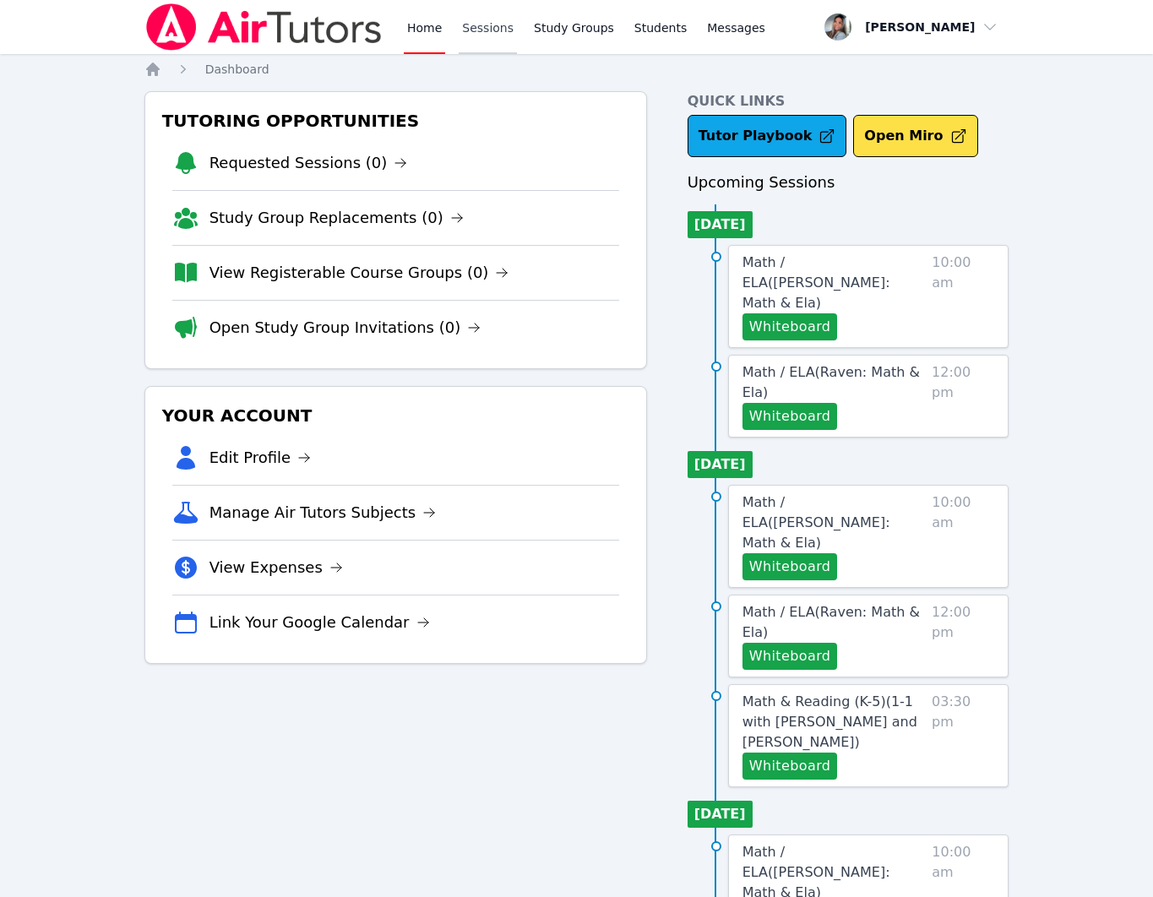
click at [488, 33] on link "Sessions" at bounding box center [488, 27] width 58 height 54
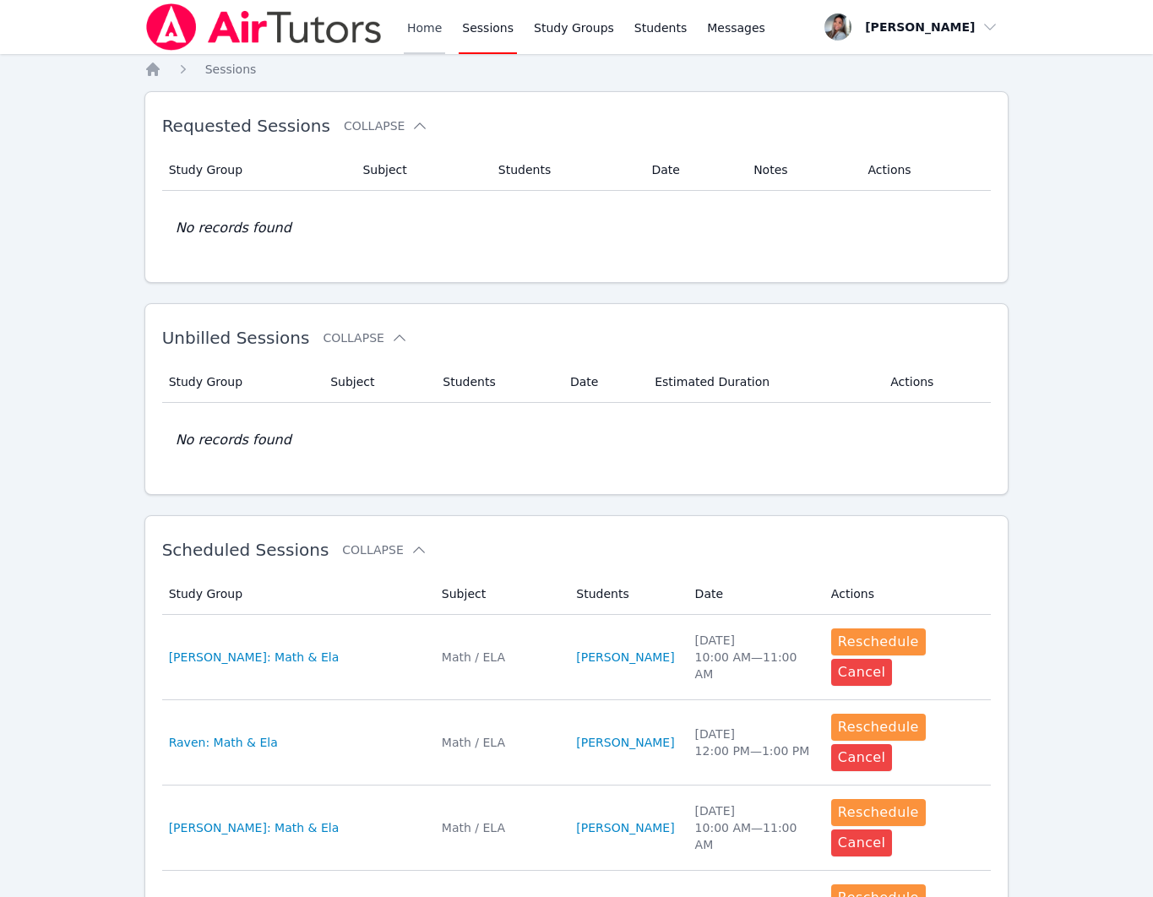
click at [426, 35] on link "Home" at bounding box center [424, 27] width 41 height 54
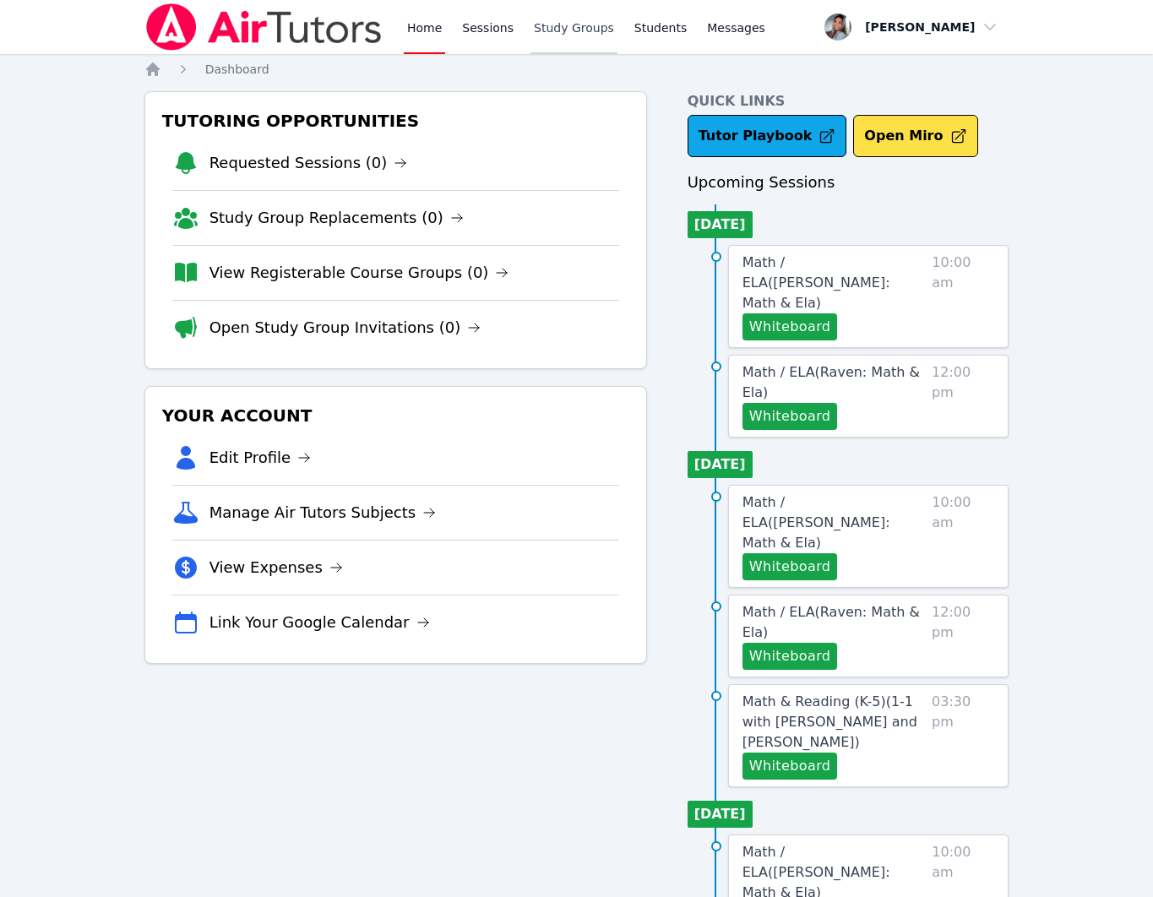
click at [546, 39] on link "Study Groups" at bounding box center [573, 27] width 87 height 54
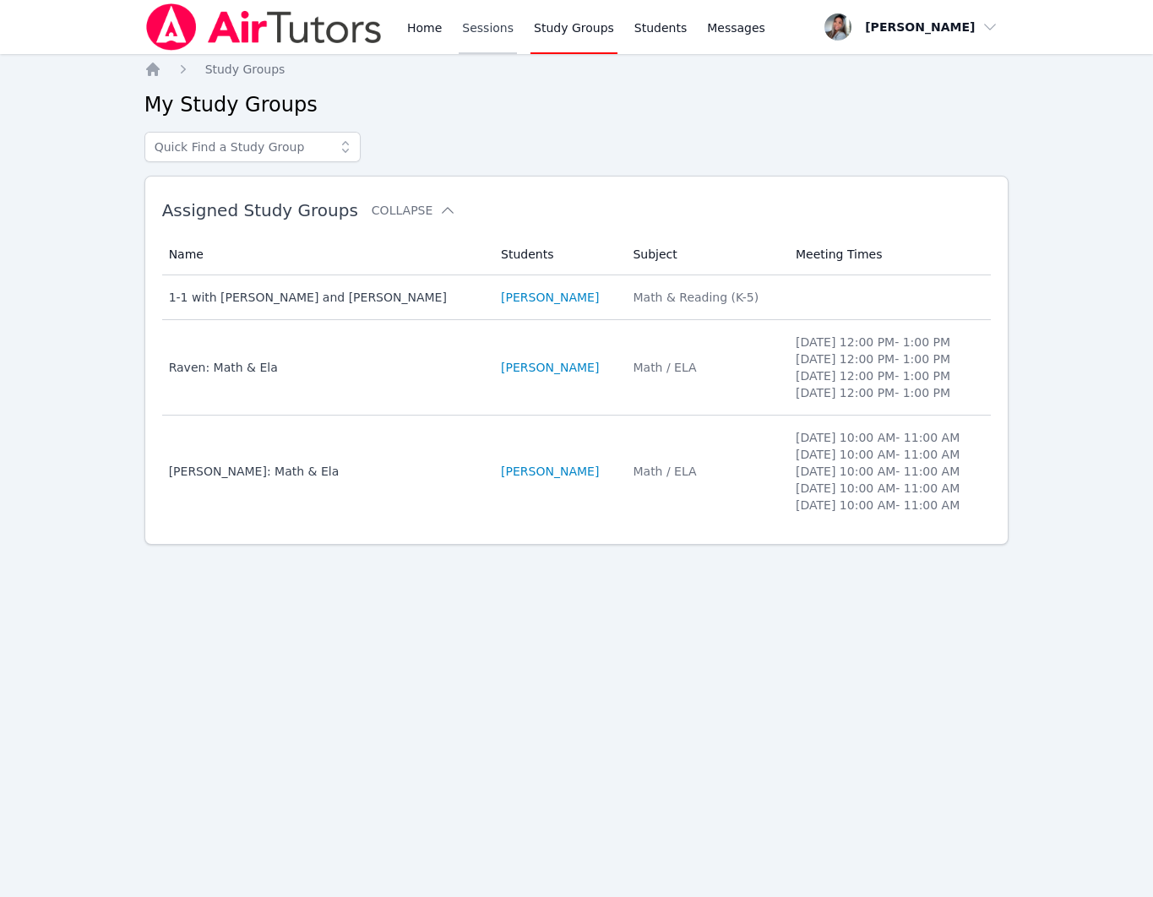
click at [460, 30] on link "Sessions" at bounding box center [488, 27] width 58 height 54
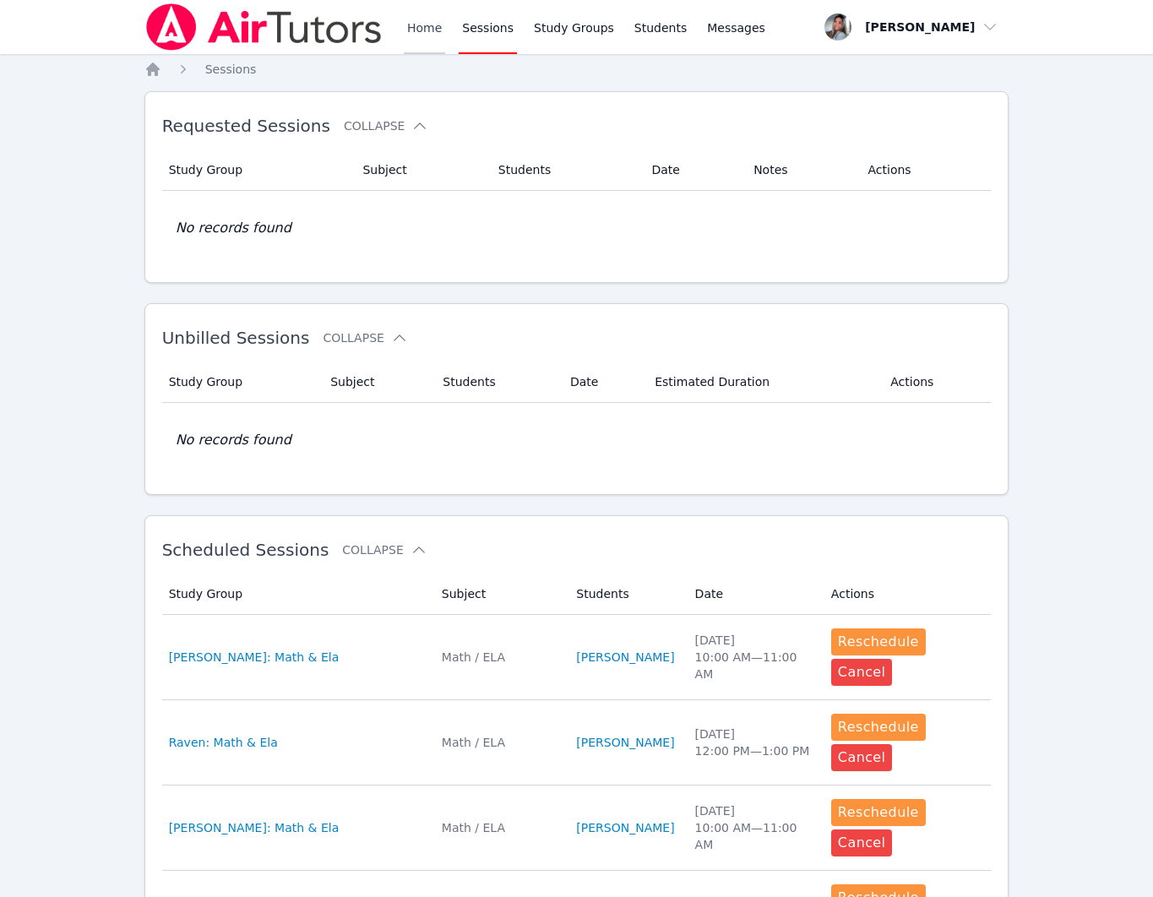
click at [411, 34] on link "Home" at bounding box center [424, 27] width 41 height 54
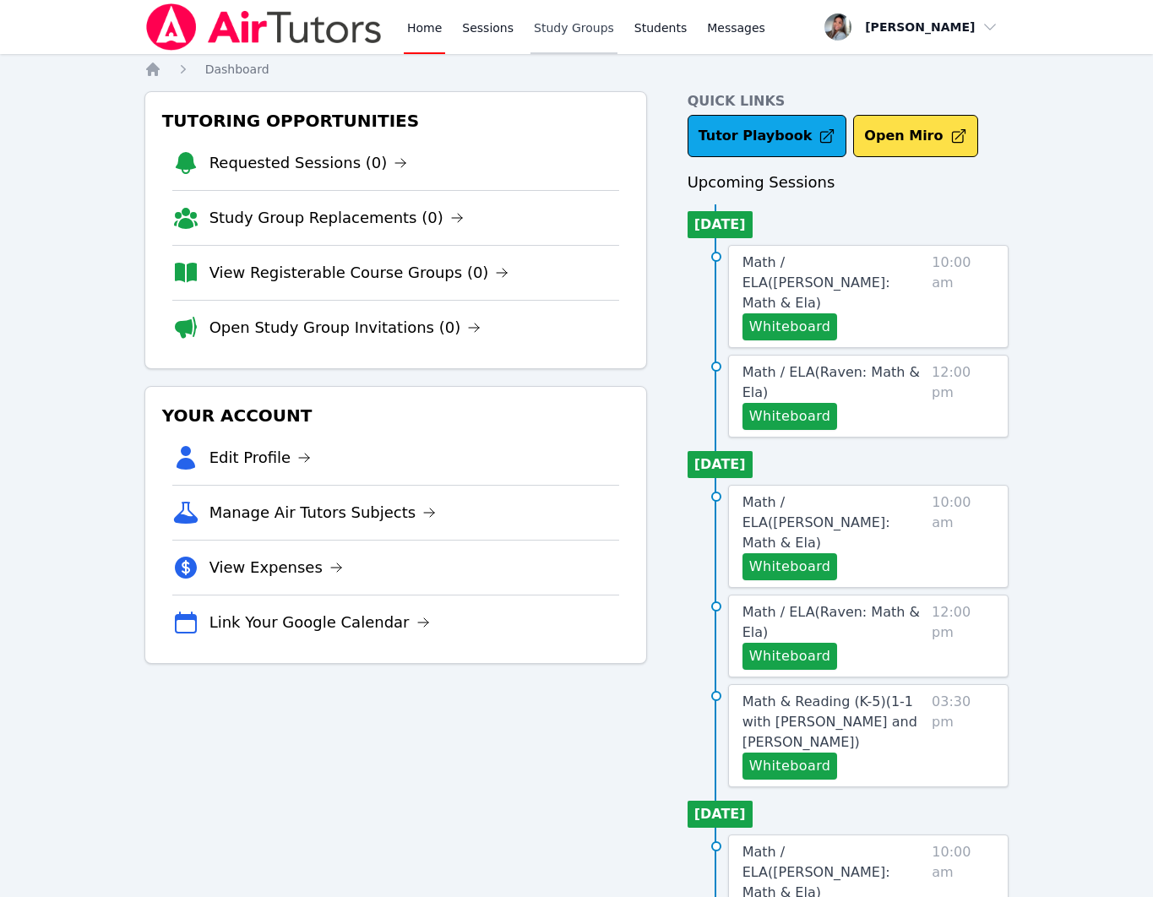
click at [563, 36] on link "Study Groups" at bounding box center [573, 27] width 87 height 54
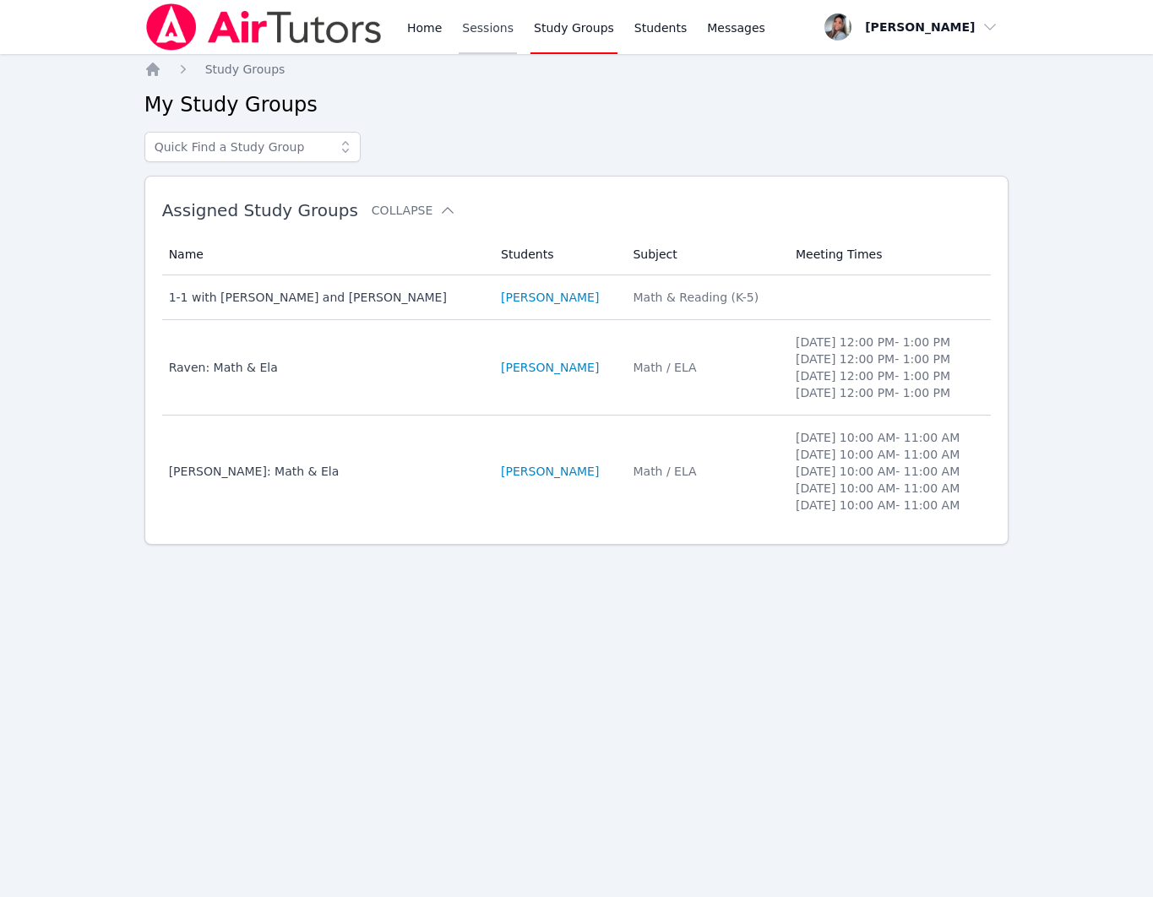
click at [491, 35] on link "Sessions" at bounding box center [488, 27] width 58 height 54
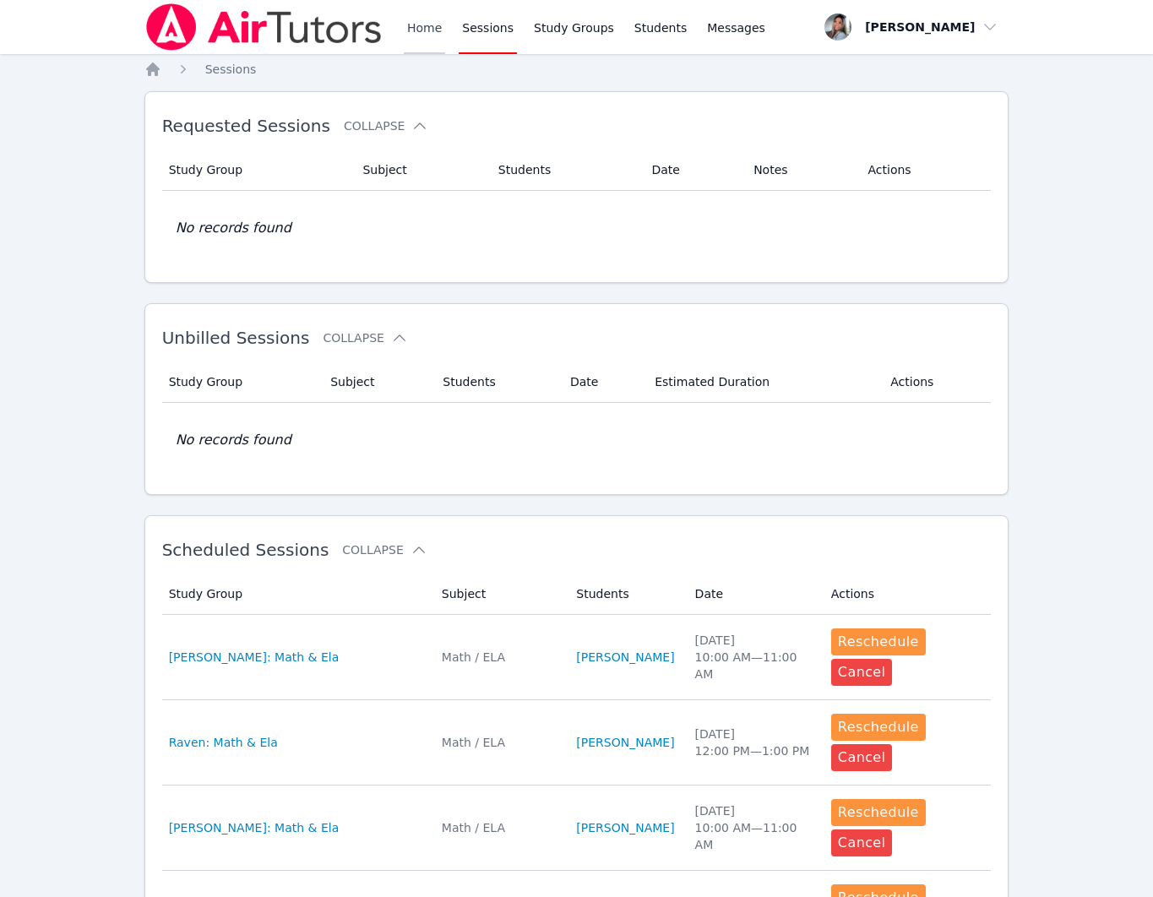
click at [442, 32] on link "Home" at bounding box center [424, 27] width 41 height 54
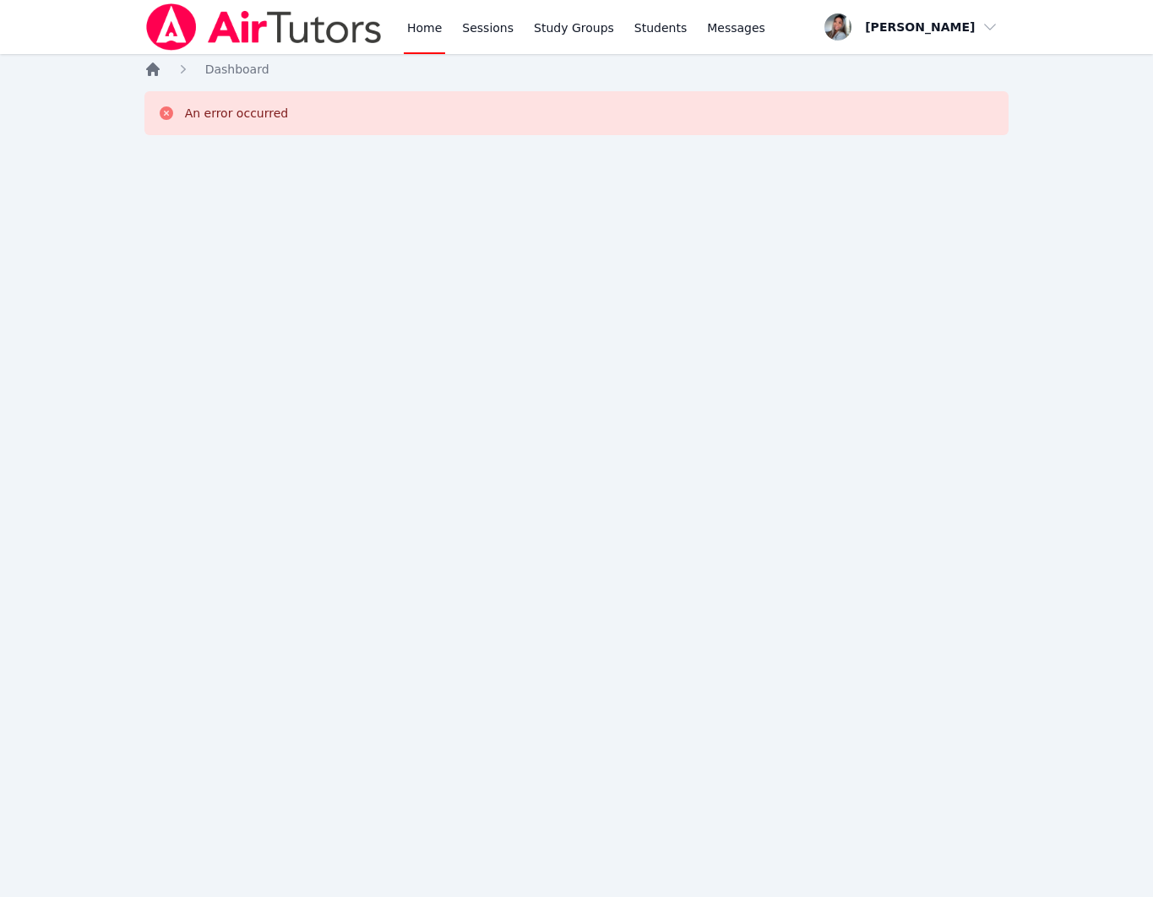
click at [144, 63] on icon "Breadcrumb" at bounding box center [152, 69] width 17 height 17
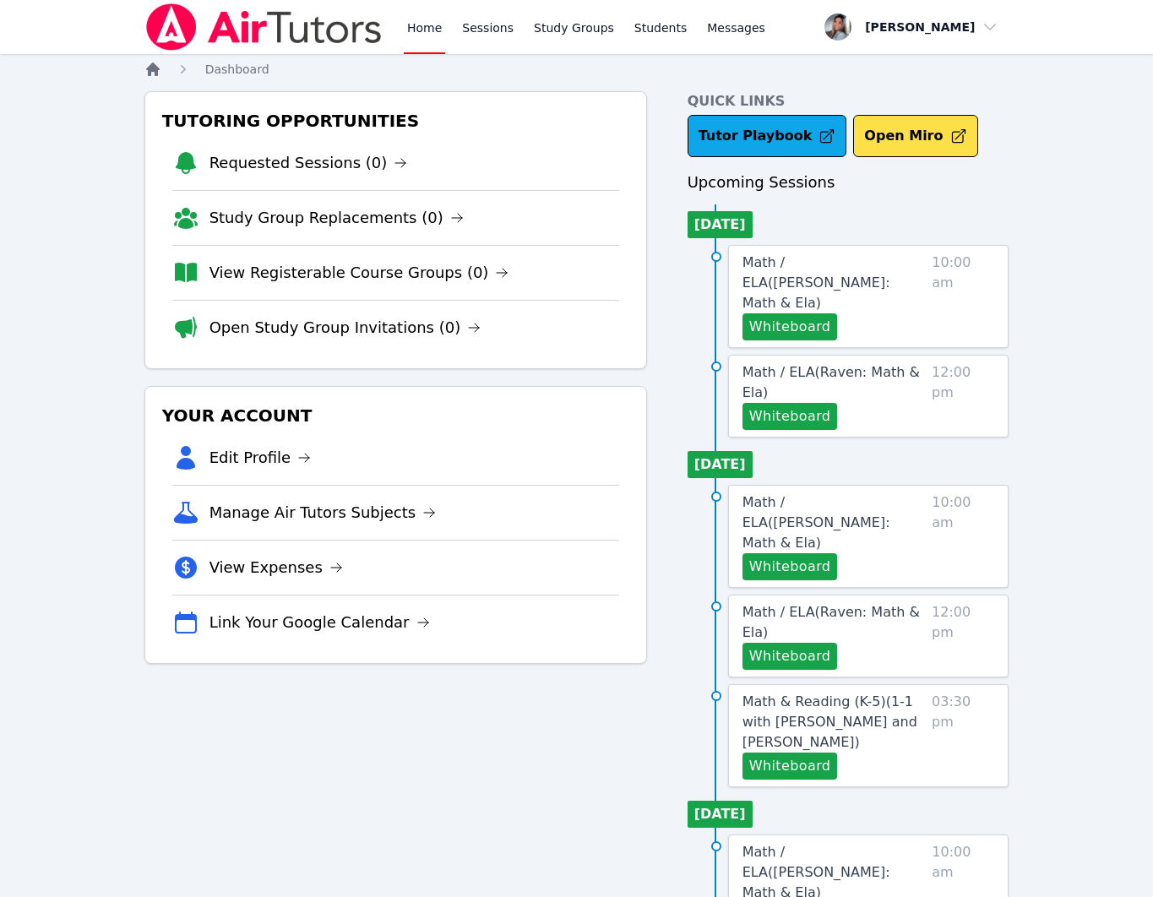
click at [147, 65] on icon "Breadcrumb" at bounding box center [152, 69] width 17 height 17
click at [501, 24] on link "Sessions" at bounding box center [488, 27] width 58 height 54
